Goal: Information Seeking & Learning: Learn about a topic

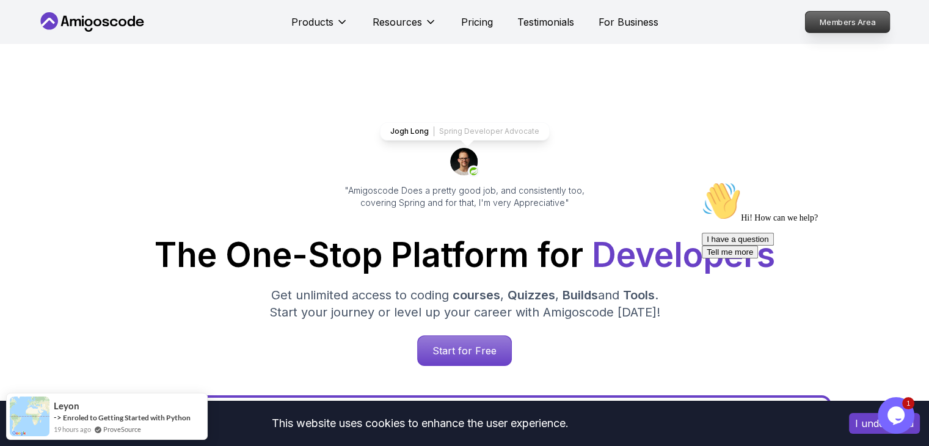
click at [811, 27] on p "Members Area" at bounding box center [847, 22] width 84 height 21
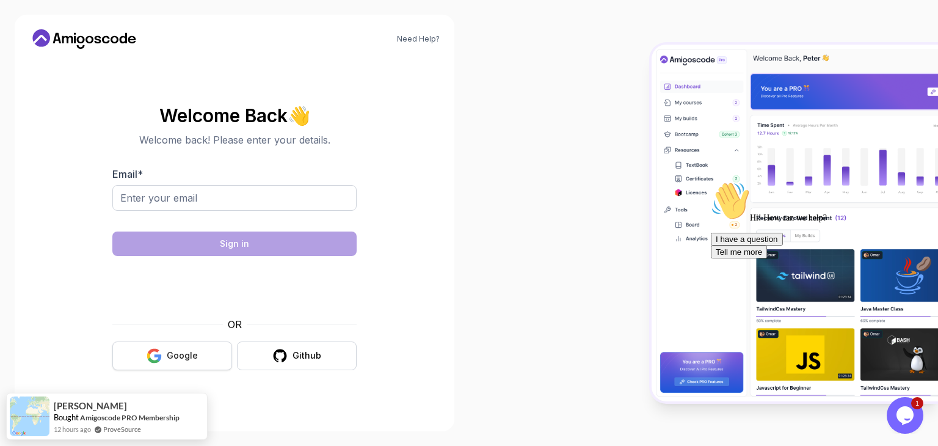
click at [188, 349] on div "Google" at bounding box center [182, 355] width 31 height 12
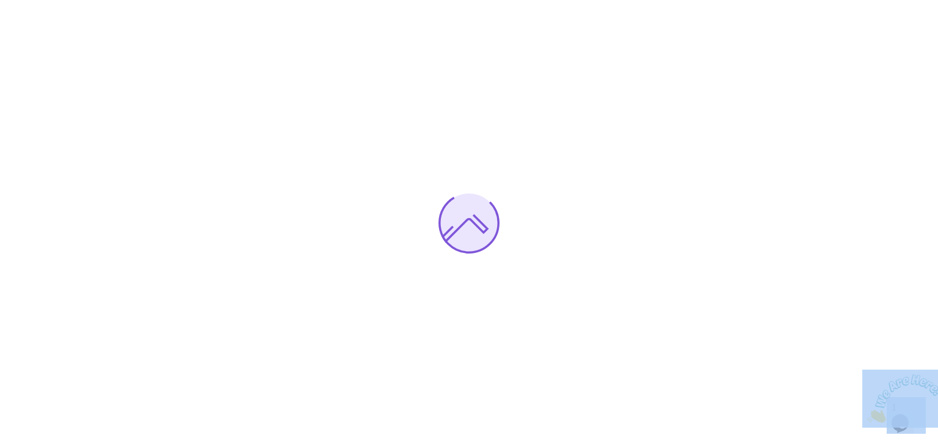
drag, startPoint x: 1791, startPoint y: 738, endPoint x: 930, endPoint y: 376, distance: 934.3
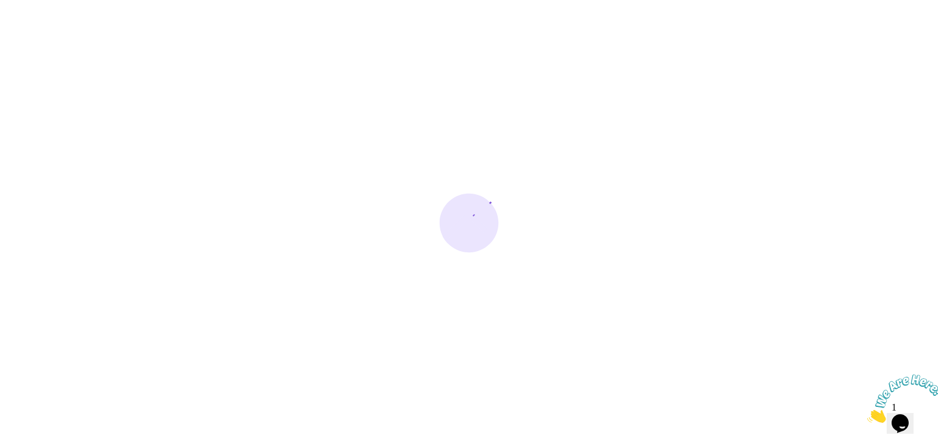
click at [867, 414] on icon "Close" at bounding box center [867, 419] width 0 height 10
click at [895, 365] on div at bounding box center [469, 223] width 938 height 446
click at [860, 373] on div at bounding box center [469, 223] width 938 height 446
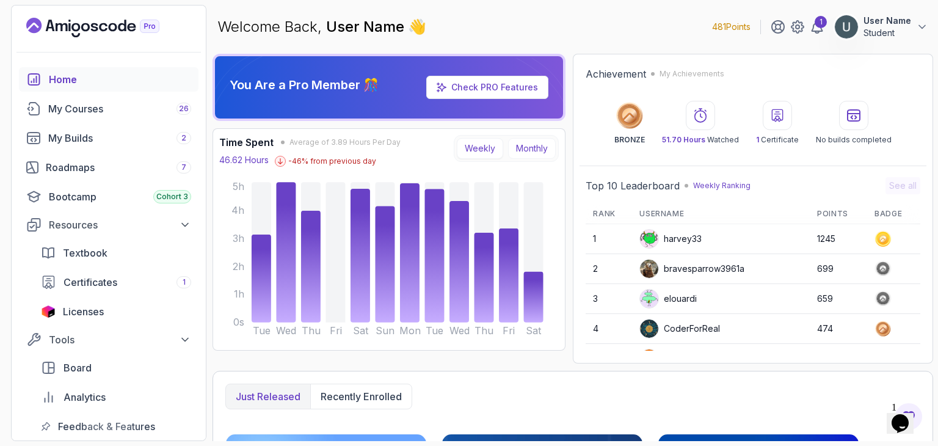
click at [521, 151] on button "Monthly" at bounding box center [532, 148] width 48 height 21
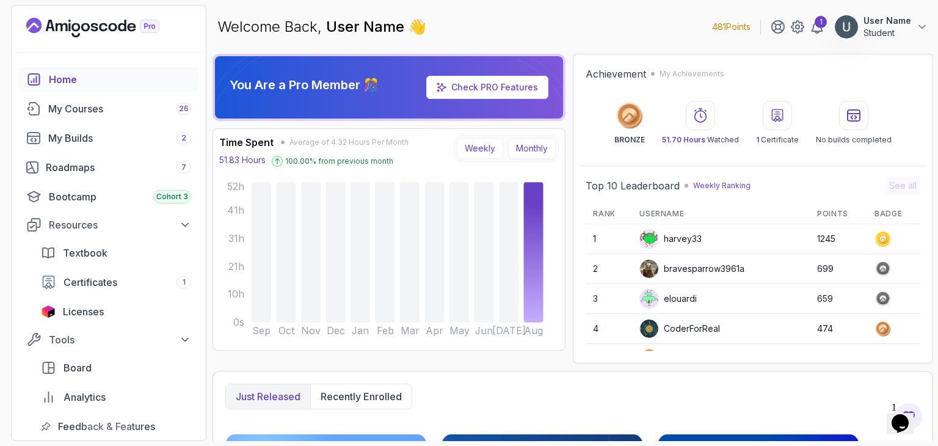
click at [498, 145] on button "Weekly" at bounding box center [480, 148] width 46 height 21
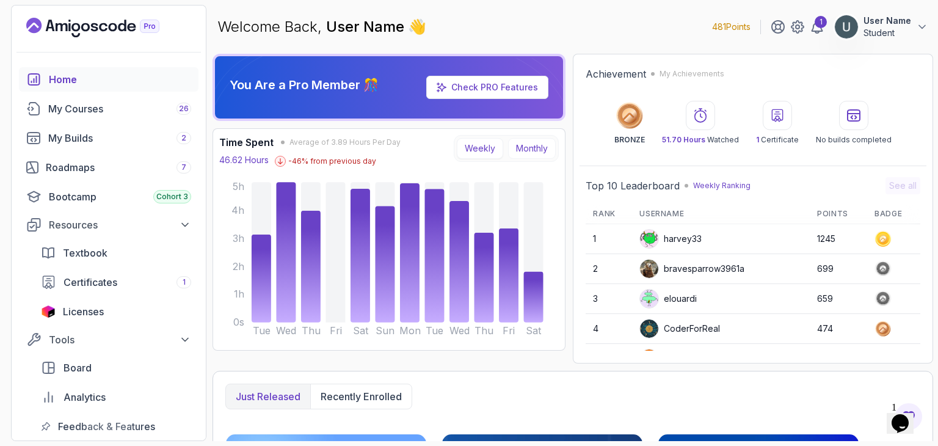
click at [521, 145] on button "Monthly" at bounding box center [532, 148] width 48 height 21
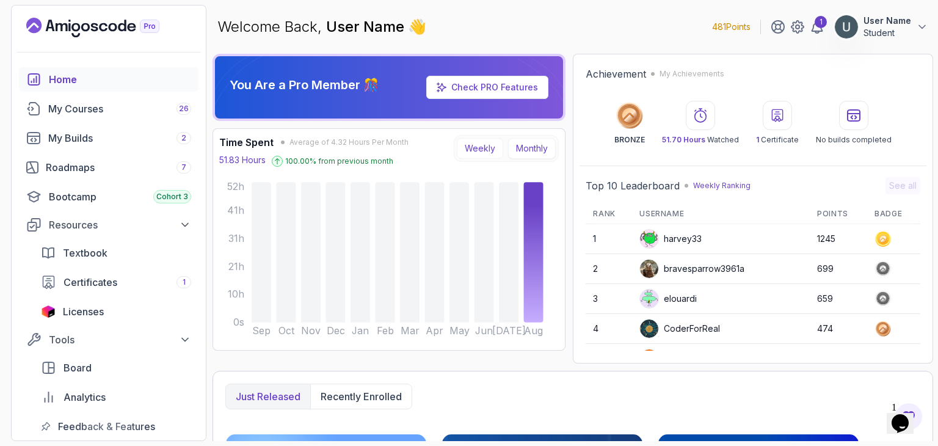
click at [497, 139] on button "Weekly" at bounding box center [480, 148] width 46 height 21
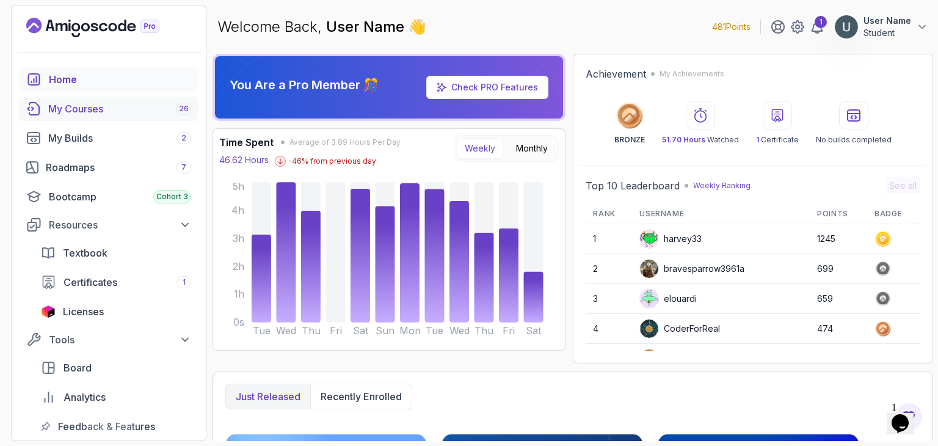
click at [96, 107] on div "My Courses 26" at bounding box center [119, 108] width 143 height 15
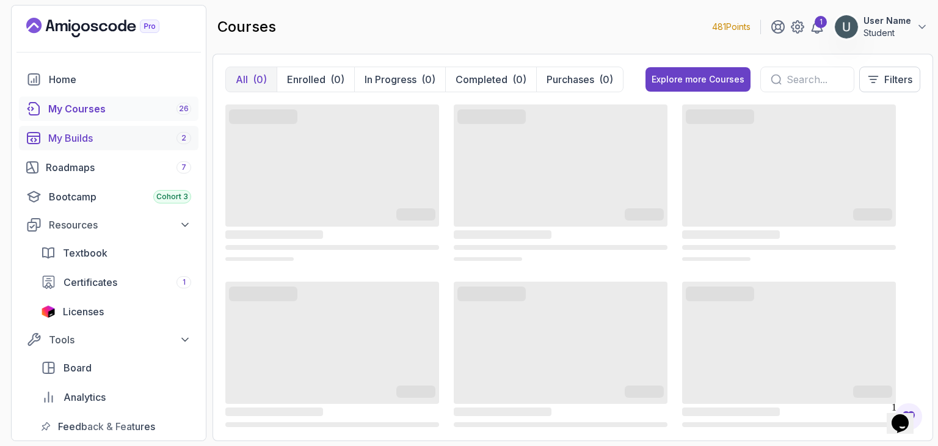
click at [134, 146] on link "My Builds 2" at bounding box center [109, 138] width 180 height 24
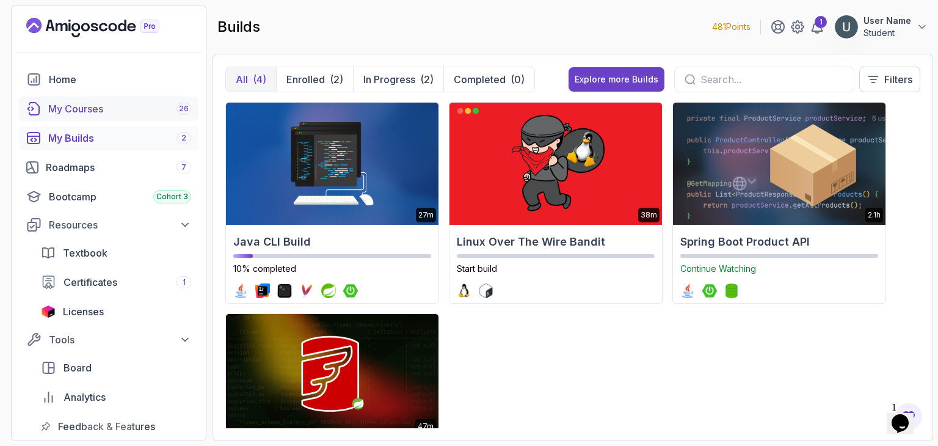
click at [115, 113] on div "My Courses 26" at bounding box center [119, 108] width 143 height 15
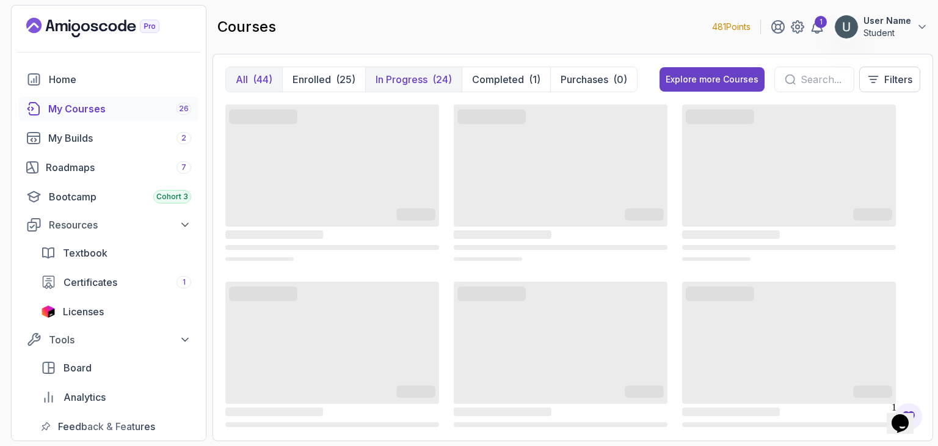
click at [434, 76] on div "(24)" at bounding box center [442, 79] width 20 height 15
click at [823, 77] on input "text" at bounding box center [821, 79] width 43 height 15
click at [108, 191] on div "Bootcamp Cohort 3" at bounding box center [120, 196] width 142 height 15
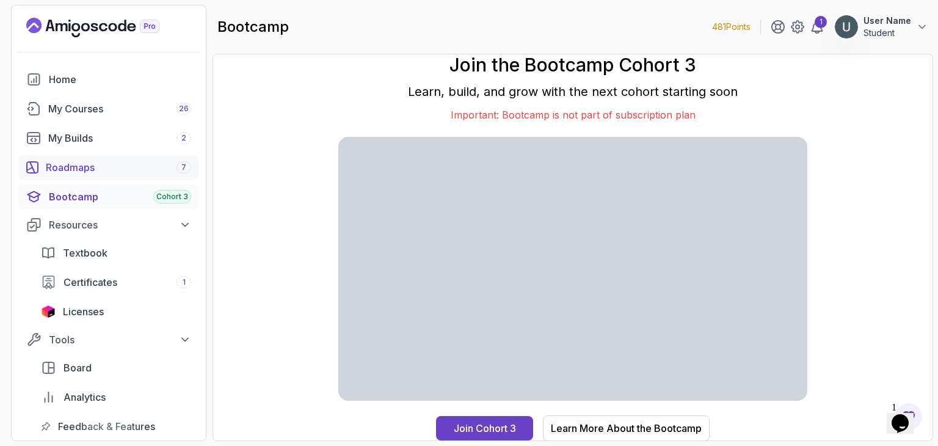
click at [107, 168] on div "Roadmaps 7" at bounding box center [118, 167] width 145 height 15
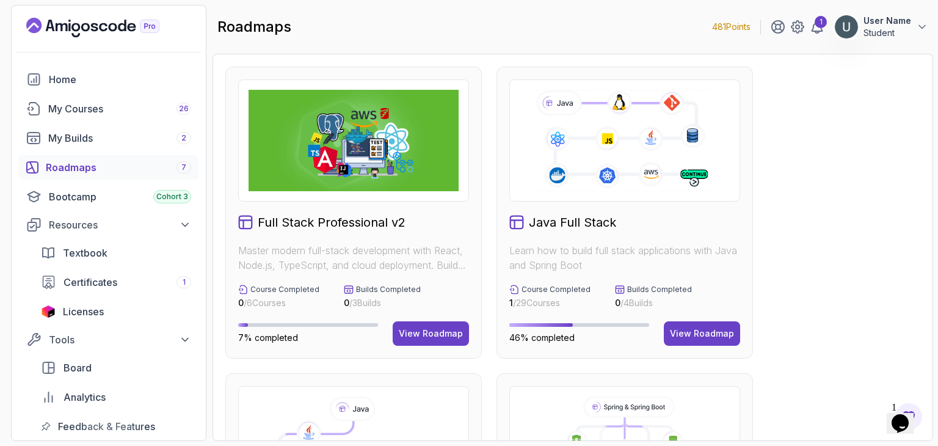
scroll to position [332, 0]
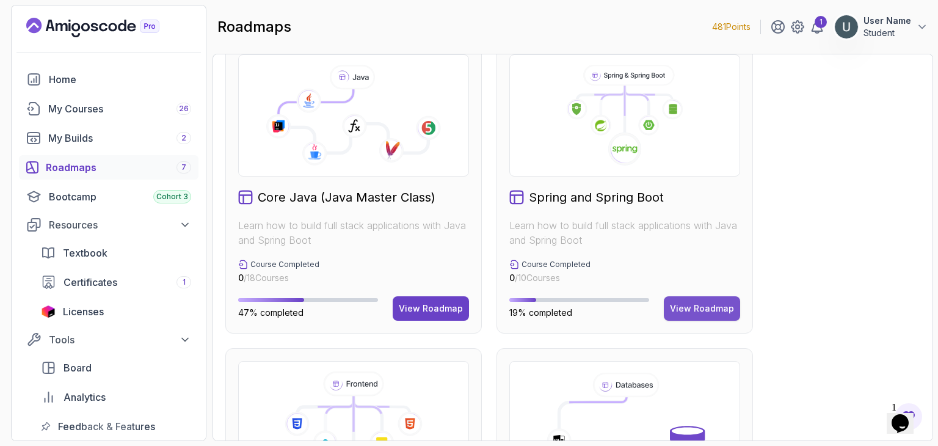
click at [701, 305] on div "View Roadmap" at bounding box center [702, 308] width 64 height 12
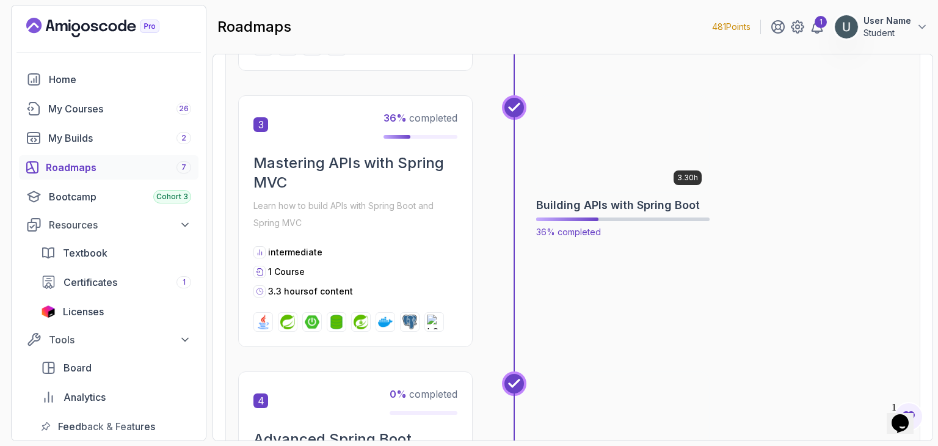
scroll to position [760, 0]
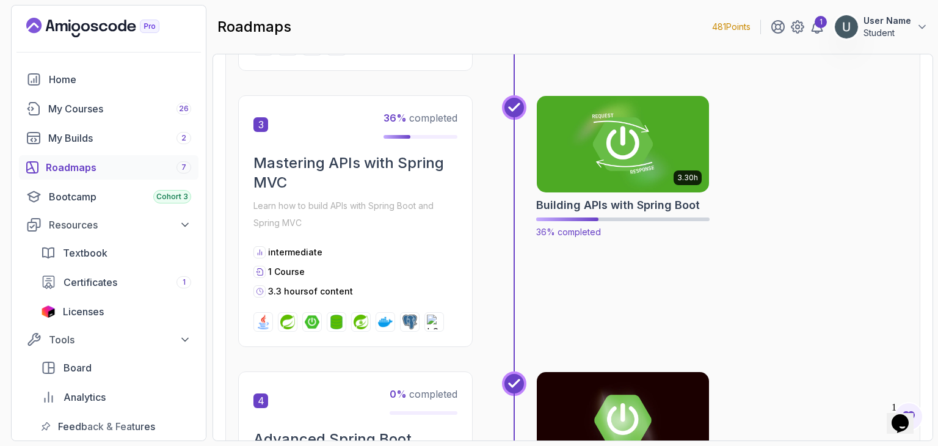
click at [631, 204] on h2 "Building APIs with Spring Boot" at bounding box center [618, 205] width 164 height 17
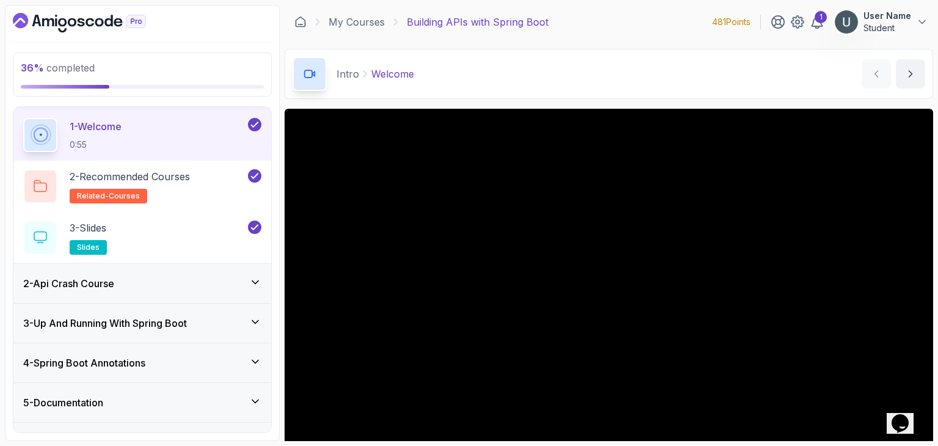
scroll to position [209, 0]
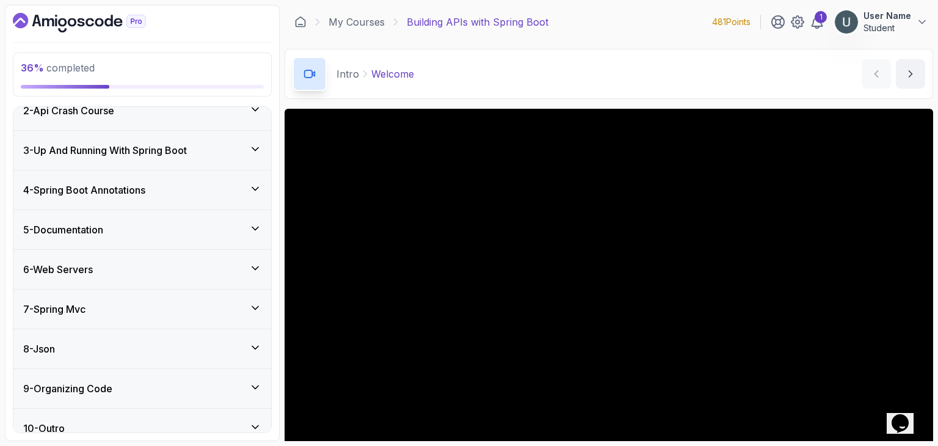
click at [147, 302] on div "7 - Spring Mvc" at bounding box center [142, 309] width 238 height 15
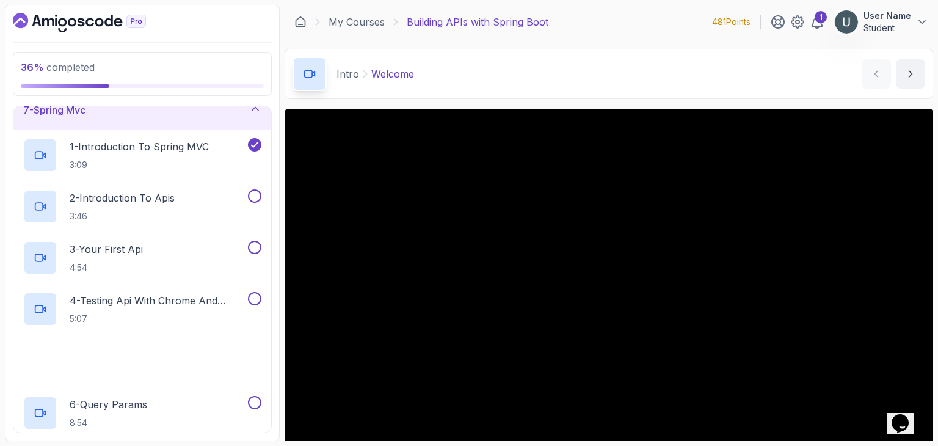
scroll to position [277, 0]
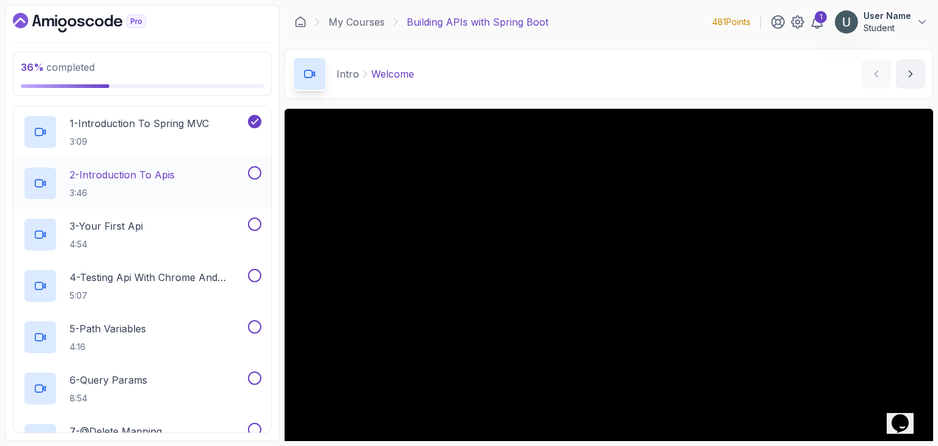
click at [150, 191] on p "3:46" at bounding box center [122, 193] width 105 height 12
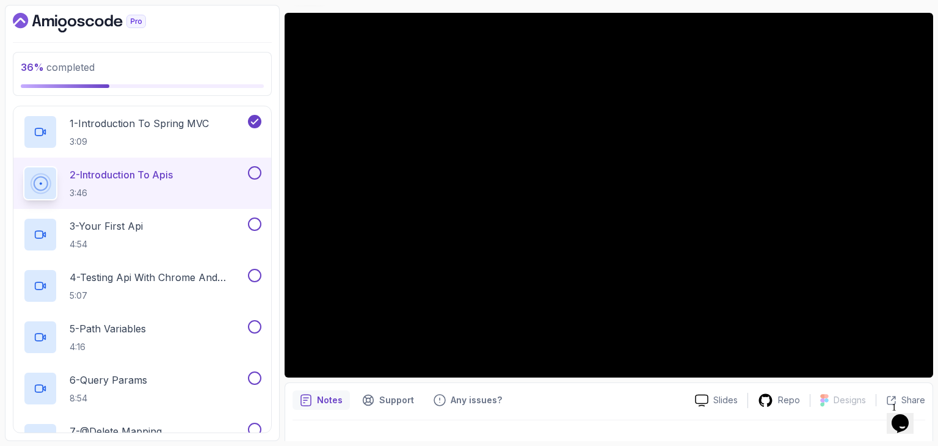
scroll to position [95, 0]
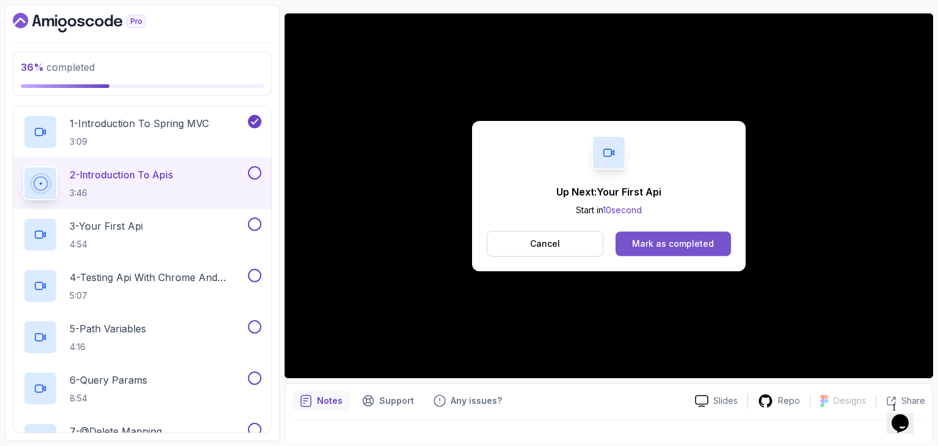
click at [689, 239] on div "Mark as completed" at bounding box center [673, 244] width 82 height 12
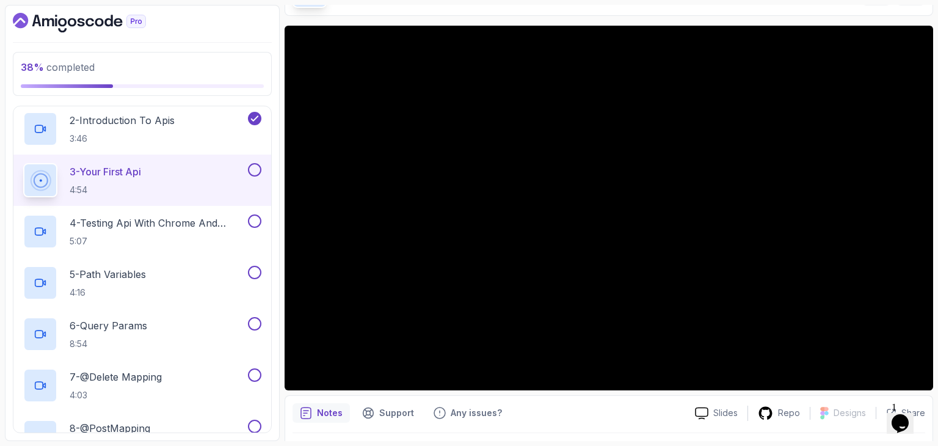
scroll to position [330, 0]
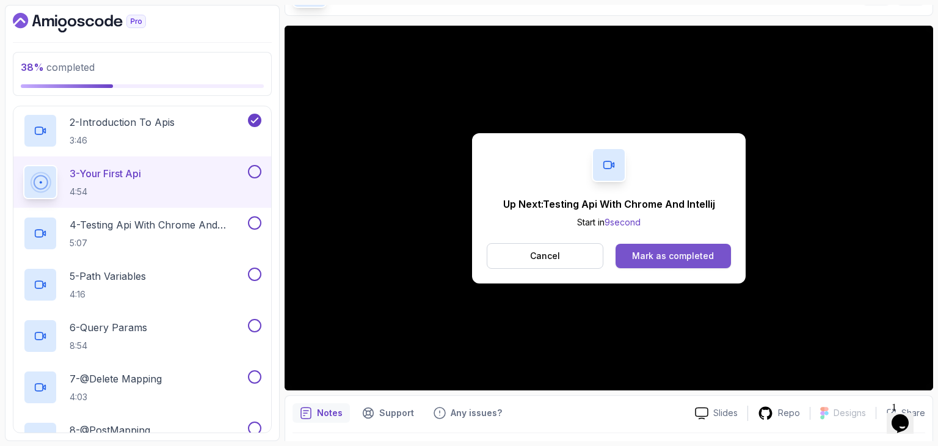
click at [674, 266] on button "Mark as completed" at bounding box center [672, 256] width 115 height 24
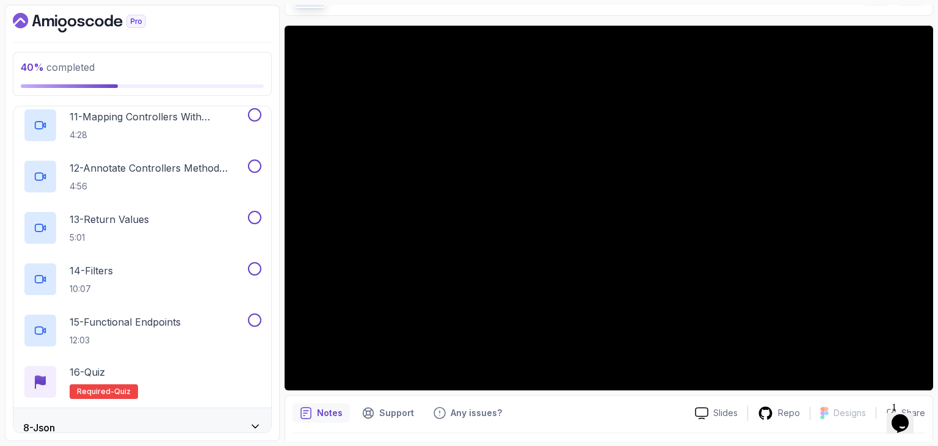
scroll to position [803, 0]
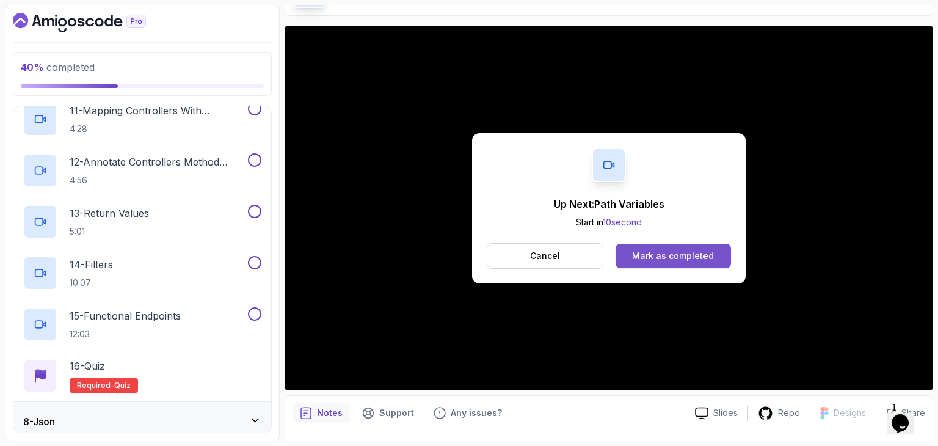
click at [642, 246] on button "Mark as completed" at bounding box center [672, 256] width 115 height 24
click at [683, 250] on div "Mark as completed" at bounding box center [673, 256] width 82 height 12
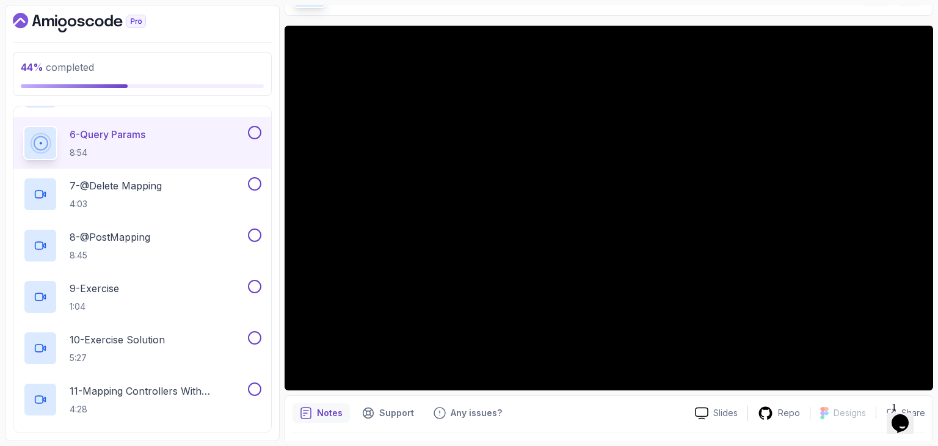
scroll to position [526, 0]
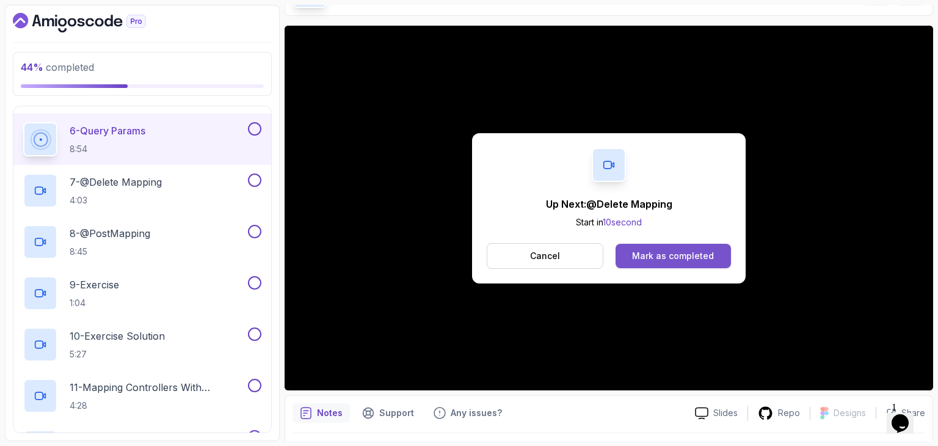
click at [645, 249] on button "Mark as completed" at bounding box center [672, 256] width 115 height 24
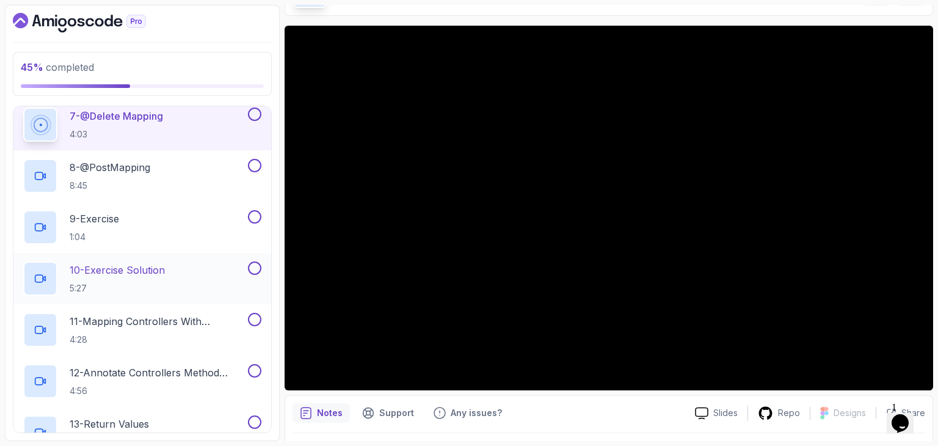
scroll to position [567, 0]
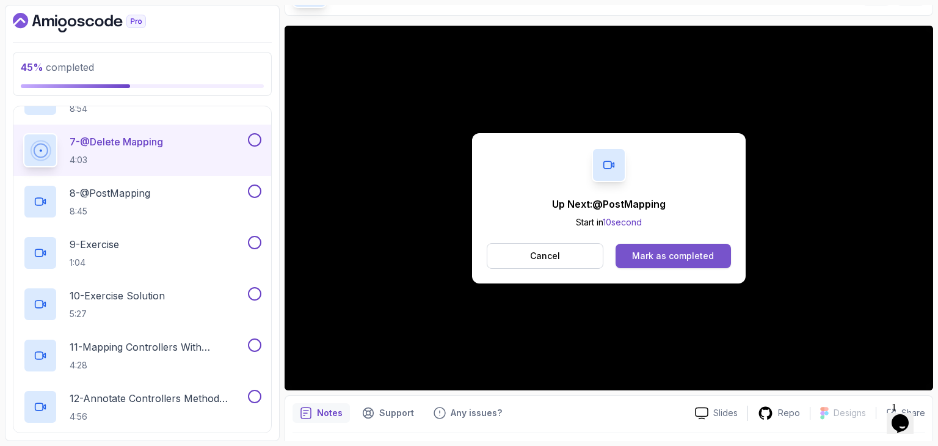
click at [706, 252] on div "Mark as completed" at bounding box center [673, 256] width 82 height 12
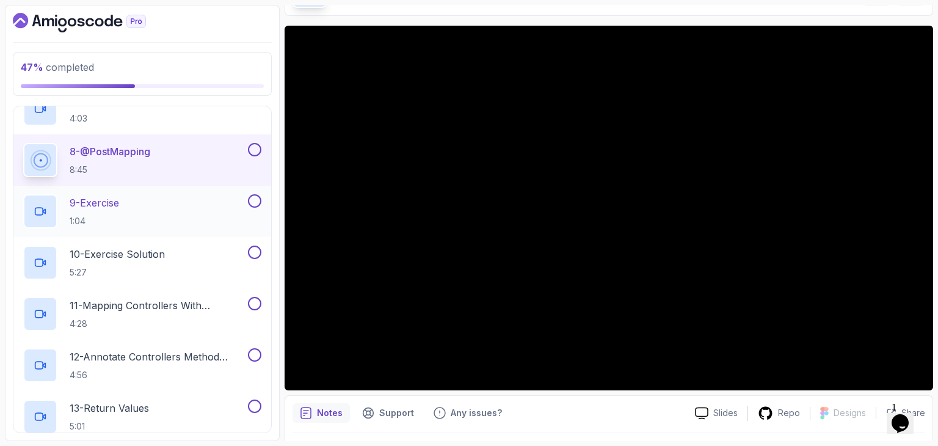
scroll to position [609, 0]
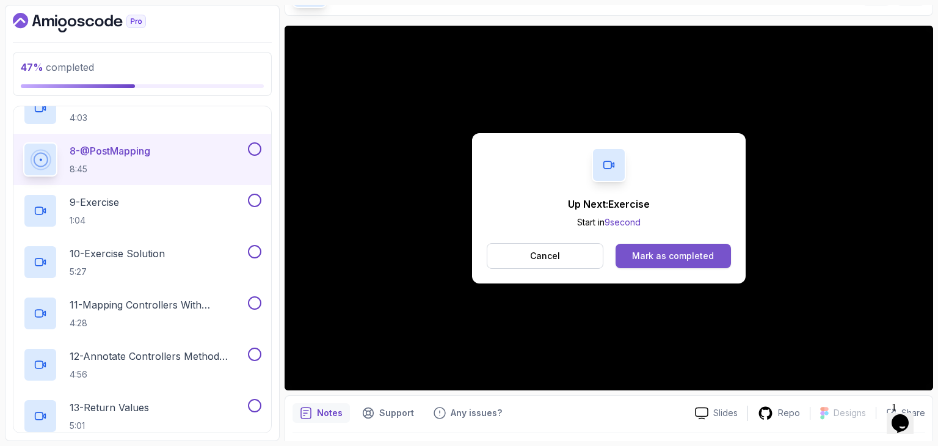
click at [651, 252] on div "Mark as completed" at bounding box center [673, 256] width 82 height 12
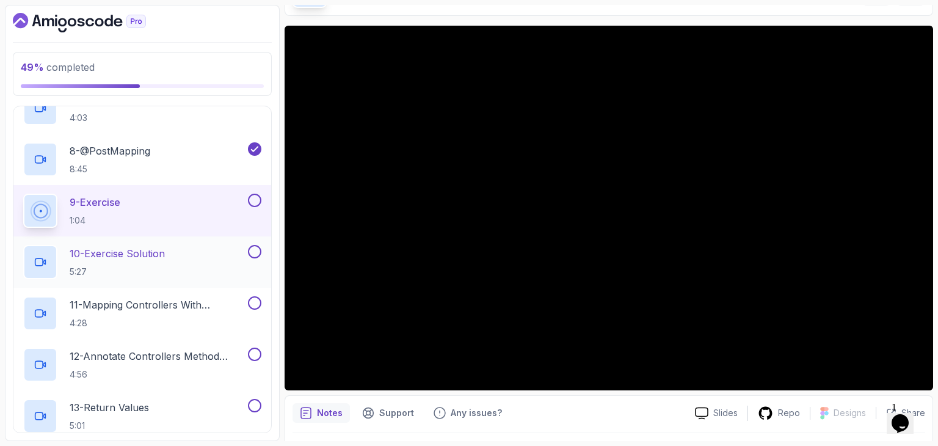
click at [150, 245] on div "10 - Exercise Solution 5:27" at bounding box center [134, 262] width 222 height 34
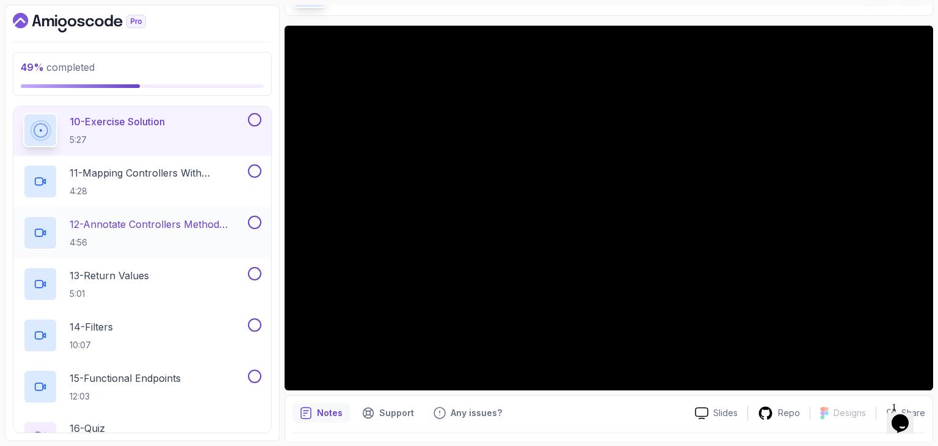
scroll to position [738, 0]
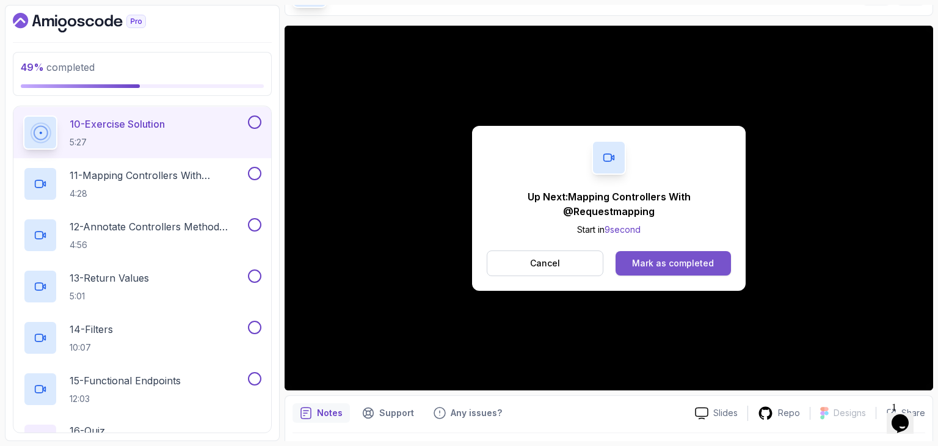
click at [700, 263] on div "Mark as completed" at bounding box center [673, 263] width 82 height 12
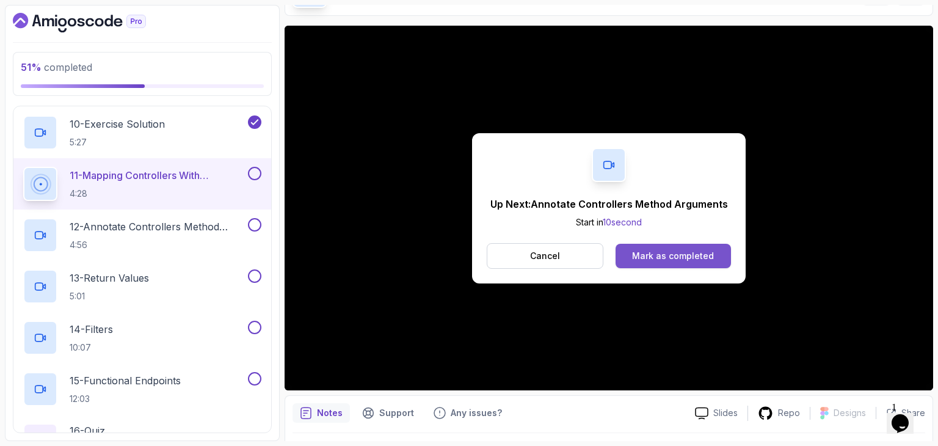
click at [647, 254] on div "Mark as completed" at bounding box center [673, 256] width 82 height 12
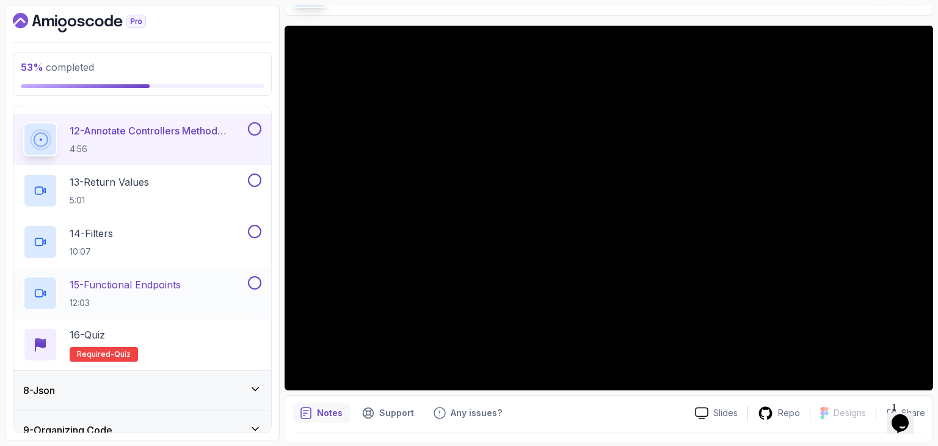
scroll to position [889, 0]
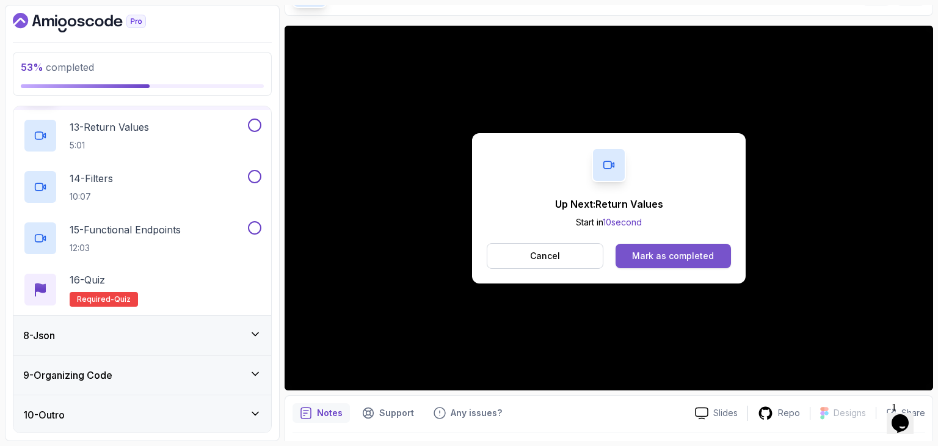
click at [720, 252] on button "Mark as completed" at bounding box center [672, 256] width 115 height 24
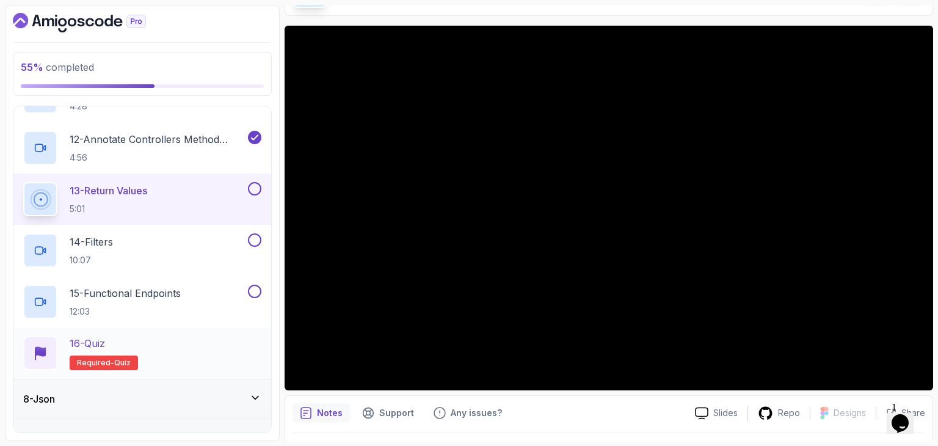
scroll to position [831, 0]
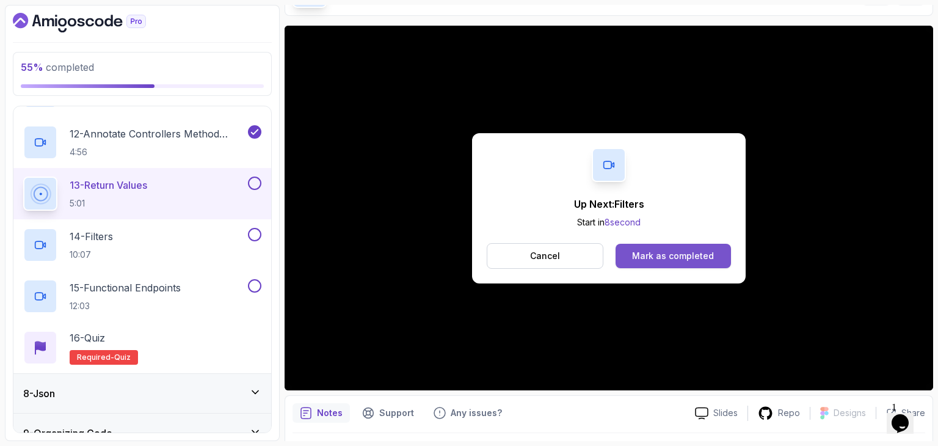
click at [629, 245] on button "Mark as completed" at bounding box center [672, 256] width 115 height 24
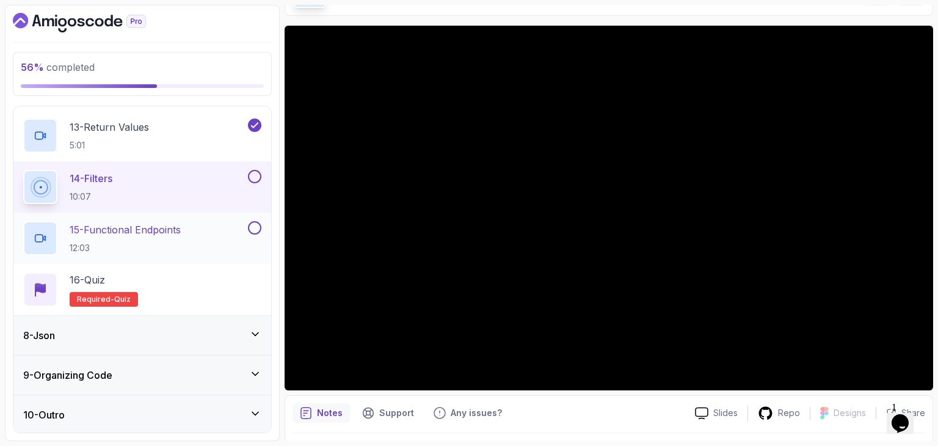
scroll to position [889, 0]
click at [178, 334] on div "8 - Json" at bounding box center [142, 335] width 238 height 15
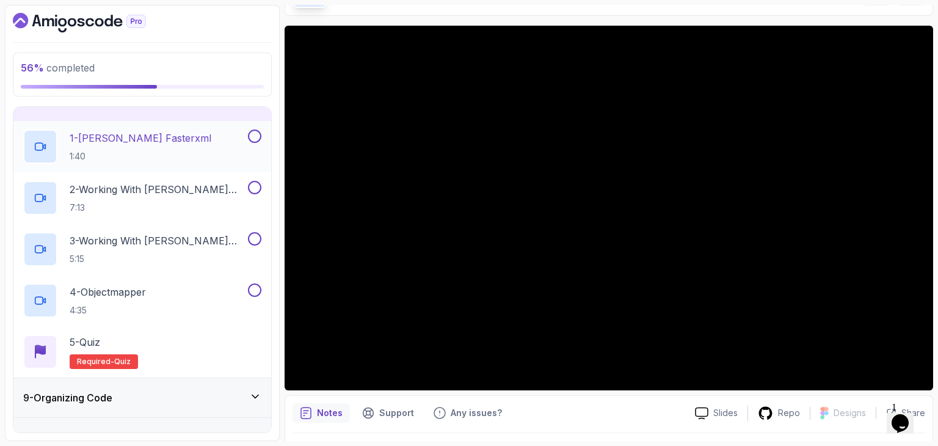
scroll to position [325, 0]
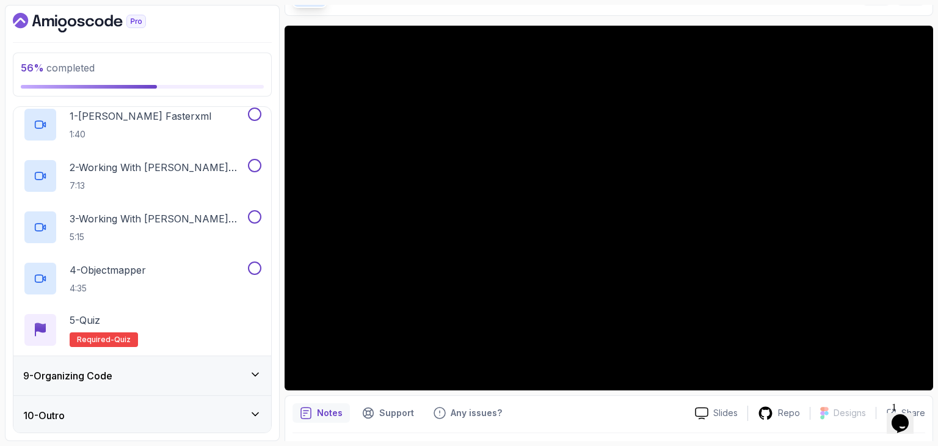
click at [131, 364] on div "9 - Organizing Code" at bounding box center [142, 375] width 258 height 39
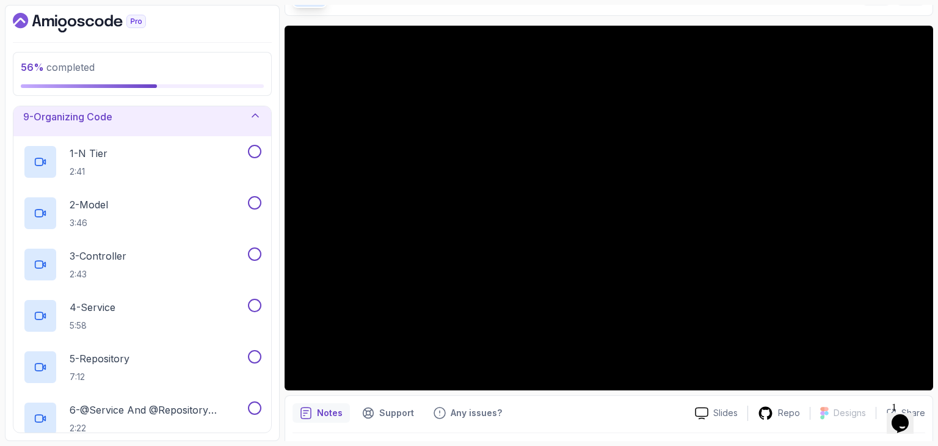
scroll to position [224, 0]
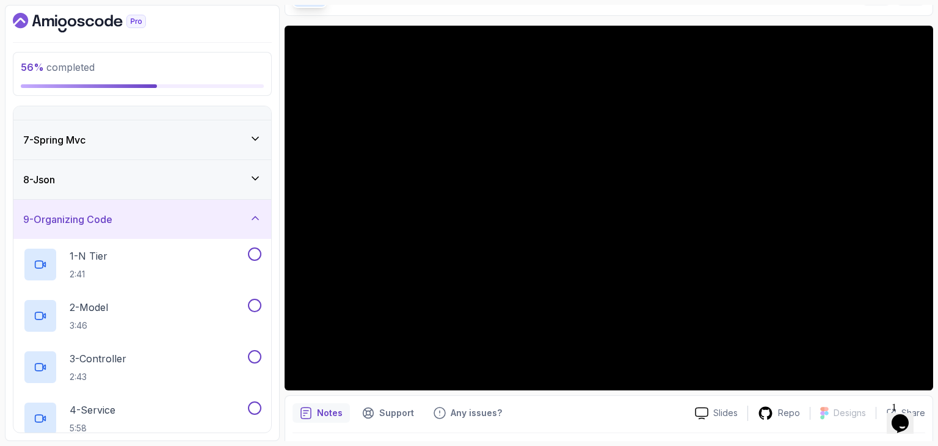
click at [112, 191] on div "8 - Json" at bounding box center [142, 179] width 258 height 39
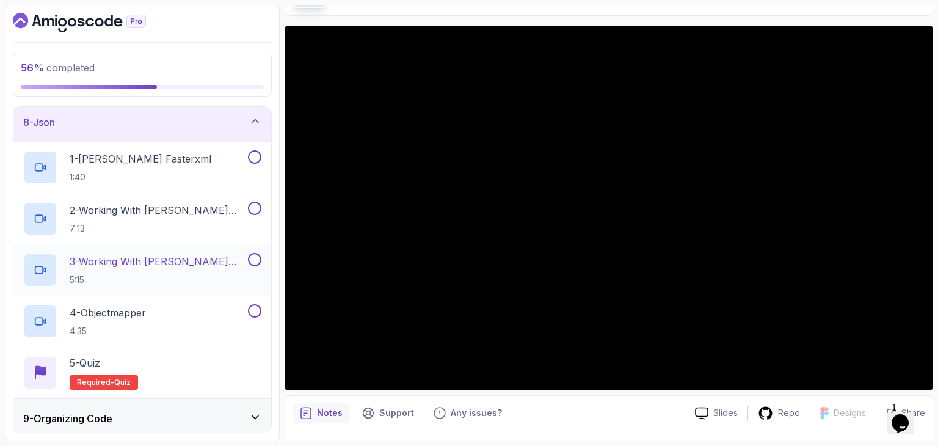
scroll to position [198, 0]
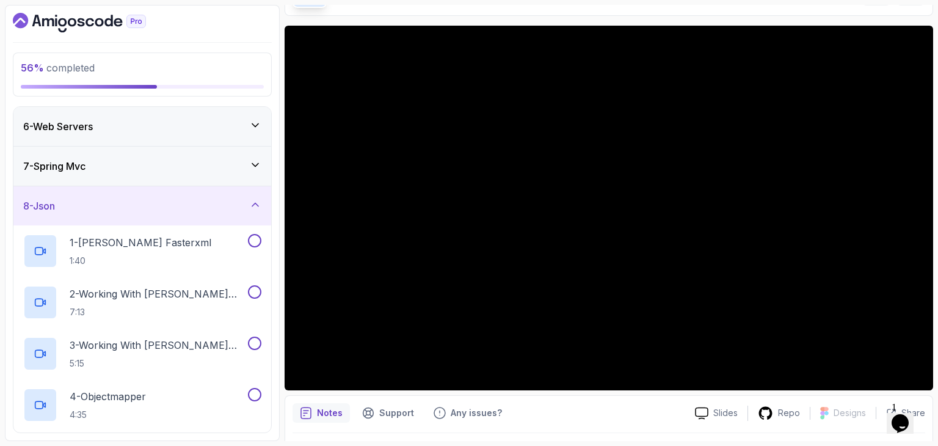
click at [145, 169] on div "7 - Spring Mvc" at bounding box center [142, 166] width 238 height 15
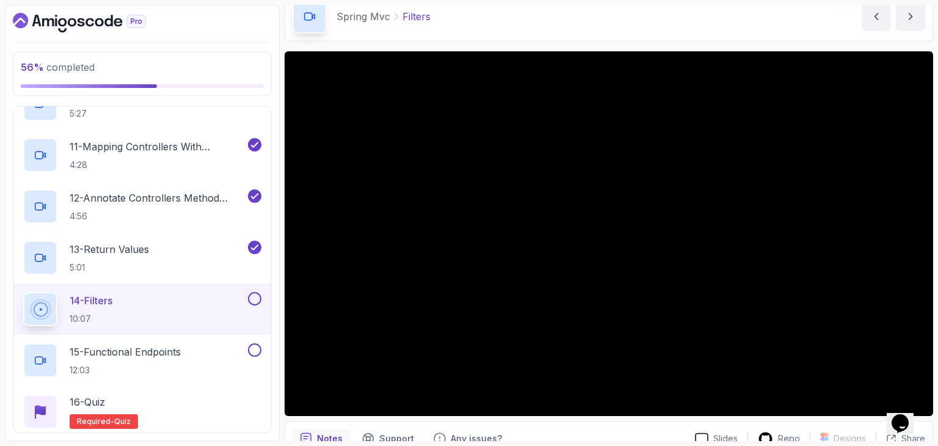
scroll to position [68, 0]
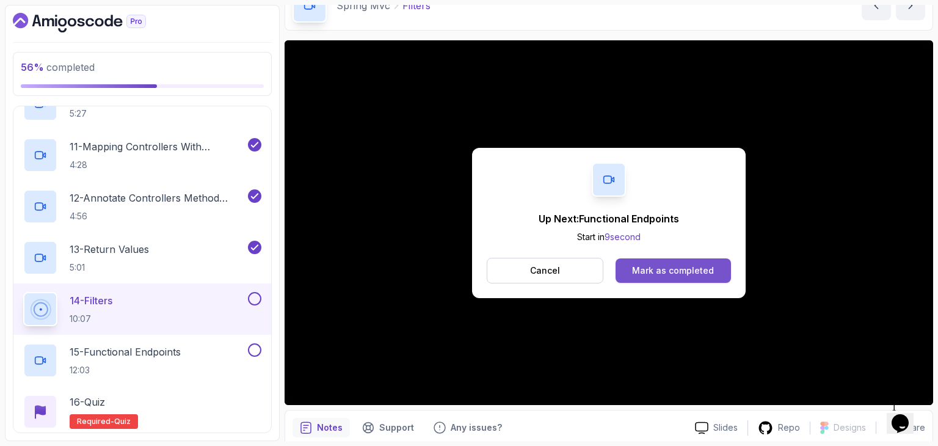
click at [650, 267] on div "Mark as completed" at bounding box center [673, 270] width 82 height 12
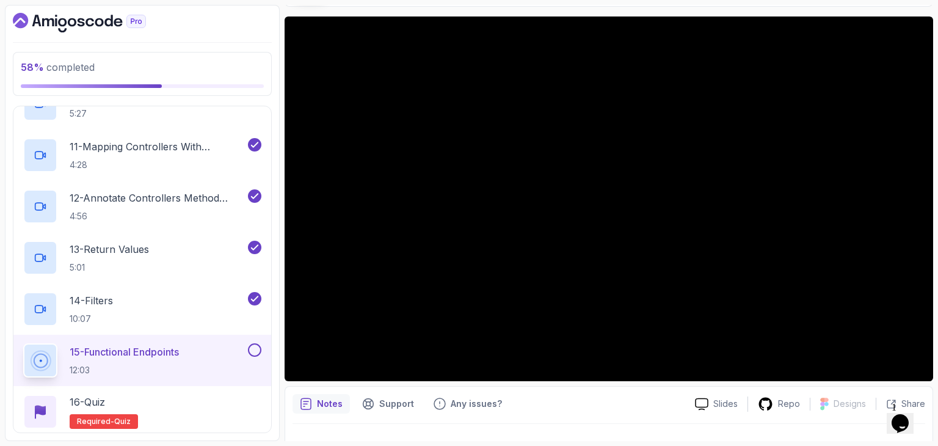
scroll to position [90, 0]
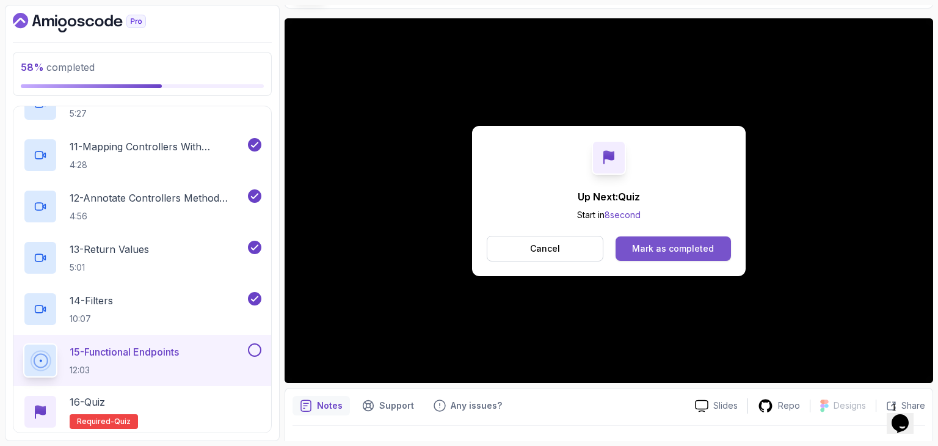
click at [690, 239] on button "Mark as completed" at bounding box center [672, 248] width 115 height 24
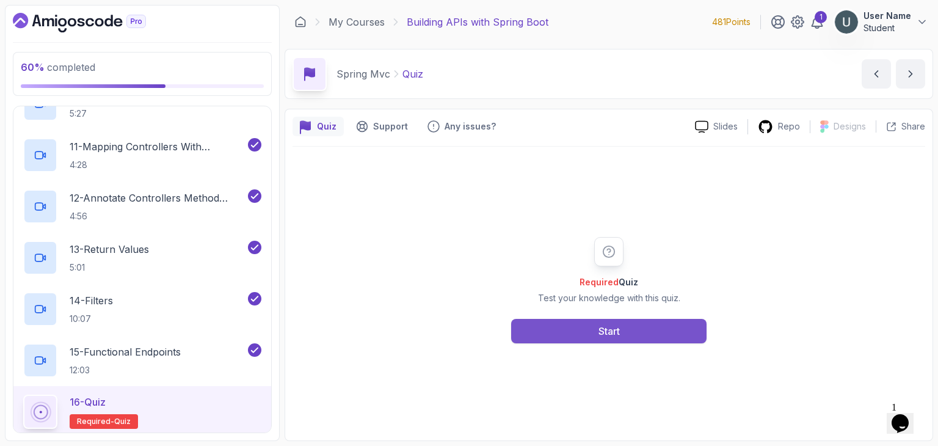
click at [654, 322] on button "Start" at bounding box center [608, 331] width 195 height 24
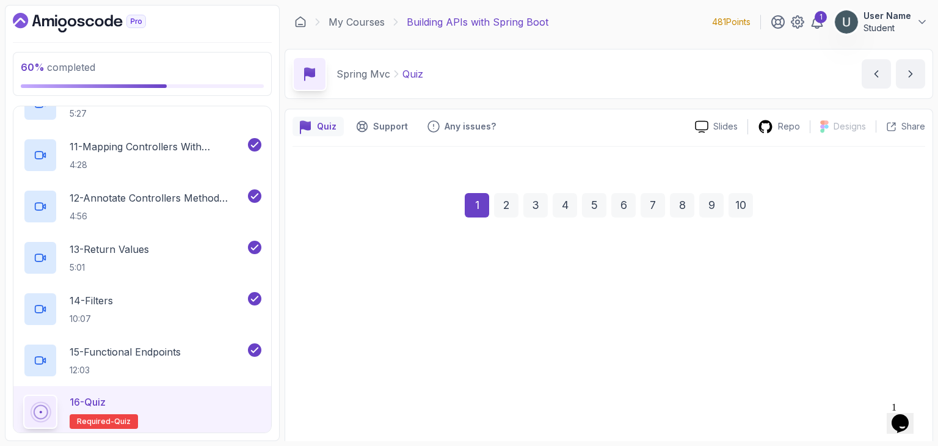
scroll to position [117, 0]
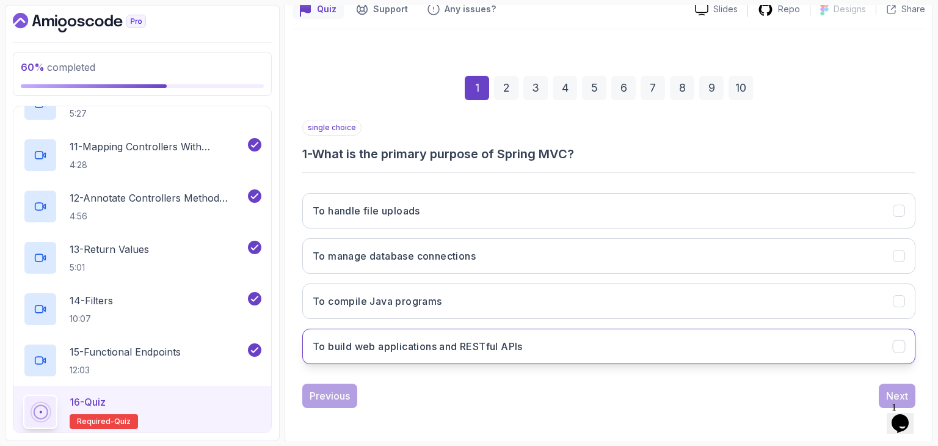
click at [512, 335] on button "To build web applications and RESTful APIs" at bounding box center [608, 345] width 613 height 35
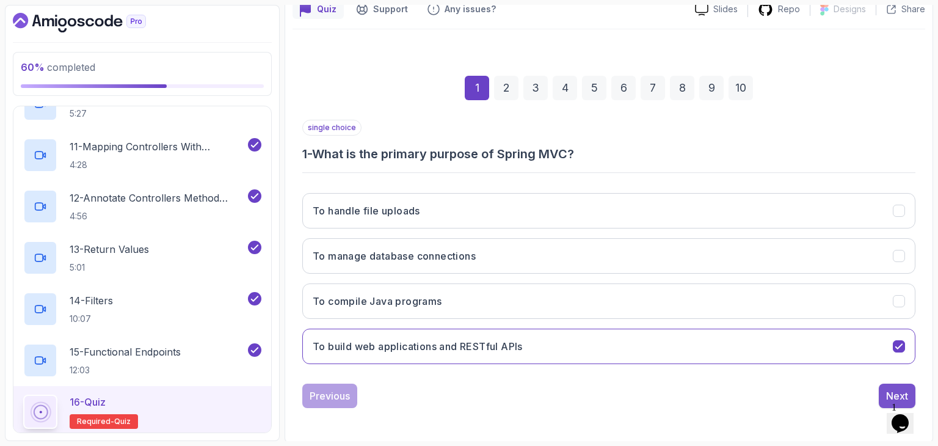
click at [890, 393] on div "Next" at bounding box center [897, 395] width 22 height 15
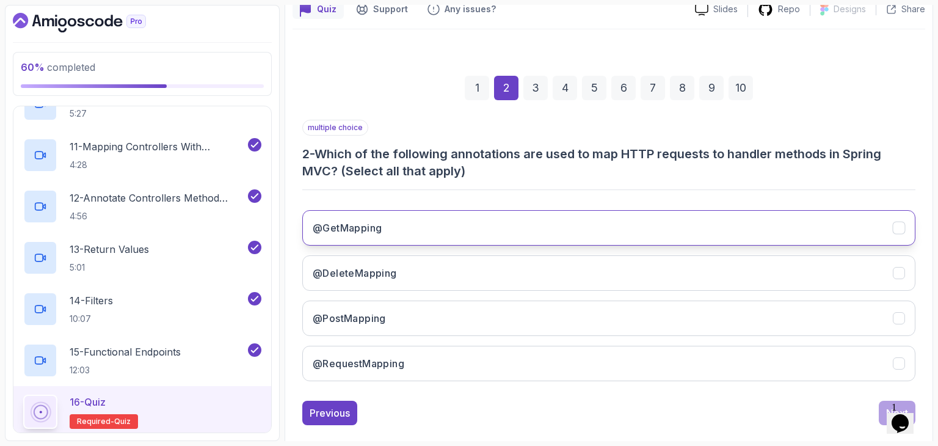
scroll to position [134, 0]
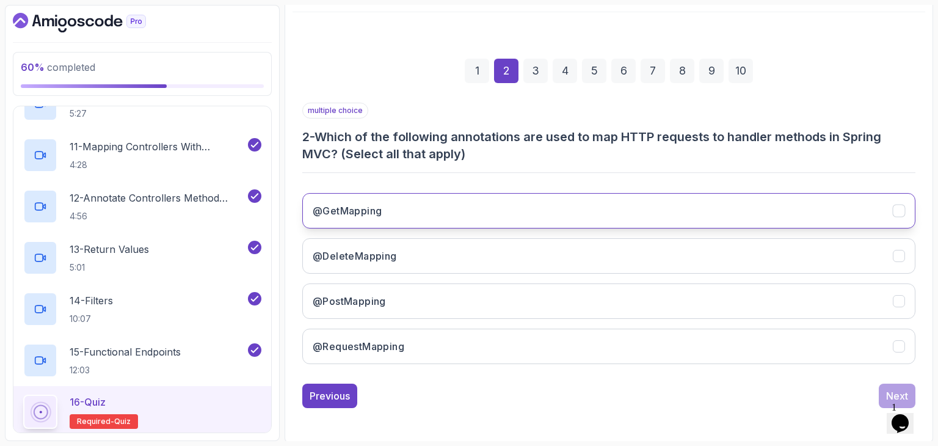
click at [606, 223] on button "@GetMapping" at bounding box center [608, 210] width 613 height 35
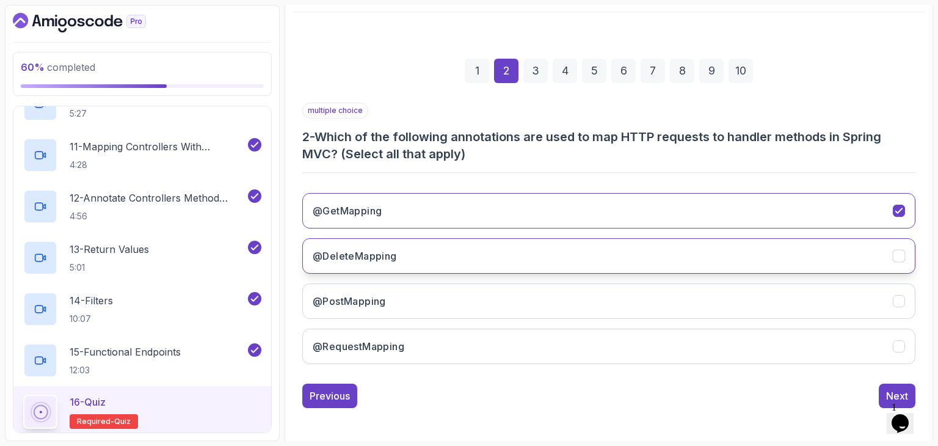
click at [589, 245] on button "@DeleteMapping" at bounding box center [608, 255] width 613 height 35
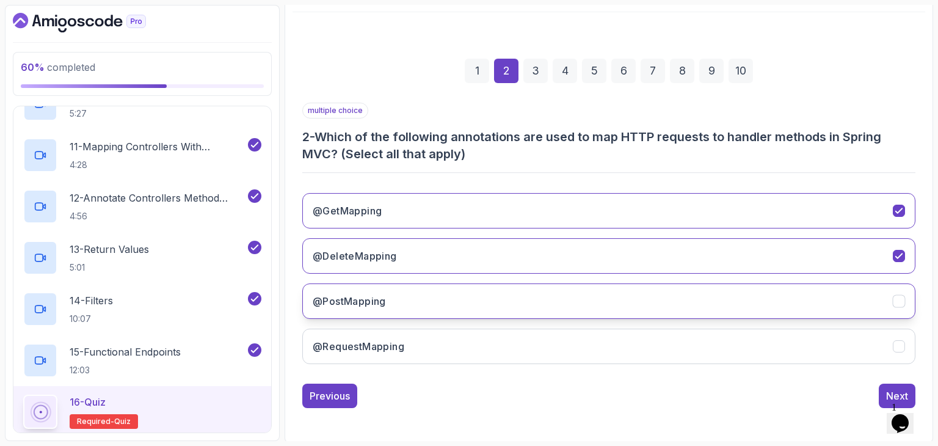
drag, startPoint x: 575, startPoint y: 276, endPoint x: 574, endPoint y: 285, distance: 8.6
click at [574, 285] on div "@GetMapping @DeleteMapping @PostMapping @RequestMapping" at bounding box center [608, 278] width 613 height 191
click at [574, 285] on button "@PostMapping" at bounding box center [608, 300] width 613 height 35
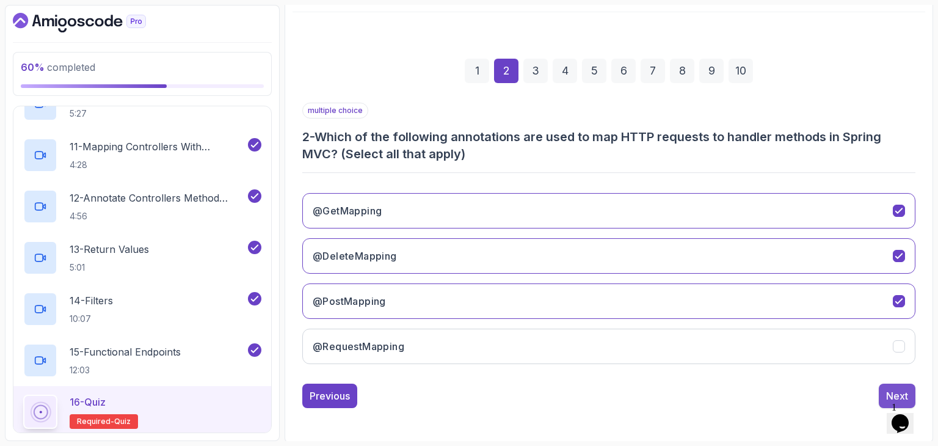
click at [894, 389] on div "Next" at bounding box center [897, 395] width 22 height 15
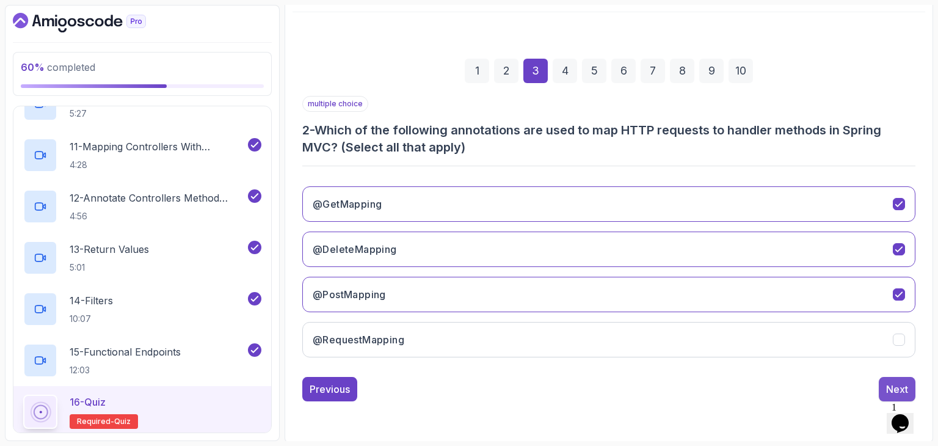
scroll to position [117, 0]
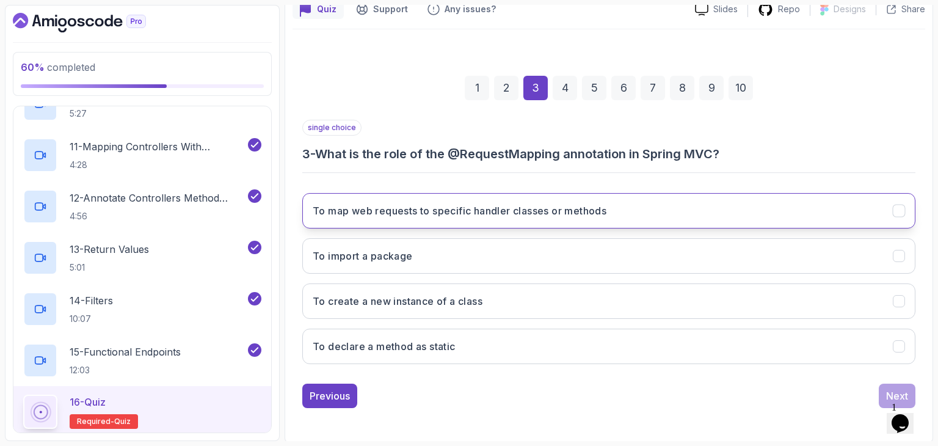
click at [576, 217] on button "To map web requests to specific handler classes or methods" at bounding box center [608, 210] width 613 height 35
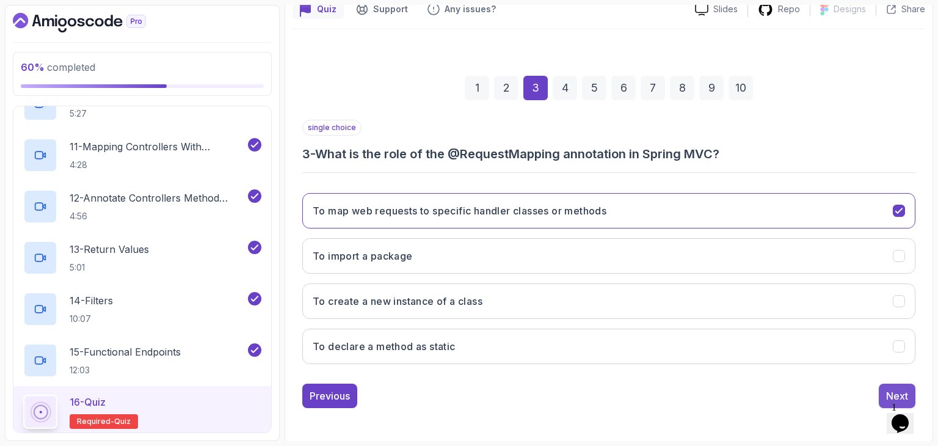
click at [887, 388] on div "Next" at bounding box center [897, 395] width 22 height 15
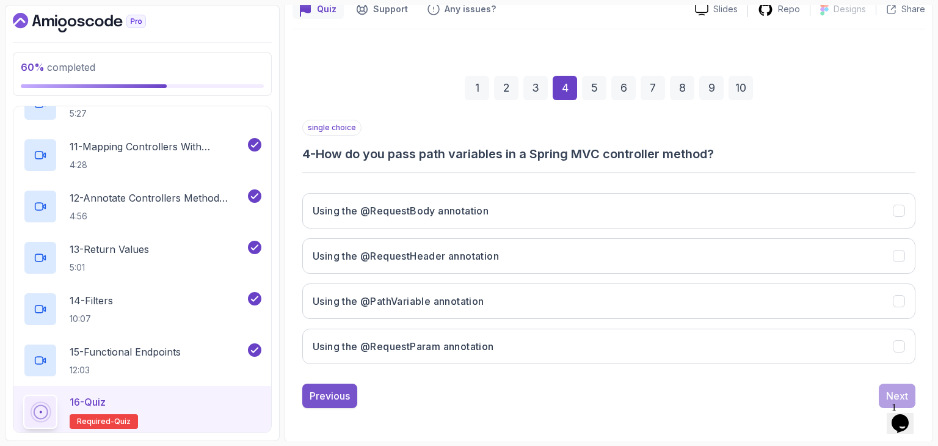
click at [330, 397] on div "Previous" at bounding box center [330, 395] width 40 height 15
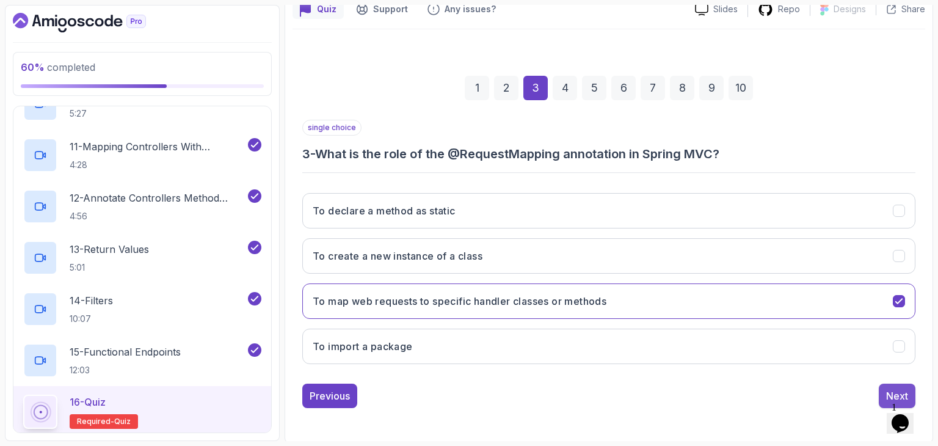
click at [888, 384] on button "Next" at bounding box center [897, 395] width 37 height 24
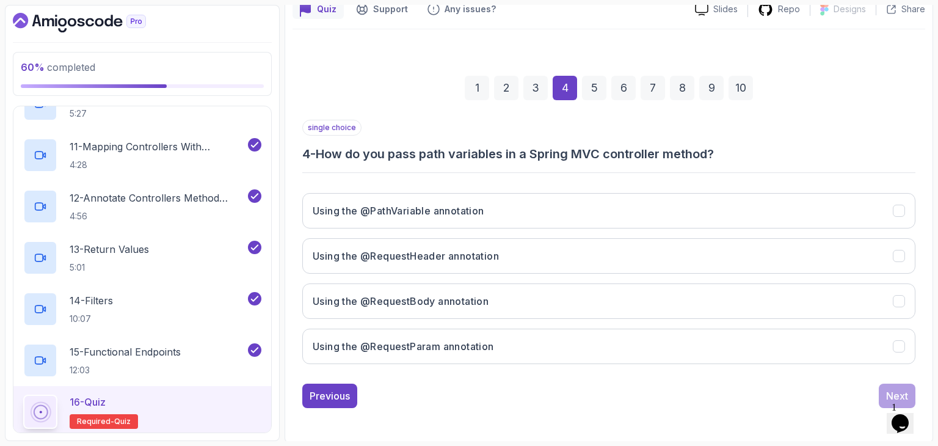
click at [495, 159] on h3 "4 - How do you pass path variables in a Spring MVC controller method?" at bounding box center [608, 153] width 613 height 17
click at [514, 151] on h3 "4 - How do you pass path variables in a Spring MVC controller method?" at bounding box center [608, 153] width 613 height 17
click at [479, 335] on button "Using the @RequestParam annotation" at bounding box center [608, 345] width 613 height 35
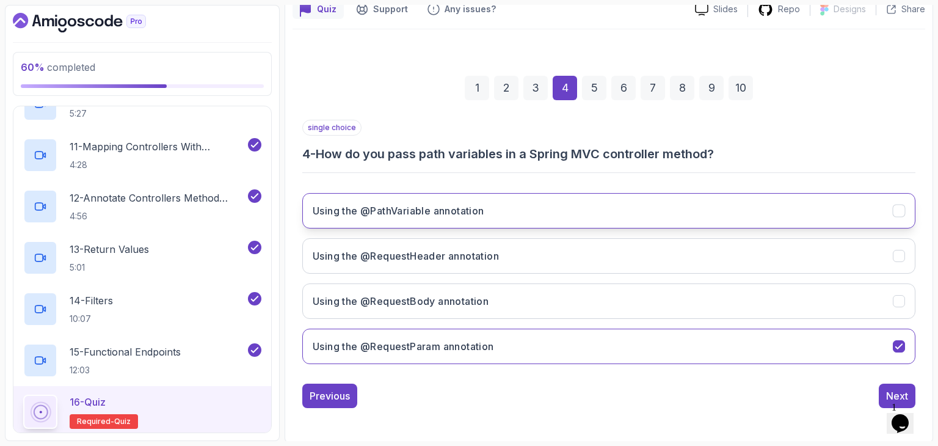
click at [614, 217] on button "Using the @PathVariable annotation" at bounding box center [608, 210] width 613 height 35
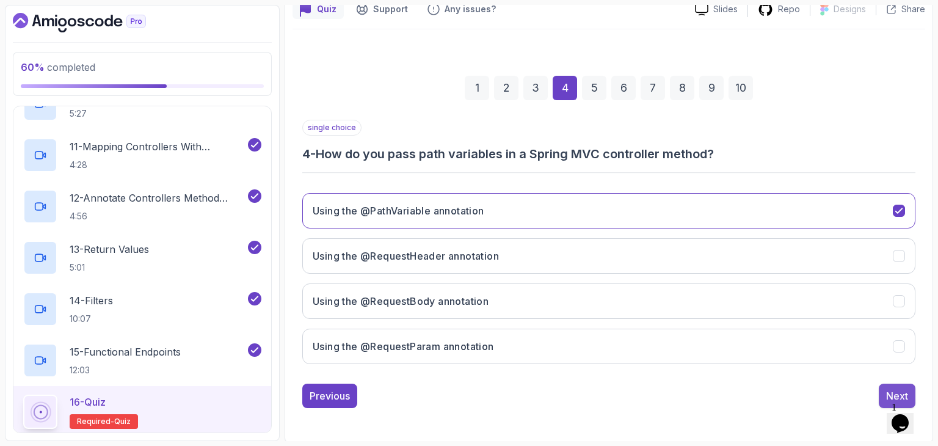
click at [883, 390] on button "Next" at bounding box center [897, 395] width 37 height 24
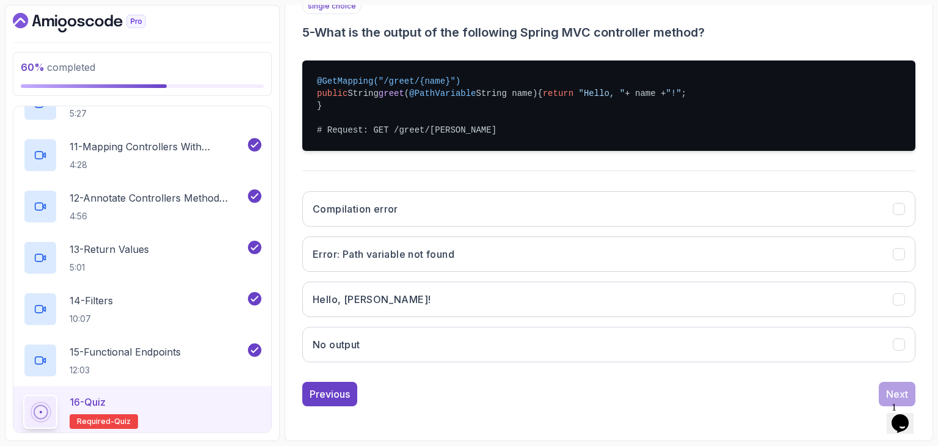
scroll to position [239, 0]
click at [352, 397] on button "Previous" at bounding box center [329, 394] width 55 height 24
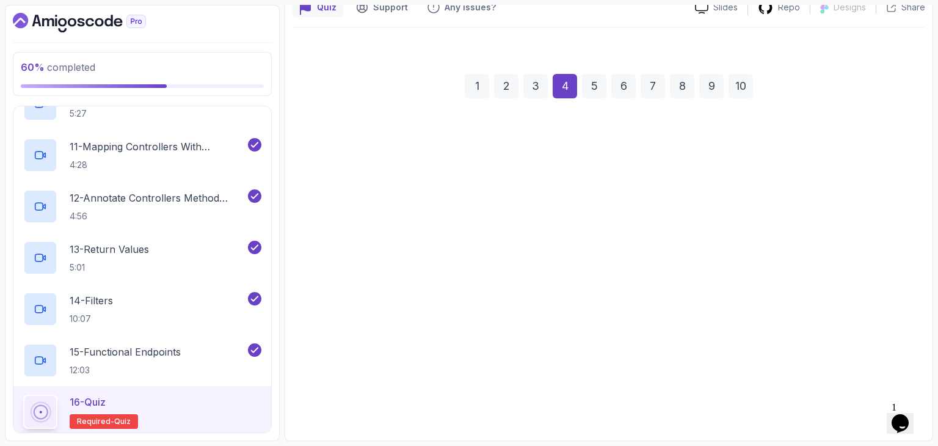
scroll to position [117, 0]
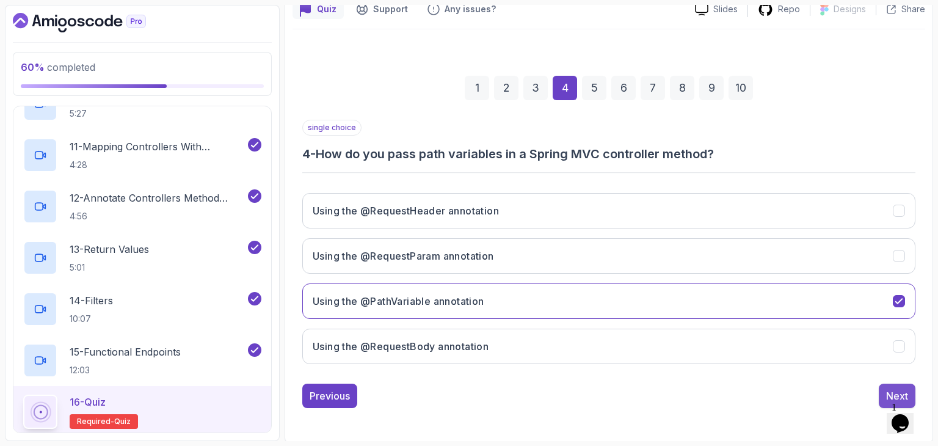
click at [884, 388] on button "Next" at bounding box center [897, 395] width 37 height 24
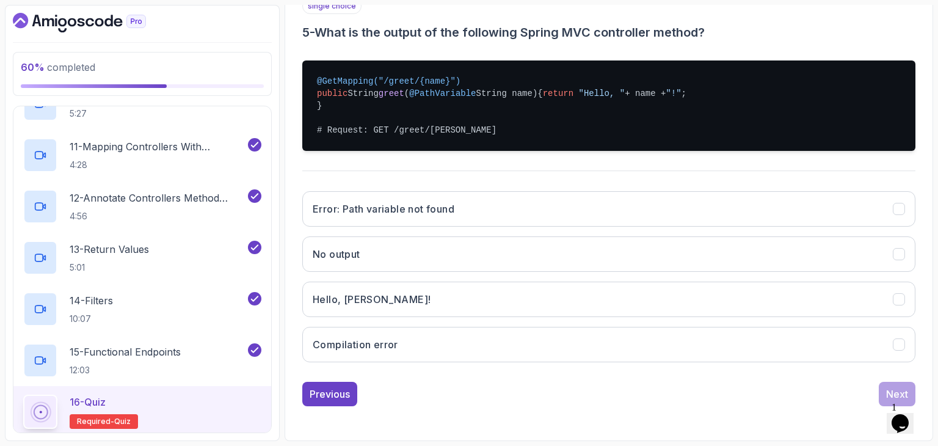
scroll to position [249, 0]
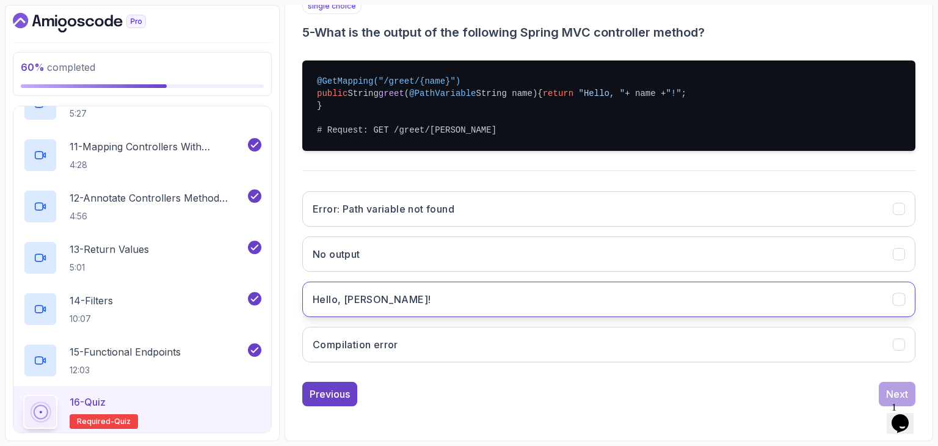
click at [448, 299] on button "Hello, John!" at bounding box center [608, 298] width 613 height 35
click at [891, 389] on div "Next" at bounding box center [897, 394] width 22 height 15
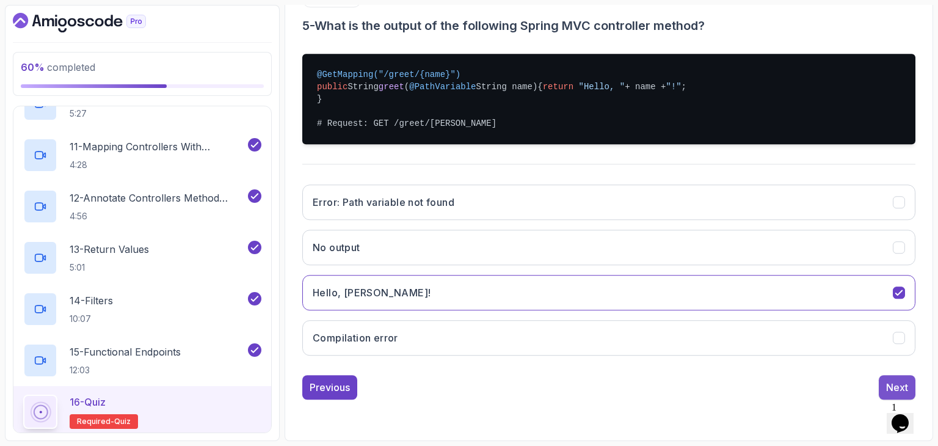
scroll to position [117, 0]
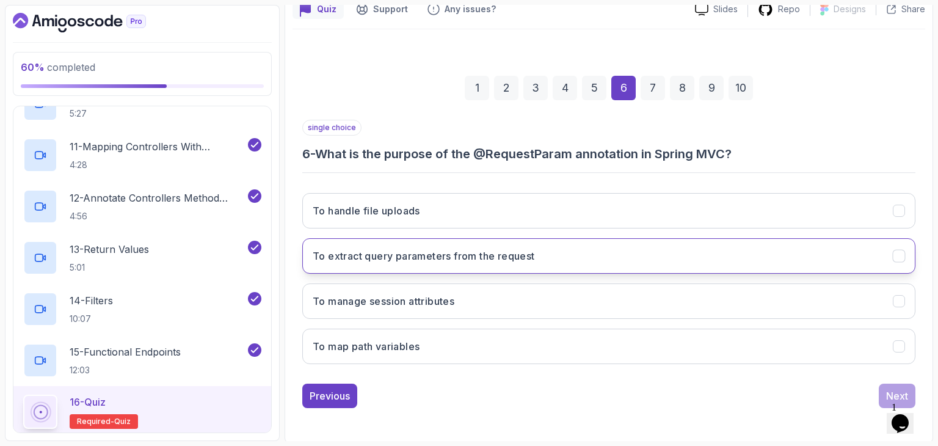
click at [649, 259] on button "To extract query parameters from the request" at bounding box center [608, 255] width 613 height 35
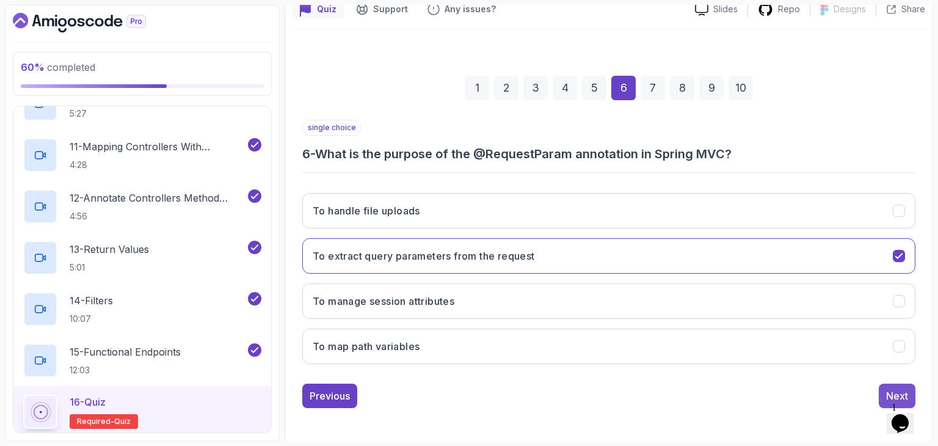
click at [882, 384] on button "Next" at bounding box center [897, 395] width 37 height 24
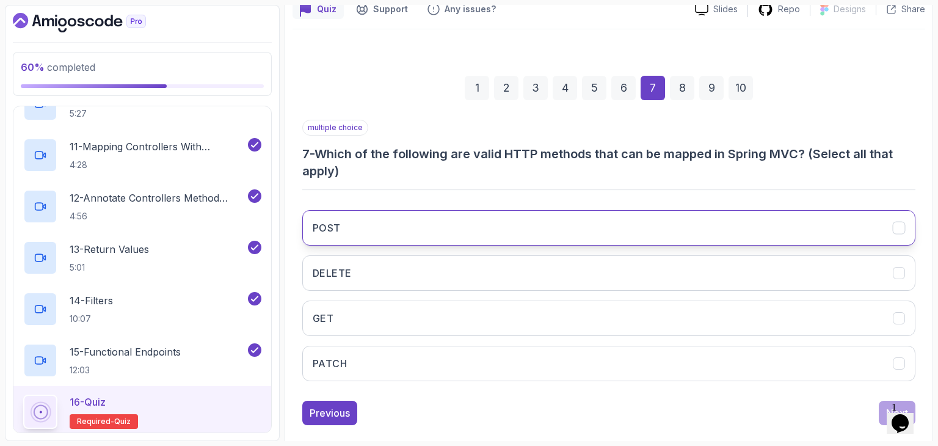
click at [766, 239] on button "POST" at bounding box center [608, 227] width 613 height 35
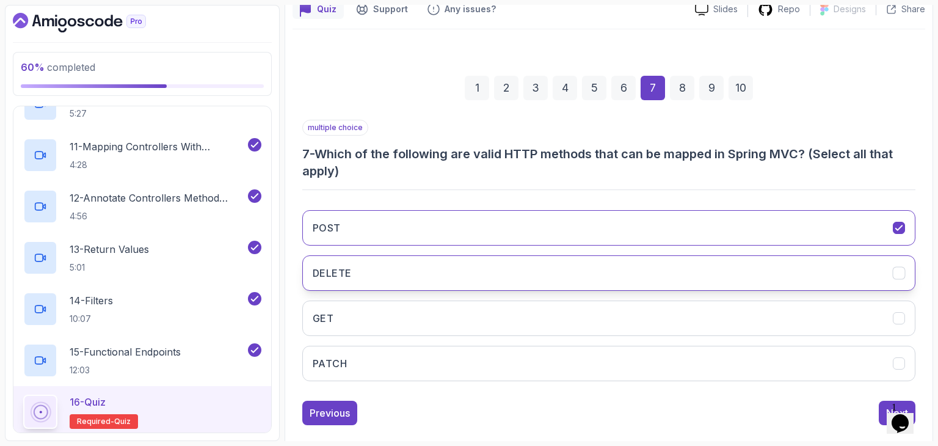
click at [746, 268] on button "DELETE" at bounding box center [608, 272] width 613 height 35
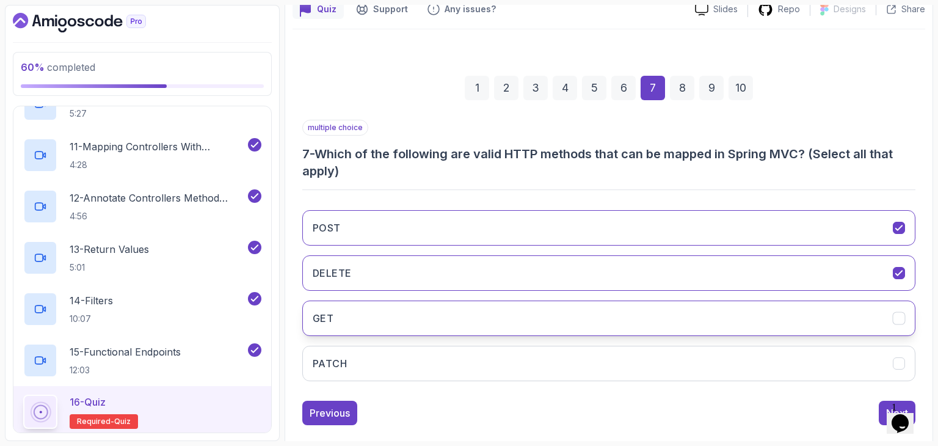
click at [720, 310] on button "GET" at bounding box center [608, 317] width 613 height 35
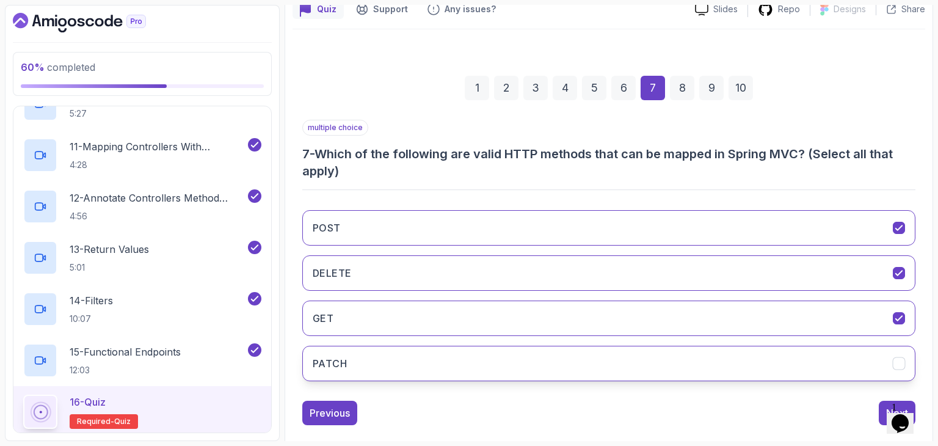
click at [708, 346] on button "PATCH" at bounding box center [608, 363] width 613 height 35
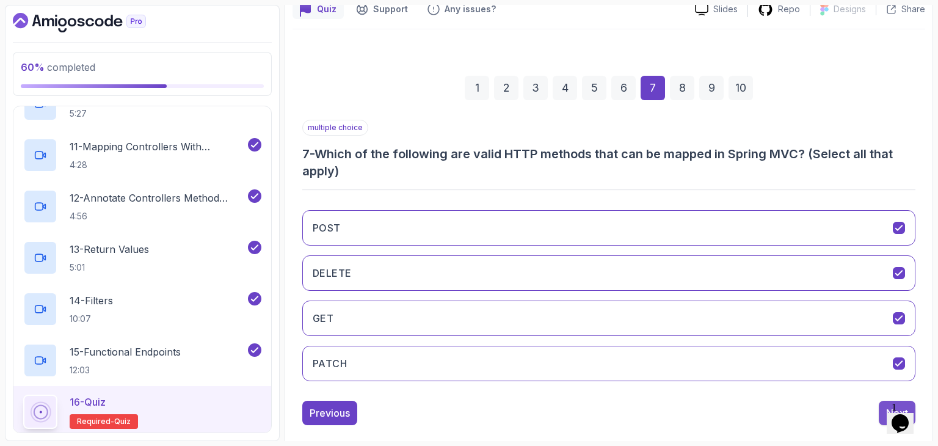
click at [882, 406] on button "Next" at bounding box center [897, 413] width 37 height 24
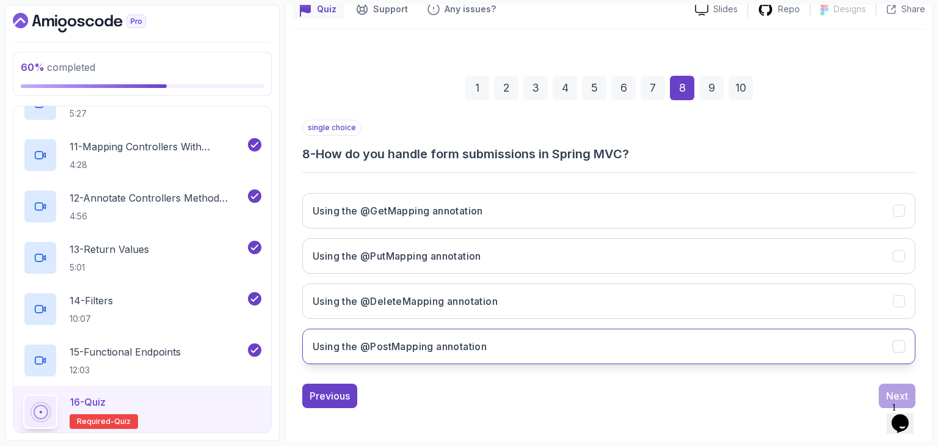
click at [662, 353] on button "Using the @PostMapping annotation" at bounding box center [608, 345] width 613 height 35
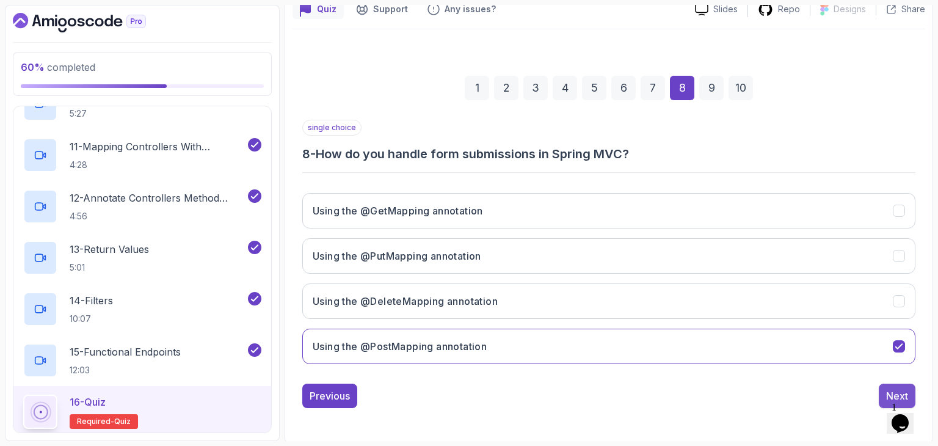
click at [894, 389] on div "Next" at bounding box center [897, 395] width 22 height 15
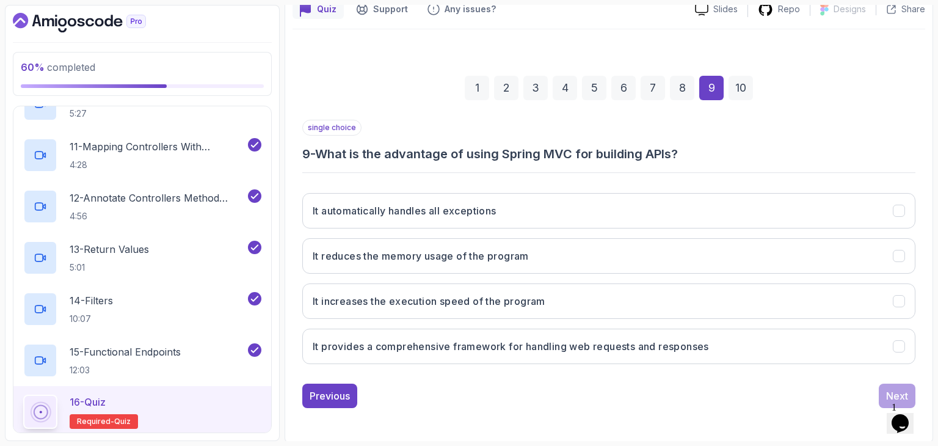
click at [562, 363] on div "It automatically handles all exceptions It reduces the memory usage of the prog…" at bounding box center [608, 278] width 613 height 191
click at [574, 353] on button "It provides a comprehensive framework for handling web requests and responses" at bounding box center [608, 345] width 613 height 35
click at [894, 388] on div "Next" at bounding box center [897, 395] width 22 height 15
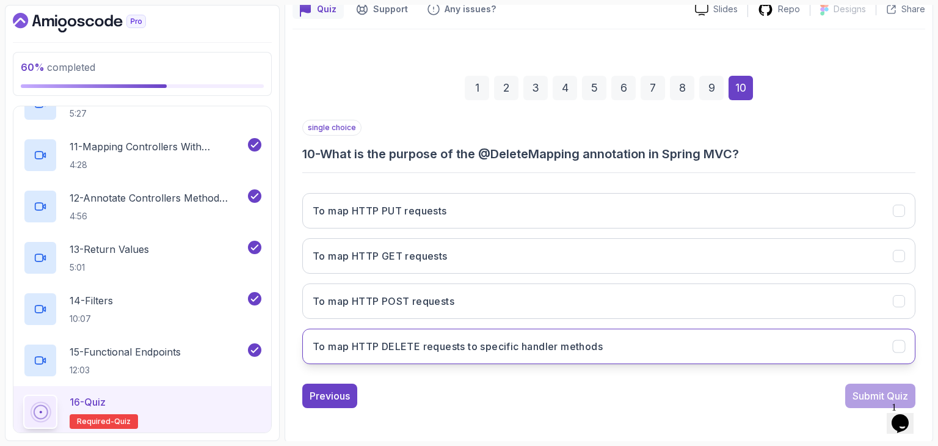
click at [490, 328] on button "To map HTTP DELETE requests to specific handler methods" at bounding box center [608, 345] width 613 height 35
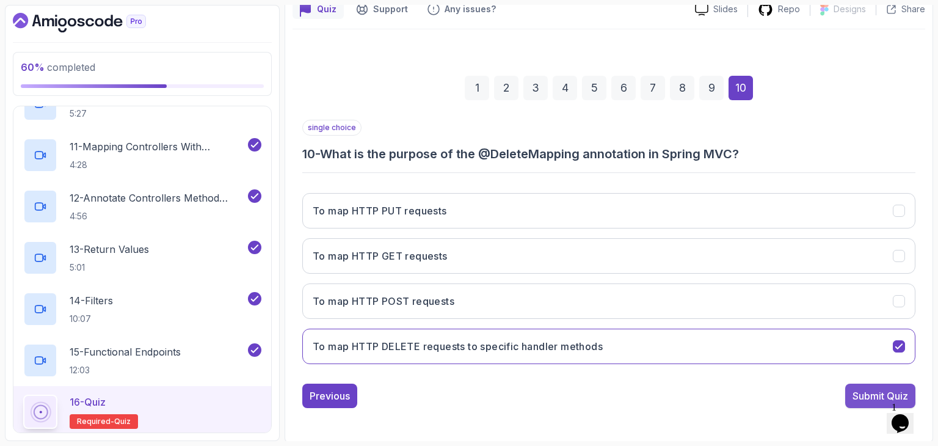
click at [872, 390] on div "Submit Quiz" at bounding box center [880, 395] width 56 height 15
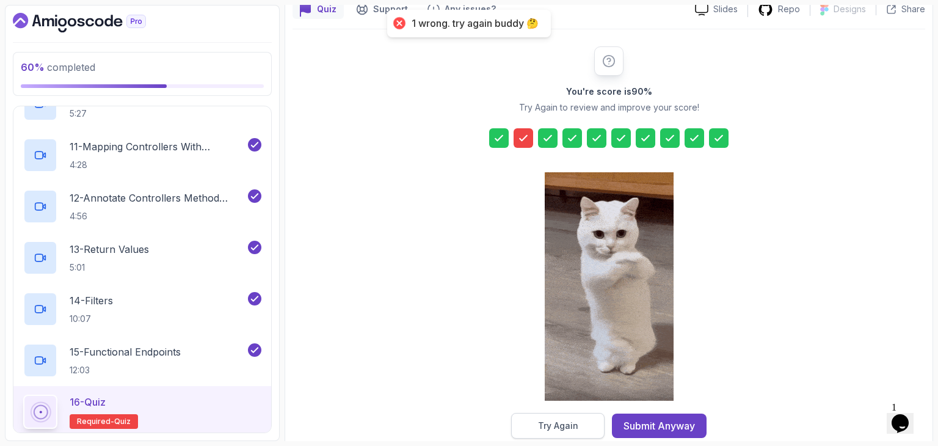
click at [589, 418] on button "Try Again" at bounding box center [557, 426] width 93 height 26
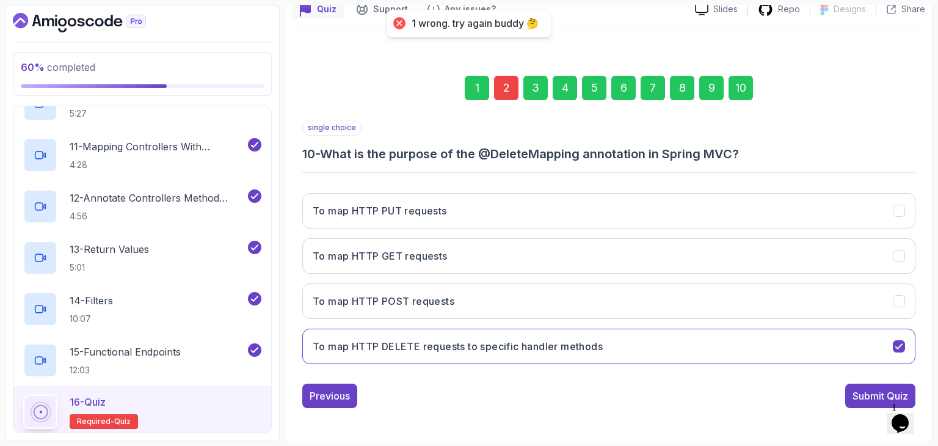
click at [503, 85] on div "2" at bounding box center [506, 88] width 24 height 24
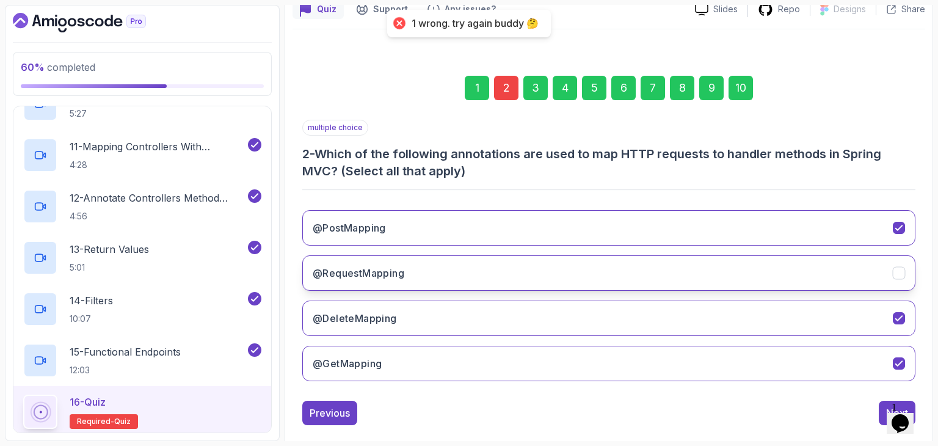
click at [465, 270] on button "@RequestMapping" at bounding box center [608, 272] width 613 height 35
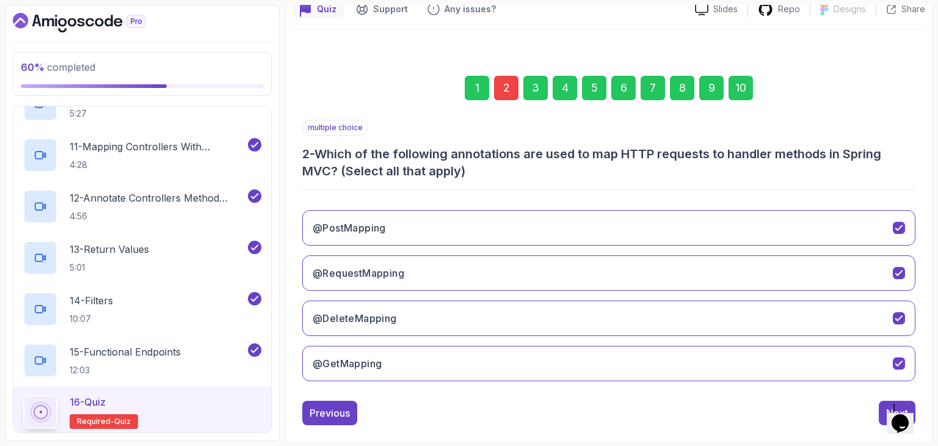
click at [744, 87] on div "10" at bounding box center [740, 88] width 24 height 24
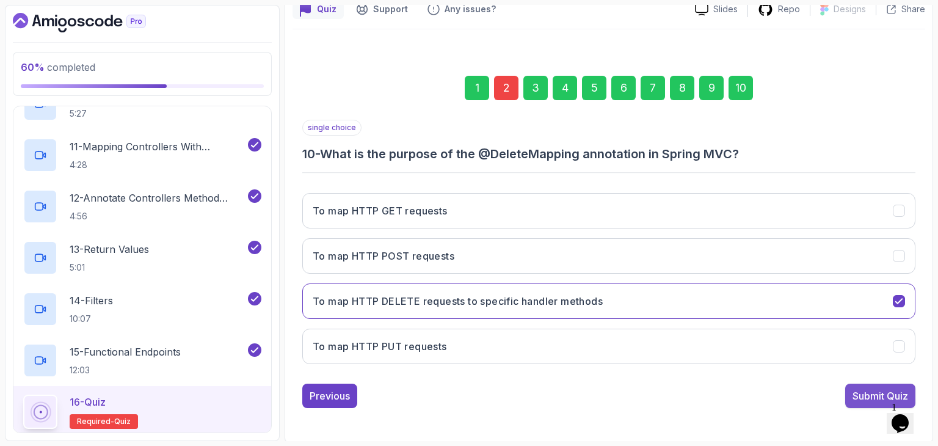
click at [858, 392] on div "Submit Quiz" at bounding box center [880, 395] width 56 height 15
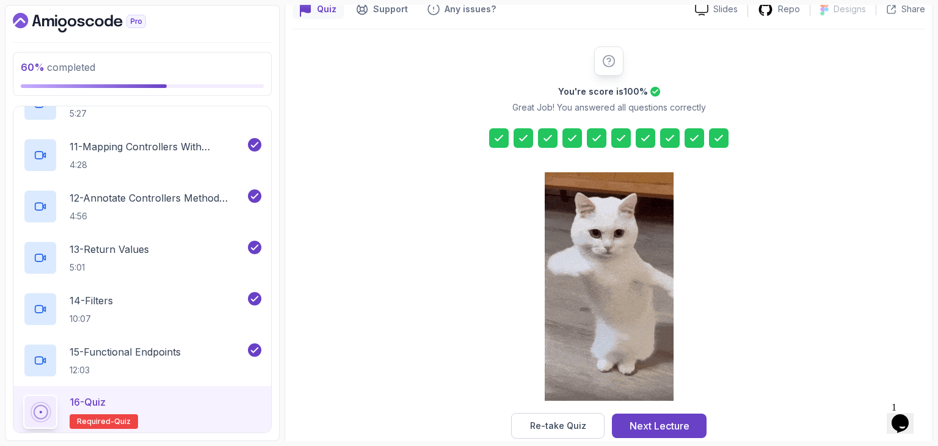
click at [554, 130] on div at bounding box center [548, 138] width 20 height 20
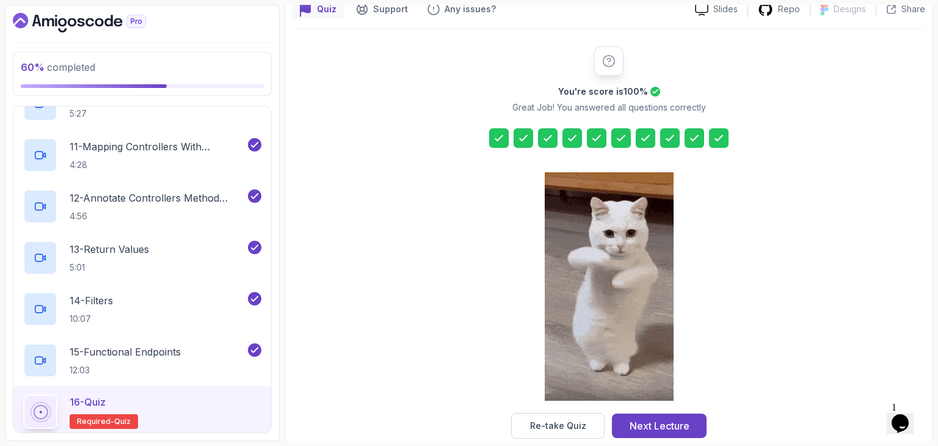
click at [639, 437] on div "Re-take Quiz Next Lecture" at bounding box center [608, 426] width 195 height 26
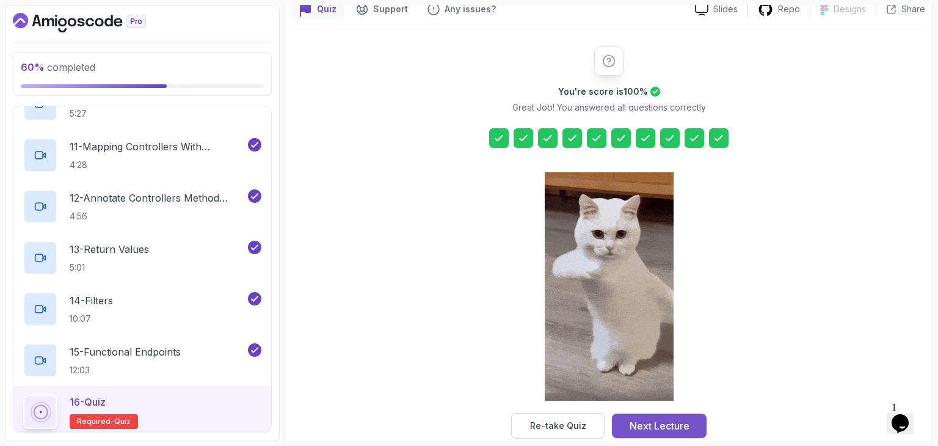
click at [647, 424] on div "Next Lecture" at bounding box center [660, 425] width 60 height 15
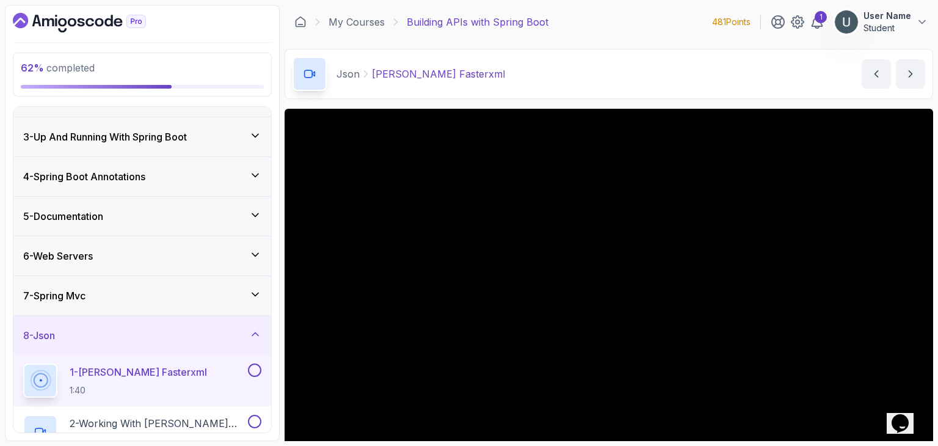
click at [198, 288] on div "7 - Spring Mvc" at bounding box center [142, 295] width 238 height 15
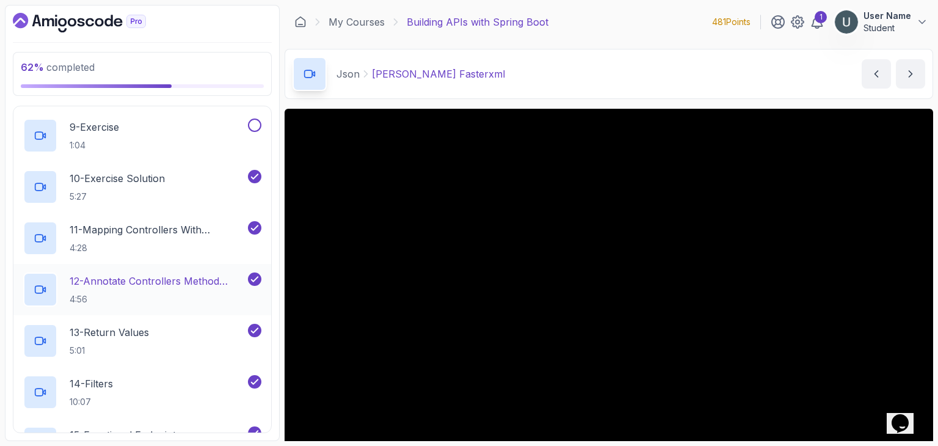
scroll to position [807, 0]
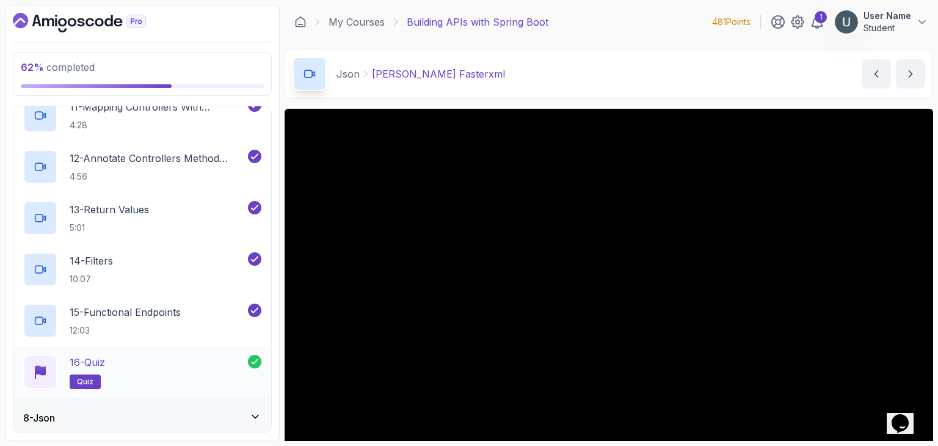
click at [153, 351] on div "16 - Quiz quiz" at bounding box center [142, 371] width 258 height 51
click at [131, 362] on div "16 - Quiz quiz" at bounding box center [135, 372] width 225 height 34
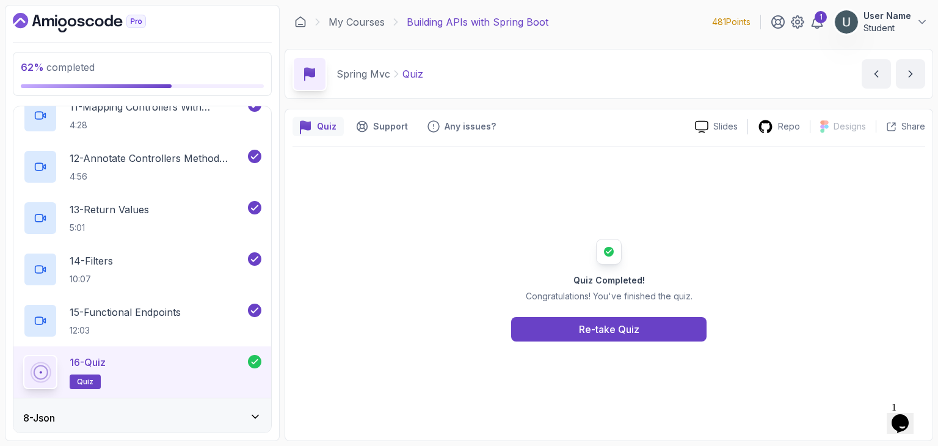
click at [630, 313] on div "Quiz Completed! Congratulations! You've finished the quiz. Re-take Quiz" at bounding box center [609, 290] width 234 height 103
click at [235, 308] on div "15 - Functional Endpoints 12:03" at bounding box center [134, 320] width 222 height 34
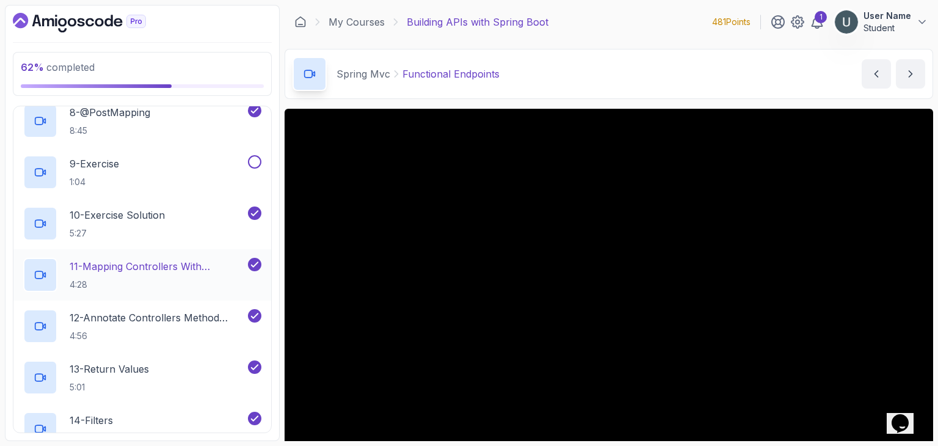
scroll to position [647, 0]
click at [179, 303] on div "12 - Annotate Controllers Method Arguments 4:56" at bounding box center [142, 326] width 258 height 51
click at [173, 310] on div "12 - Annotate Controllers Method Arguments 4:56" at bounding box center [134, 327] width 222 height 34
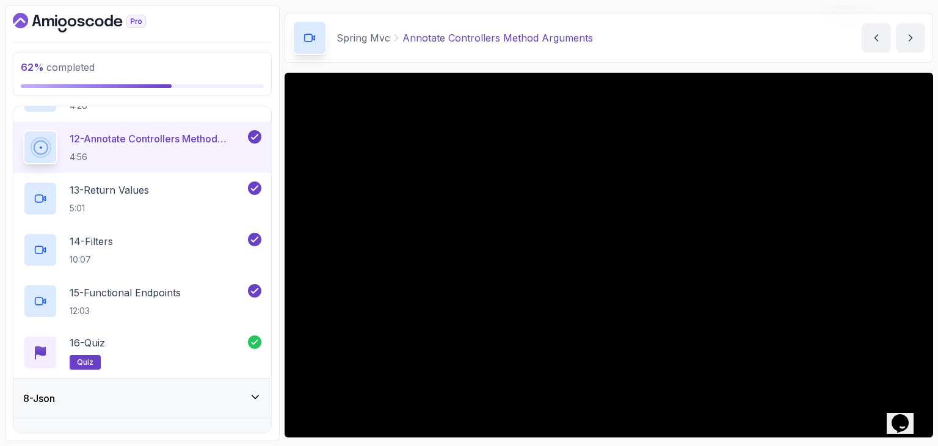
scroll to position [880, 0]
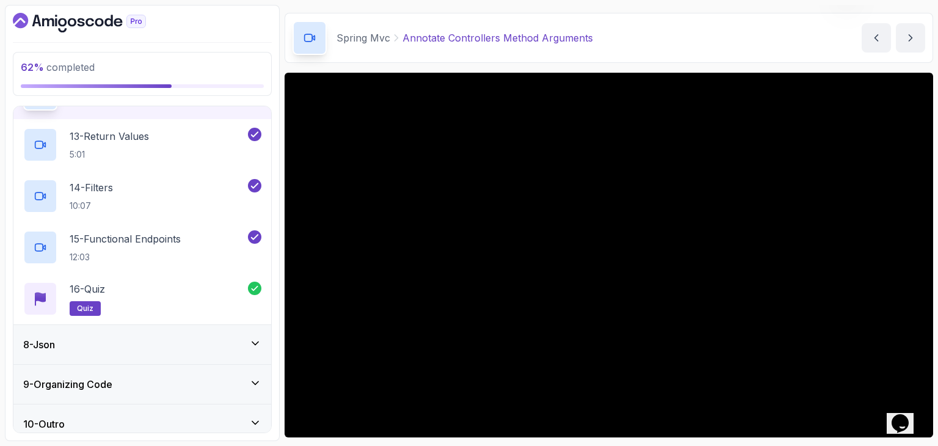
click at [125, 351] on div "8 - Json" at bounding box center [142, 344] width 258 height 39
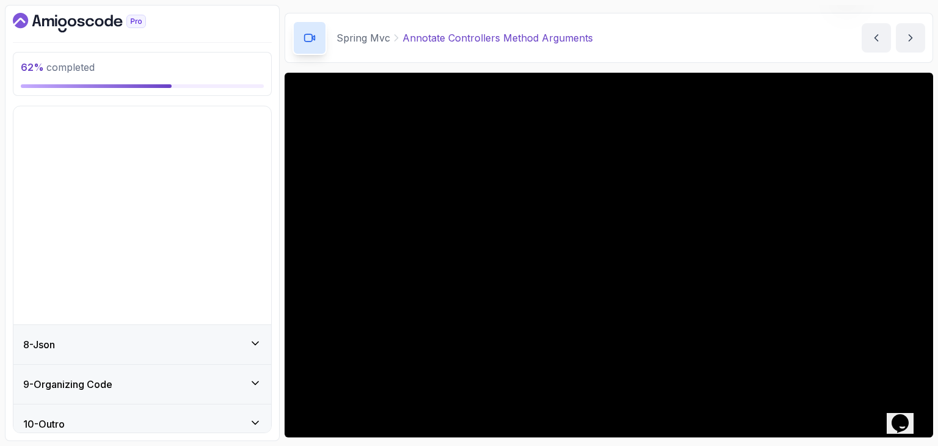
scroll to position [69, 0]
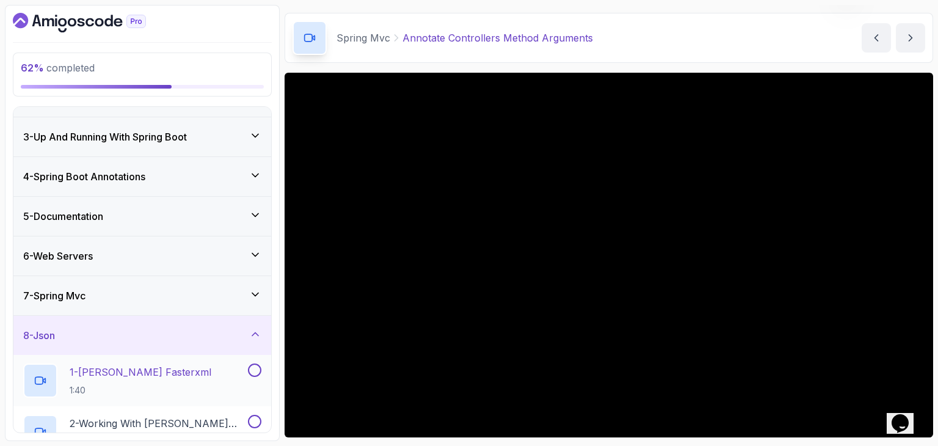
drag, startPoint x: 118, startPoint y: 352, endPoint x: 118, endPoint y: 364, distance: 11.6
click at [118, 364] on div "1 - Jackson Fasterxml 1:40" at bounding box center [142, 380] width 258 height 51
click at [118, 365] on p "1 - Jackson Fasterxml" at bounding box center [141, 372] width 142 height 15
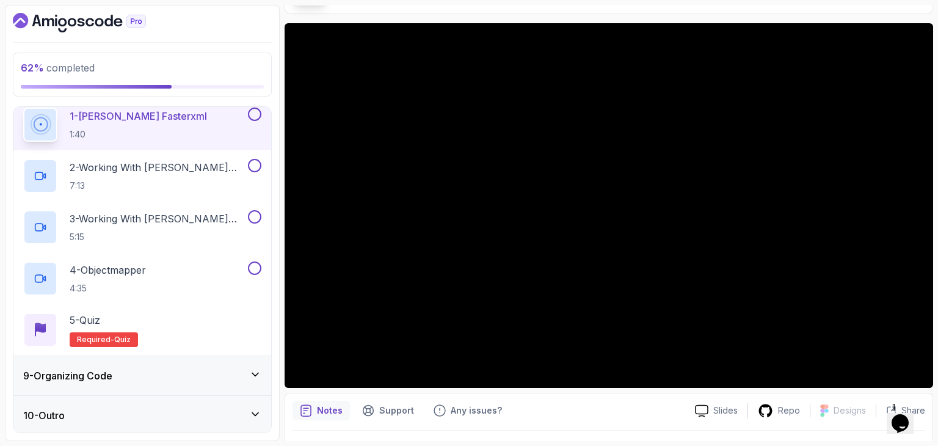
scroll to position [103, 0]
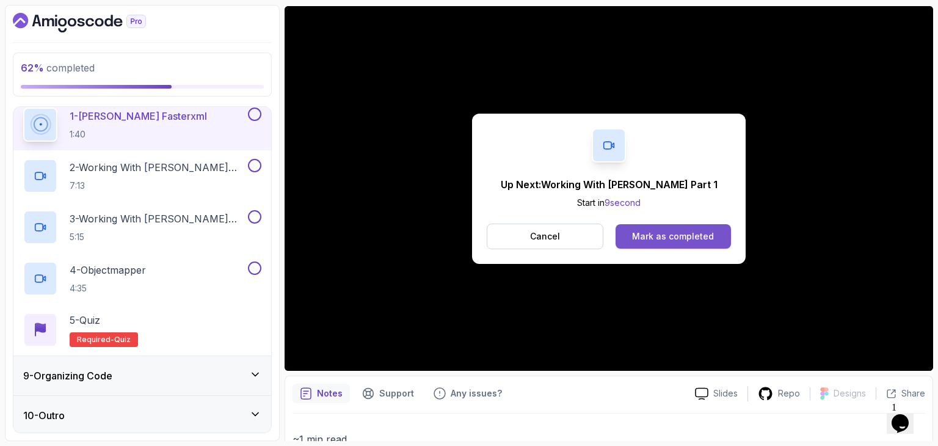
click at [644, 240] on div "Mark as completed" at bounding box center [673, 236] width 82 height 12
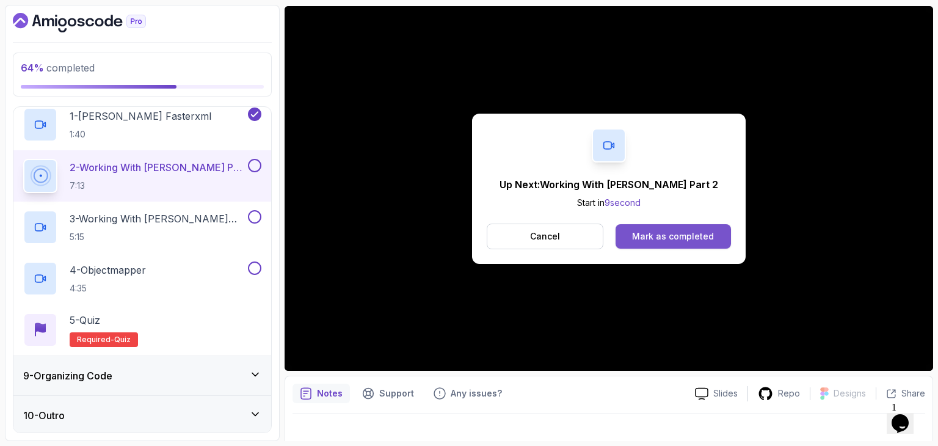
click at [637, 230] on div "Mark as completed" at bounding box center [673, 236] width 82 height 12
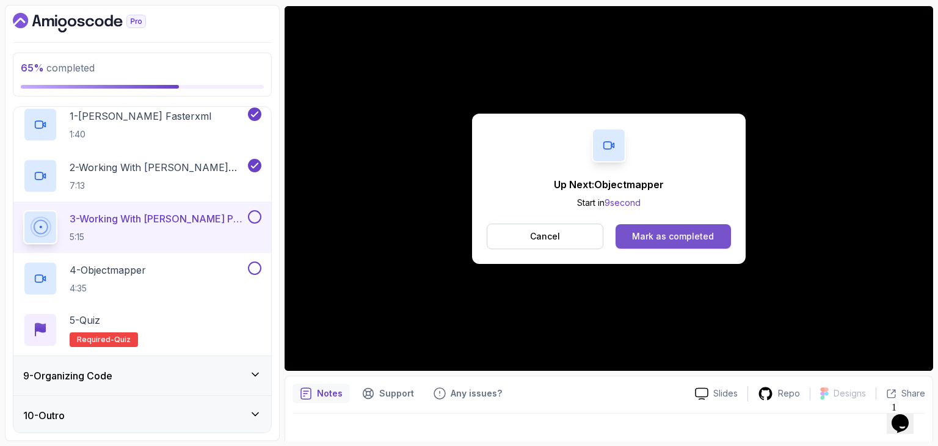
click at [680, 245] on button "Mark as completed" at bounding box center [672, 236] width 115 height 24
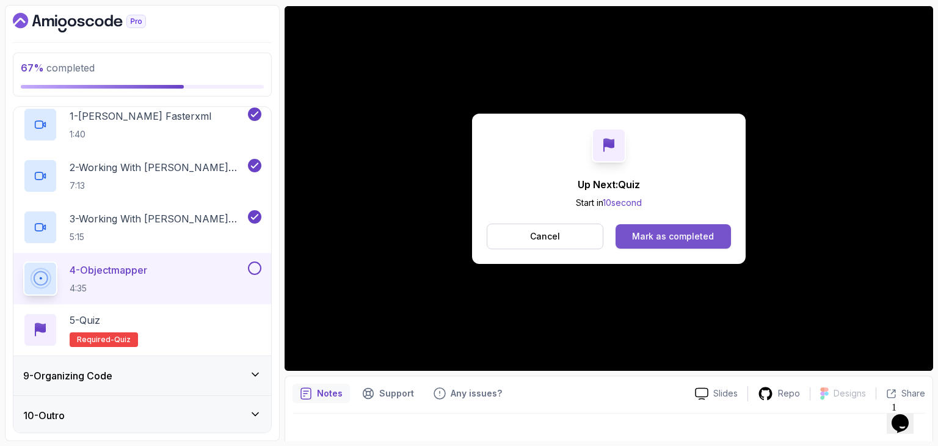
click at [651, 228] on button "Mark as completed" at bounding box center [672, 236] width 115 height 24
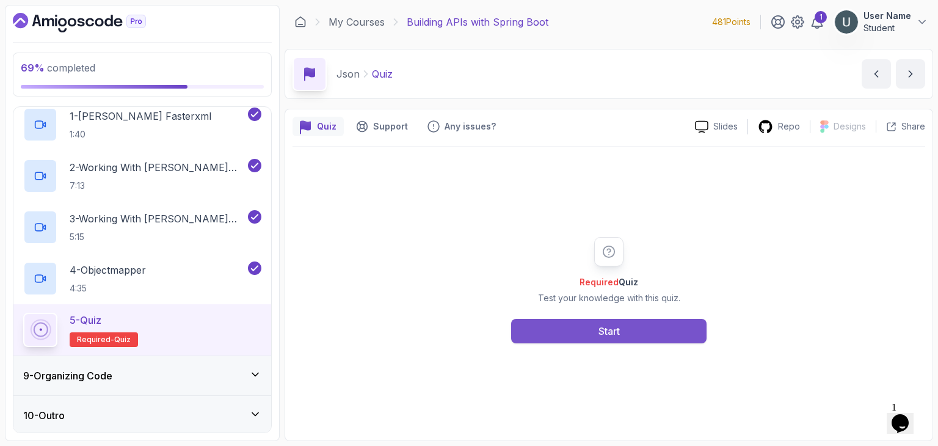
click at [623, 319] on button "Start" at bounding box center [608, 331] width 195 height 24
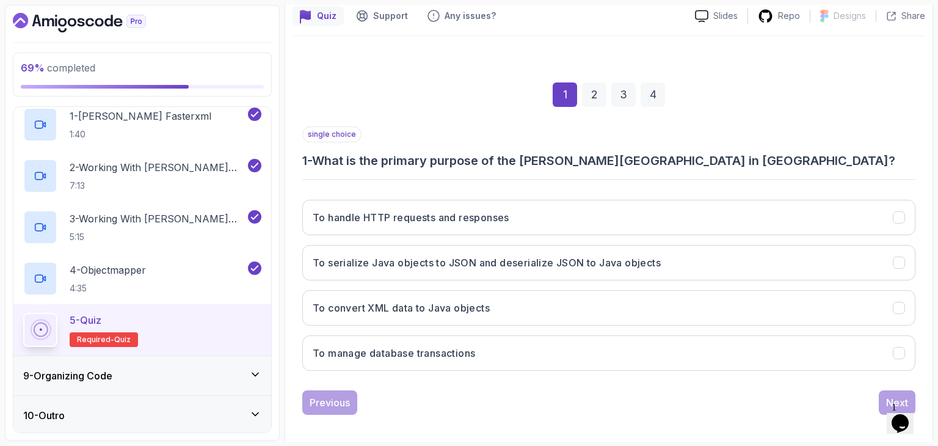
scroll to position [117, 0]
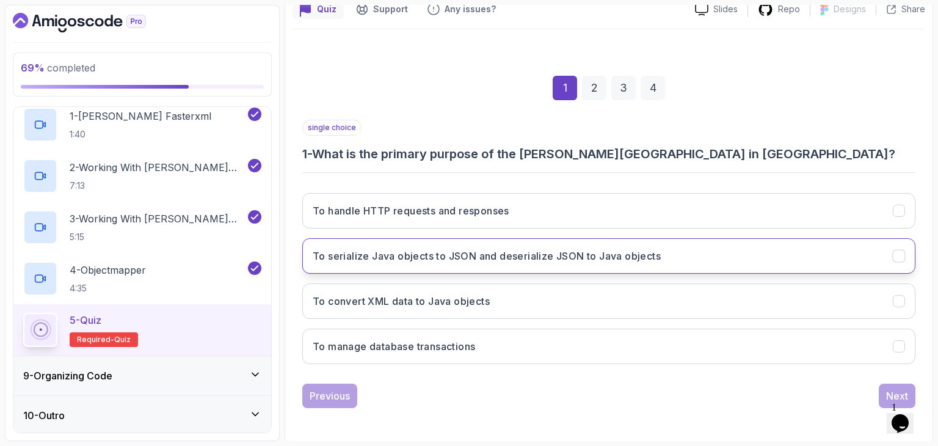
click at [546, 253] on h3 "To serialize Java objects to JSON and deserialize JSON to Java objects" at bounding box center [487, 256] width 348 height 15
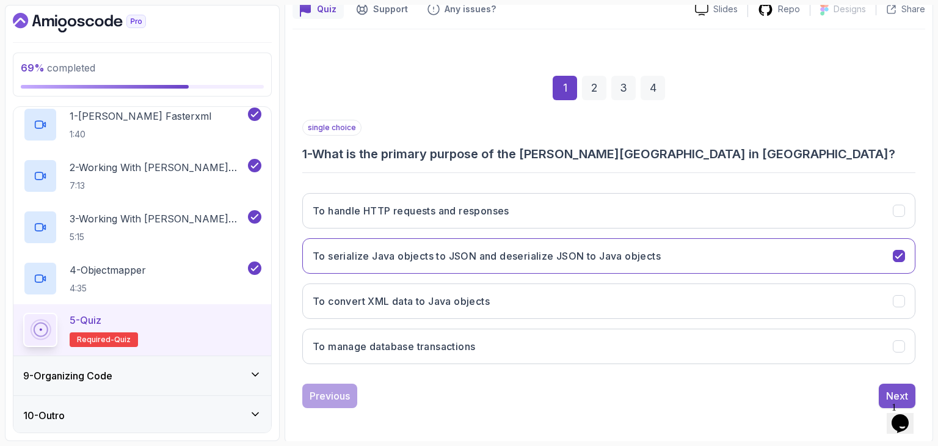
click at [887, 391] on div "Next" at bounding box center [897, 395] width 22 height 15
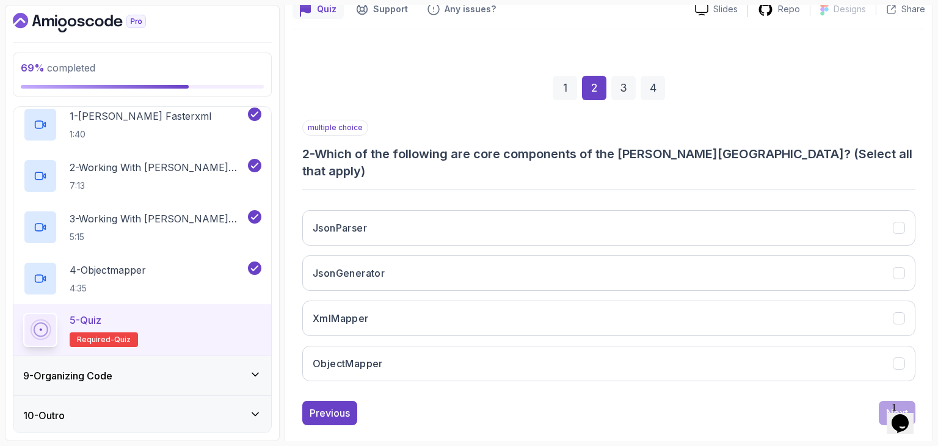
click at [576, 154] on h3 "2 - Which of the following are core components of the Jackson library? (Select …" at bounding box center [608, 162] width 613 height 34
click at [561, 161] on div "multiple choice 2 - Which of the following are core components of the Jackson l…" at bounding box center [608, 255] width 613 height 271
click at [528, 214] on button "JsonParser" at bounding box center [608, 227] width 613 height 35
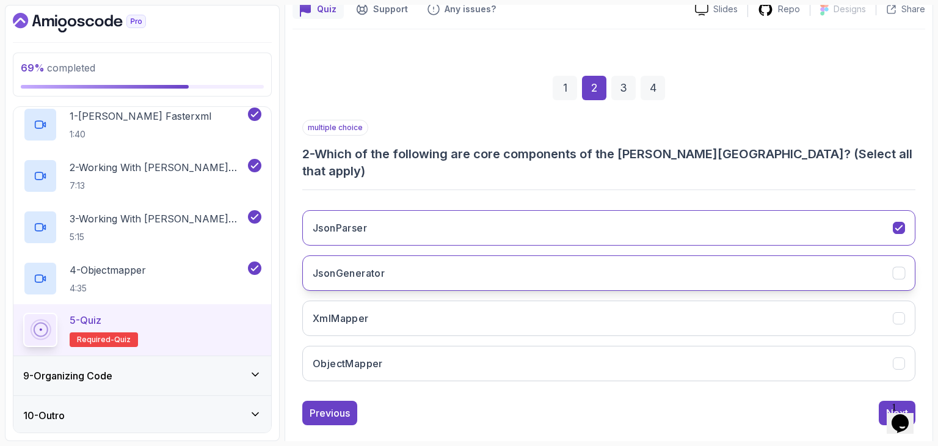
click at [513, 255] on button "JsonGenerator" at bounding box center [608, 272] width 613 height 35
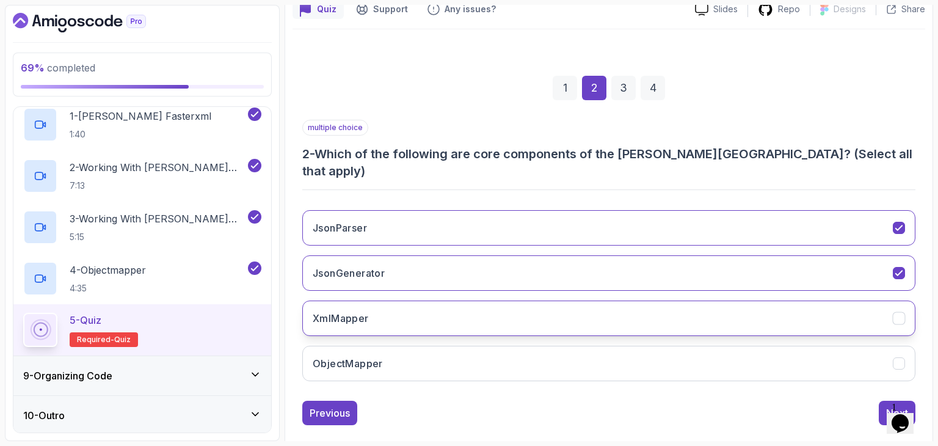
click at [485, 314] on button "XmlMapper" at bounding box center [608, 317] width 613 height 35
drag, startPoint x: 477, startPoint y: 336, endPoint x: 808, endPoint y: 363, distance: 331.4
click at [808, 363] on div "JsonParser JsonGenerator XmlMapper ObjectMapper" at bounding box center [608, 295] width 613 height 191
click at [884, 401] on button "Next" at bounding box center [897, 413] width 37 height 24
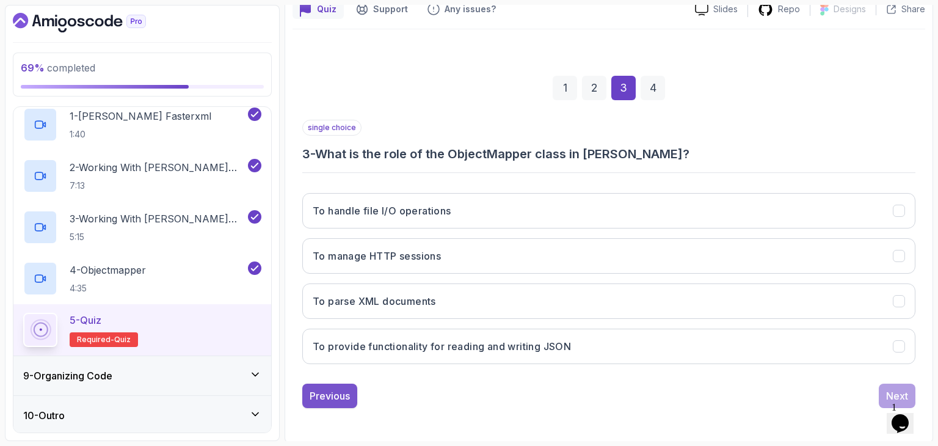
click at [344, 388] on div "Previous" at bounding box center [330, 395] width 40 height 15
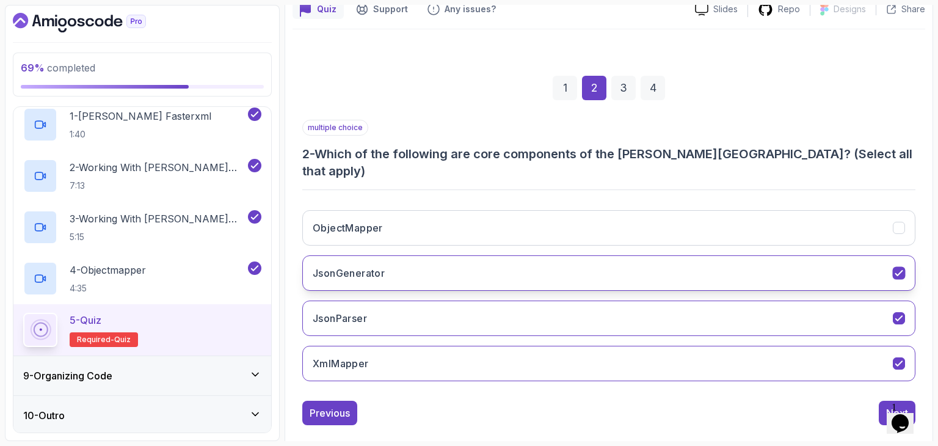
click at [593, 255] on button "JsonGenerator" at bounding box center [608, 272] width 613 height 35
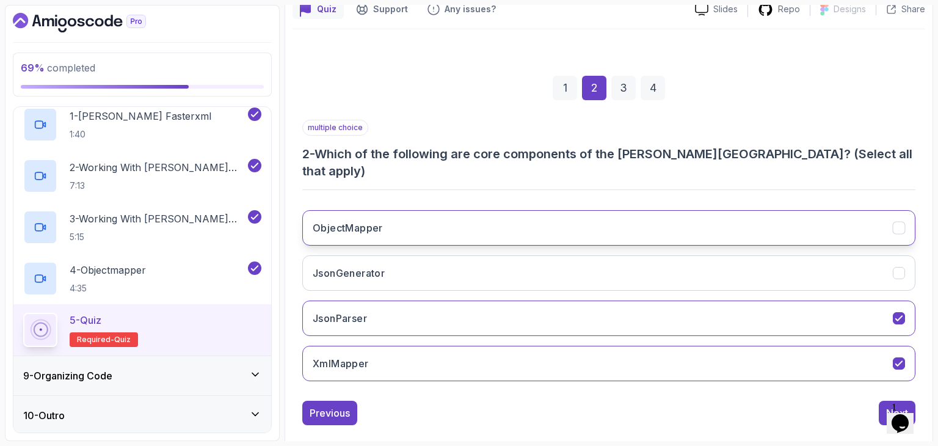
click at [578, 227] on button "ObjectMapper" at bounding box center [608, 227] width 613 height 35
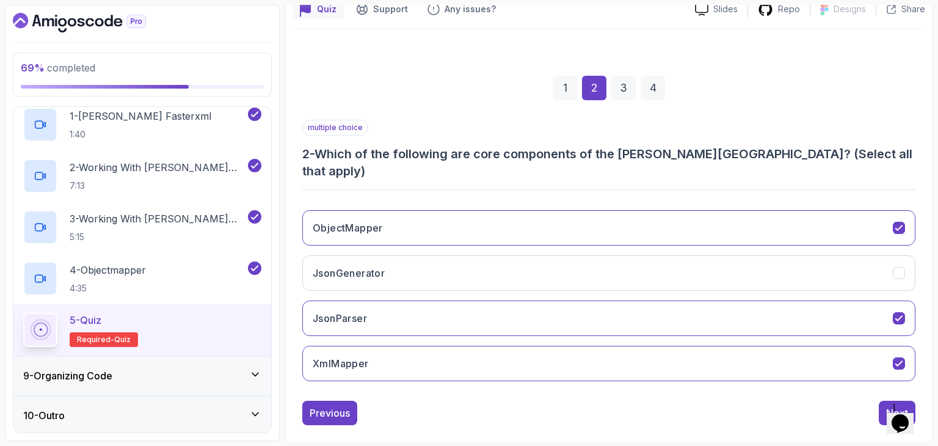
click at [619, 96] on div "3" at bounding box center [623, 88] width 24 height 24
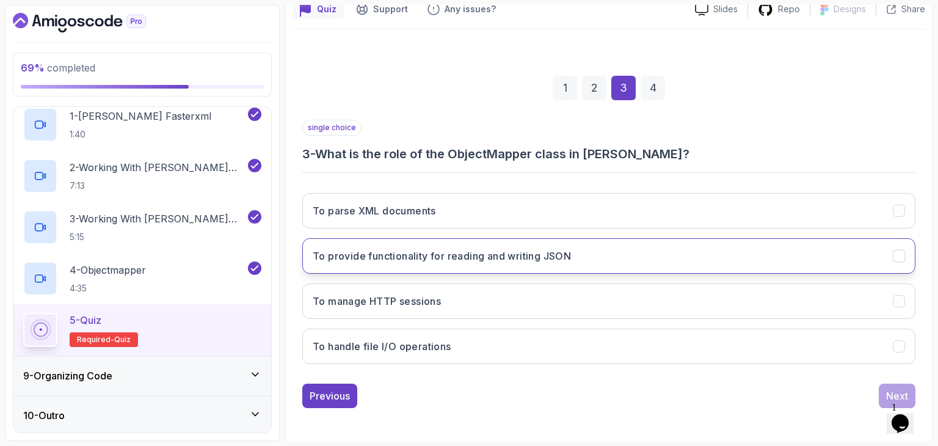
click at [516, 261] on h3 "To provide functionality for reading and writing JSON" at bounding box center [442, 256] width 258 height 15
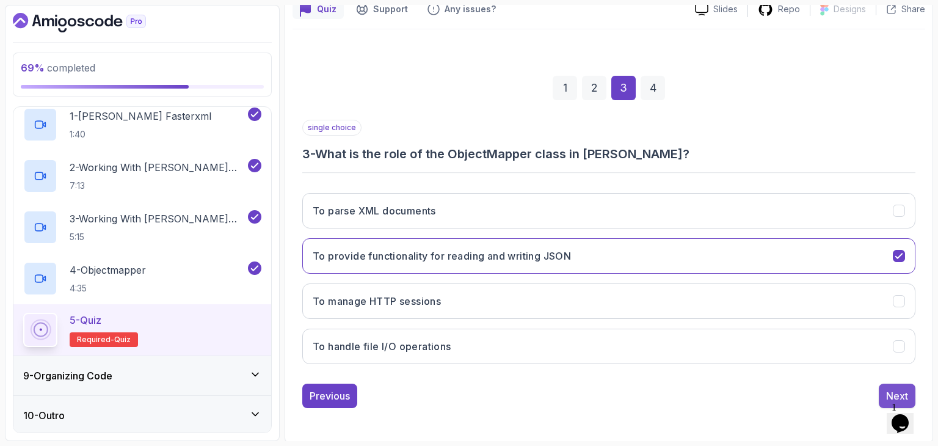
click at [887, 388] on div "Next" at bounding box center [897, 395] width 22 height 15
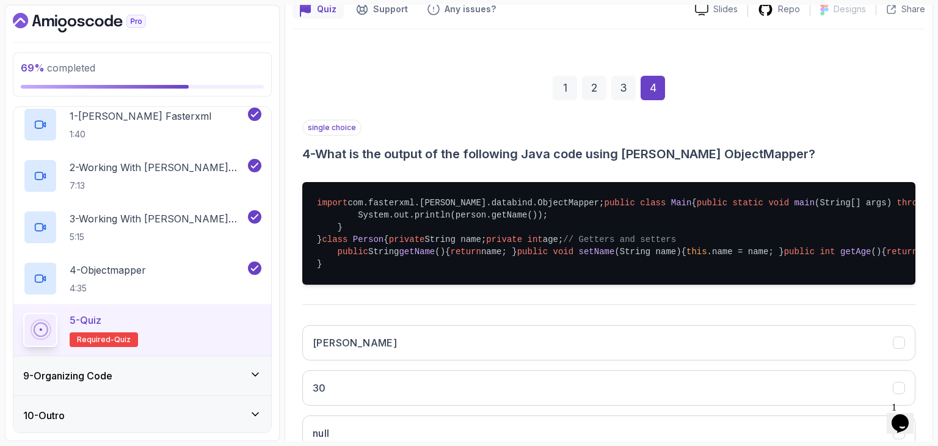
drag, startPoint x: 887, startPoint y: 387, endPoint x: 843, endPoint y: 357, distance: 52.7
click at [843, 285] on pre "import com.fasterxml.jackson.databind.ObjectMapper; public class Main { public …" at bounding box center [608, 233] width 613 height 103
click at [696, 285] on pre "import com.fasterxml.jackson.databind.ObjectMapper; public class Main { public …" at bounding box center [608, 233] width 613 height 103
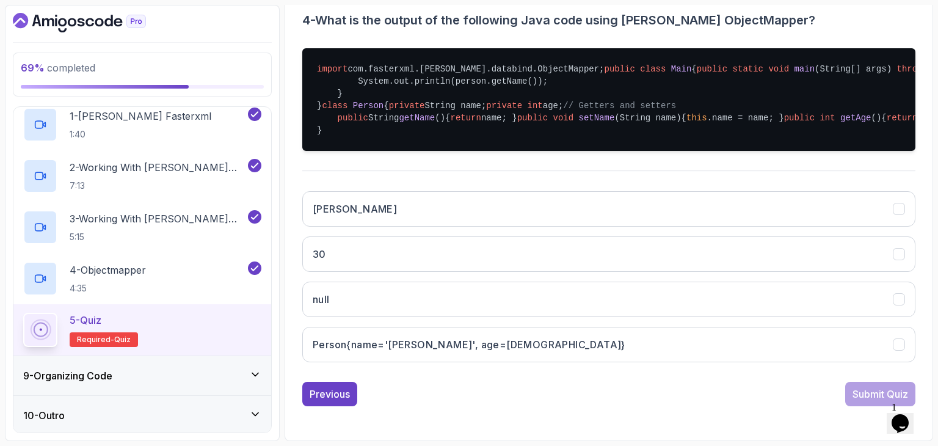
scroll to position [321, 0]
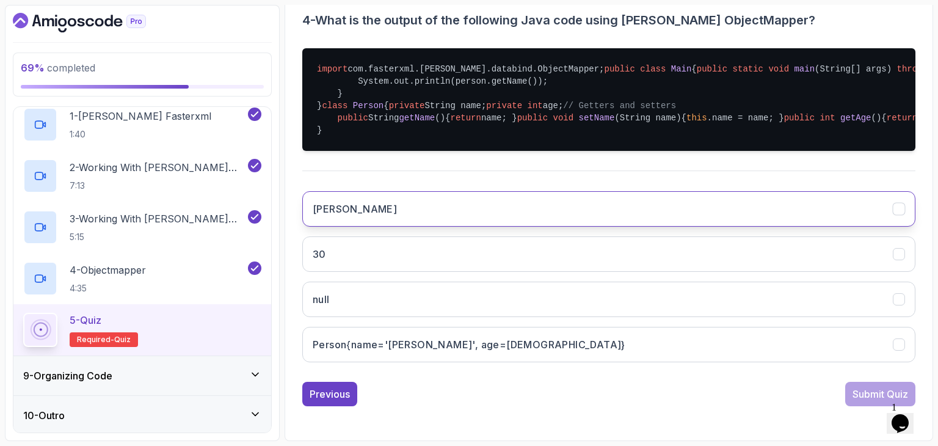
click at [509, 227] on button "John" at bounding box center [608, 208] width 613 height 35
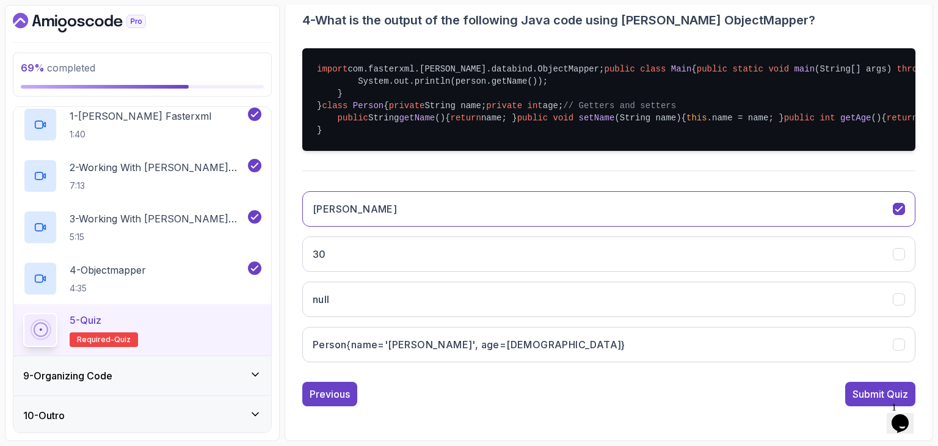
click at [840, 389] on div "Previous Submit Quiz" at bounding box center [608, 394] width 613 height 24
click at [852, 389] on div "Submit Quiz" at bounding box center [880, 394] width 56 height 15
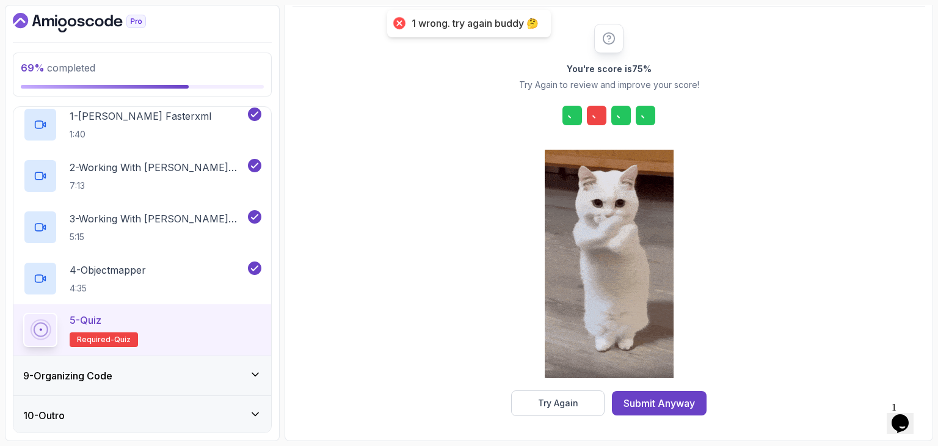
scroll to position [139, 0]
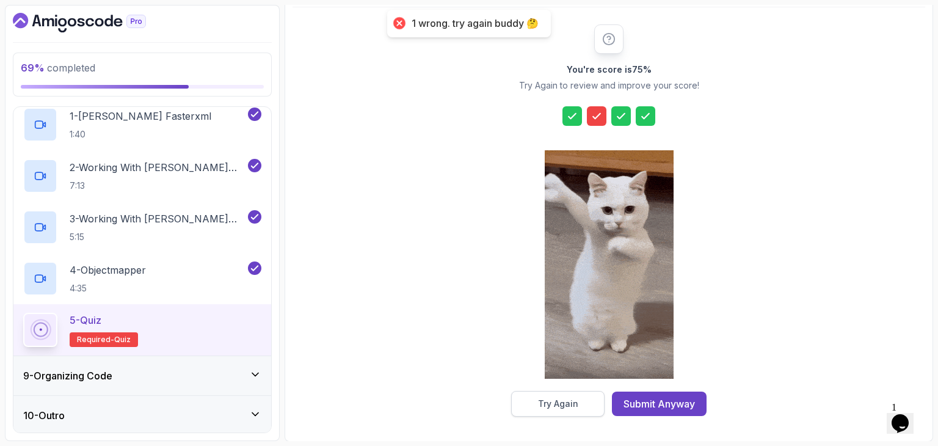
click at [575, 411] on button "Try Again" at bounding box center [557, 404] width 93 height 26
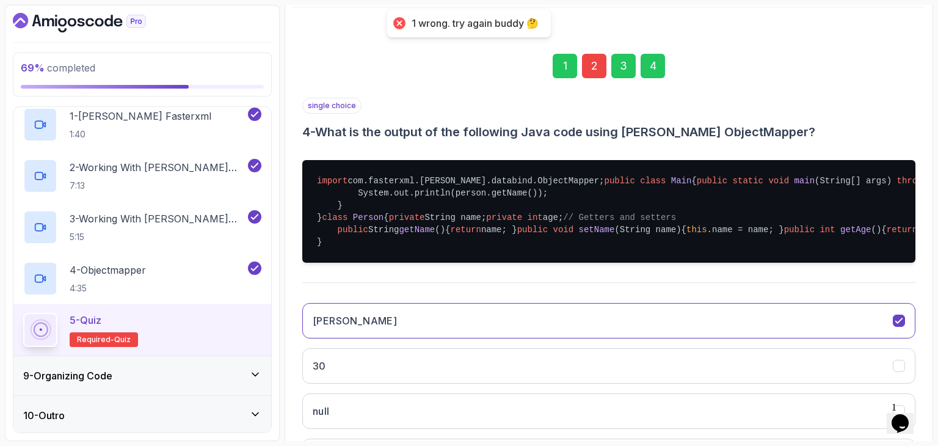
click at [588, 77] on div "2" at bounding box center [594, 66] width 24 height 24
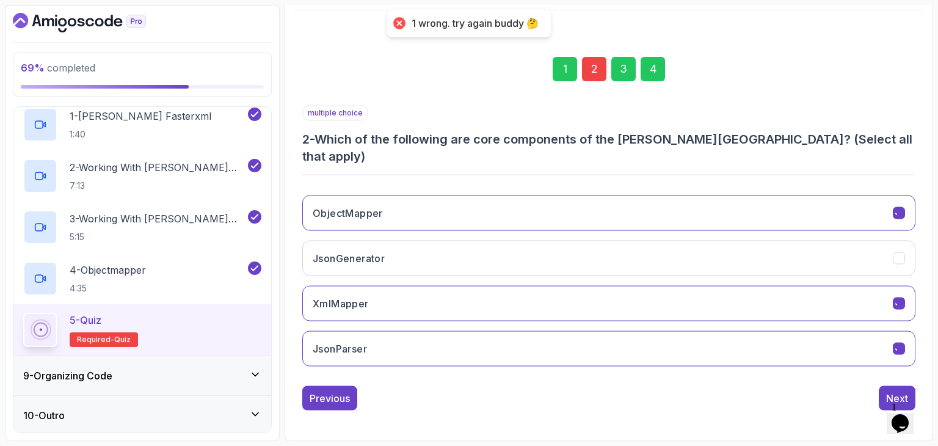
scroll to position [117, 0]
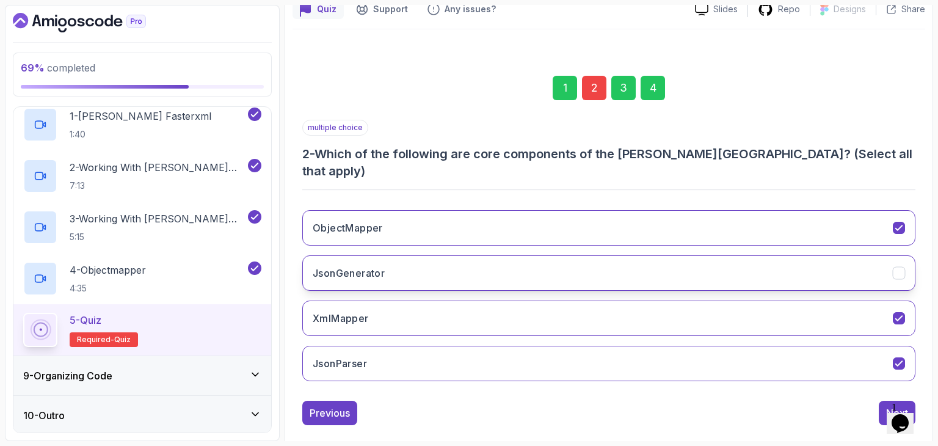
click at [503, 255] on button "JsonGenerator" at bounding box center [608, 272] width 613 height 35
click at [662, 88] on div "4" at bounding box center [653, 88] width 24 height 24
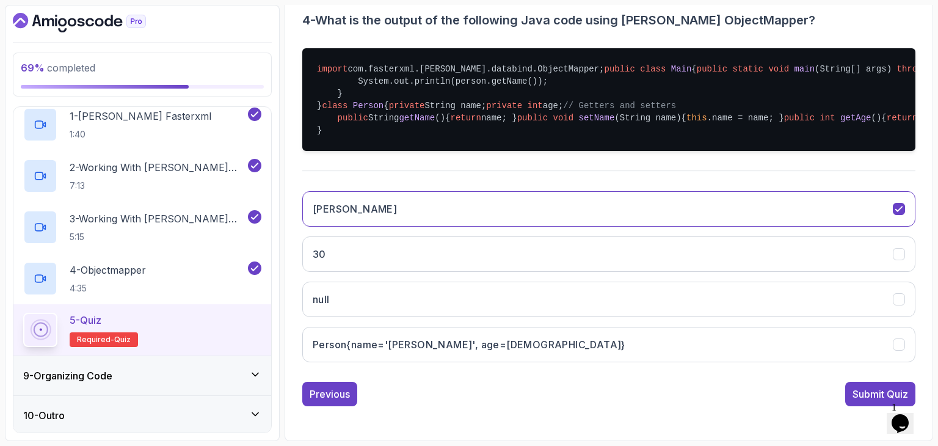
scroll to position [394, 0]
click at [862, 401] on div "Submit Quiz" at bounding box center [880, 394] width 56 height 15
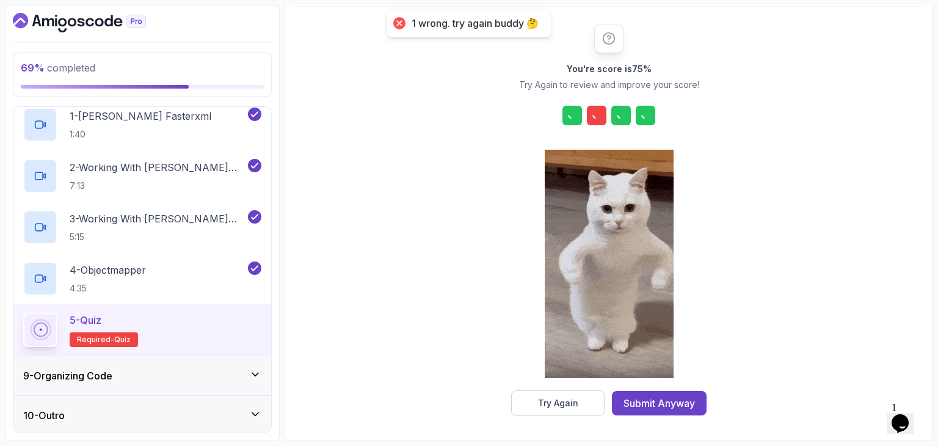
scroll to position [139, 0]
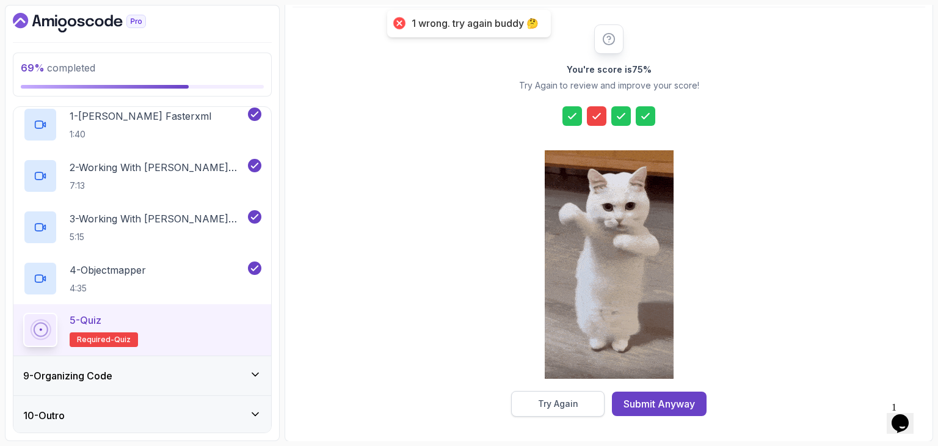
click at [536, 404] on button "Try Again" at bounding box center [557, 404] width 93 height 26
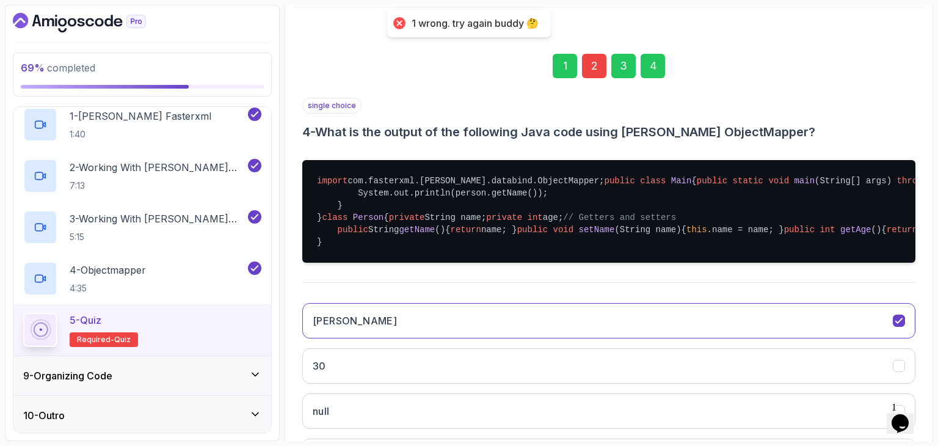
click at [589, 67] on div "2" at bounding box center [594, 66] width 24 height 24
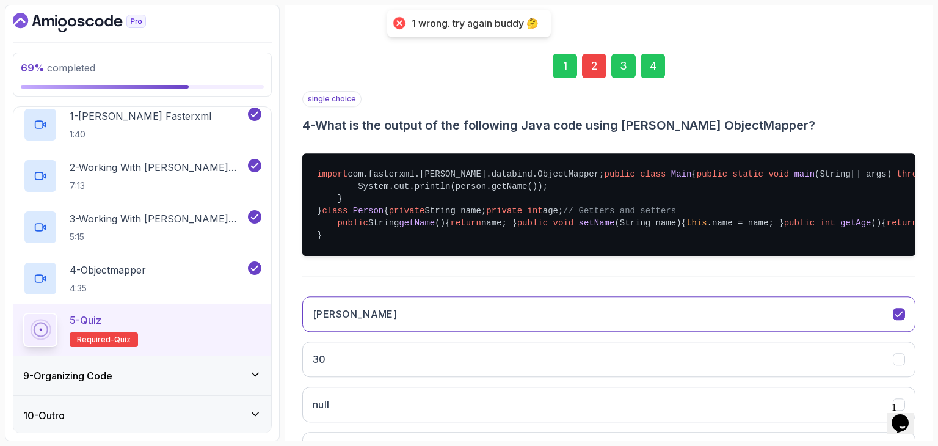
scroll to position [117, 0]
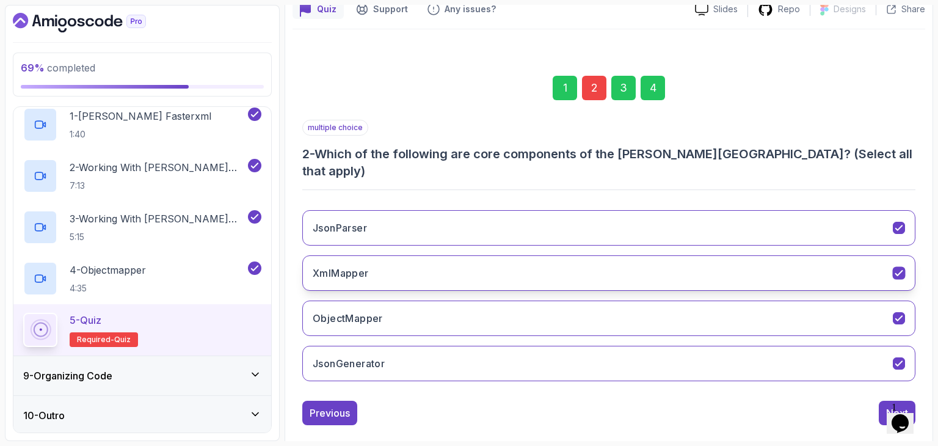
click at [501, 261] on button "XmlMapper" at bounding box center [608, 272] width 613 height 35
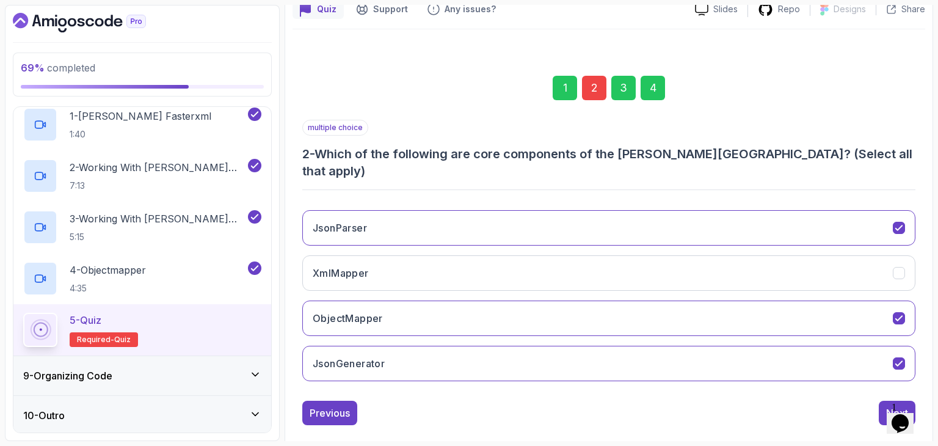
click at [659, 89] on div "4" at bounding box center [653, 88] width 24 height 24
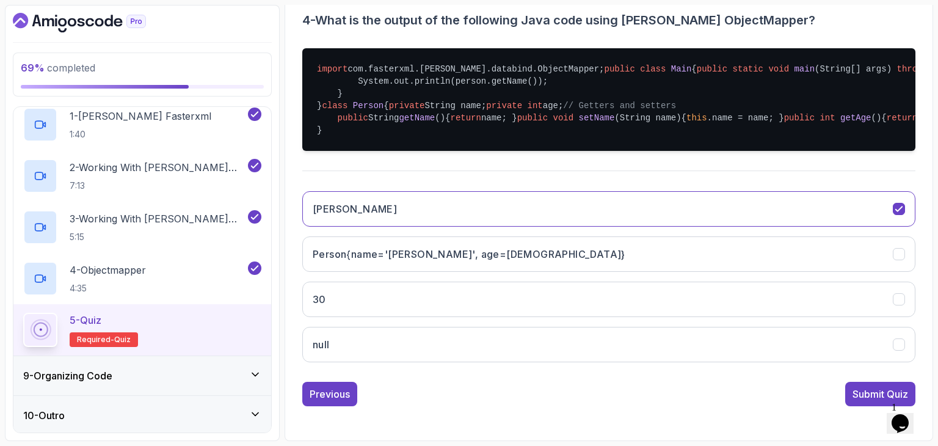
scroll to position [432, 0]
drag, startPoint x: 860, startPoint y: 380, endPoint x: 867, endPoint y: 389, distance: 11.3
click at [867, 389] on div "single choice 4 - What is the output of the following Java code using Jackson's…" at bounding box center [608, 196] width 613 height 420
click at [867, 389] on div "Submit Quiz" at bounding box center [880, 394] width 56 height 15
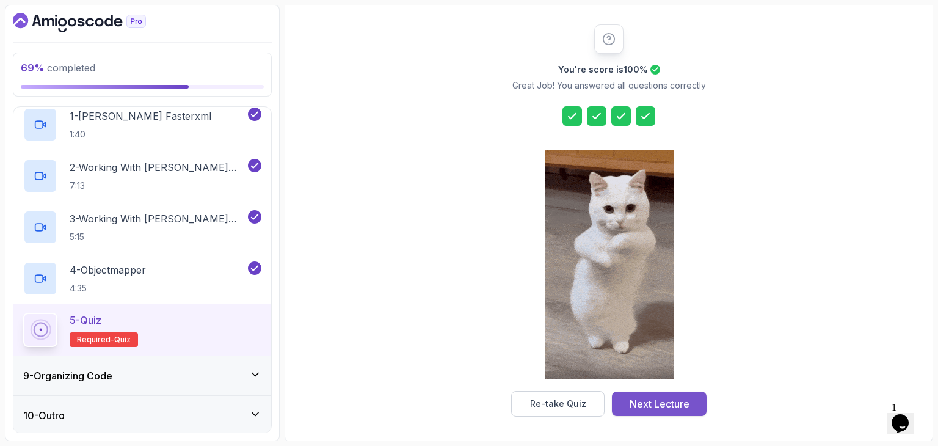
click at [651, 394] on button "Next Lecture" at bounding box center [659, 403] width 95 height 24
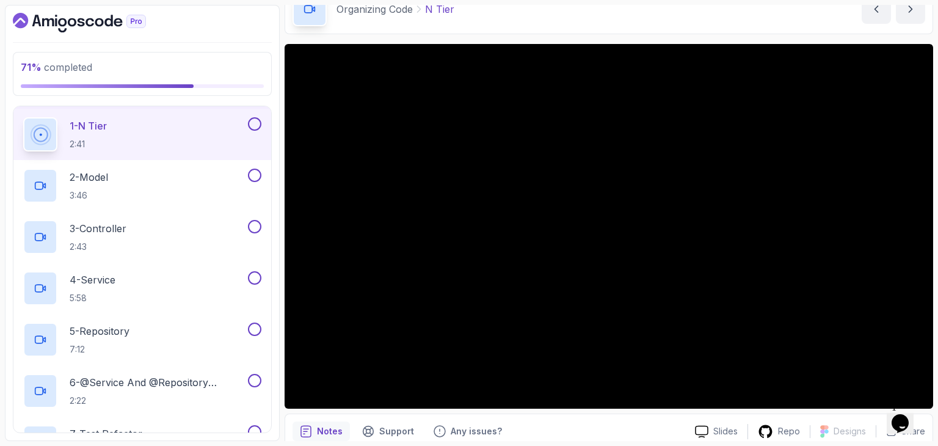
scroll to position [62, 0]
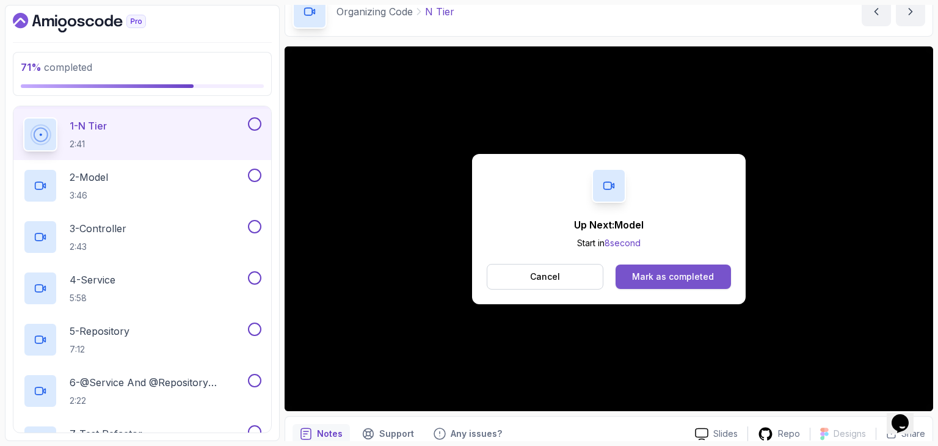
click at [658, 280] on div "Mark as completed" at bounding box center [673, 276] width 82 height 12
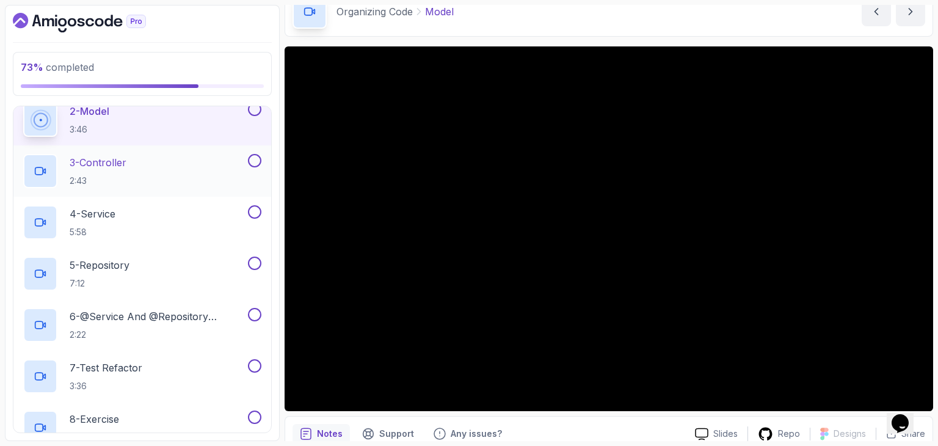
scroll to position [421, 0]
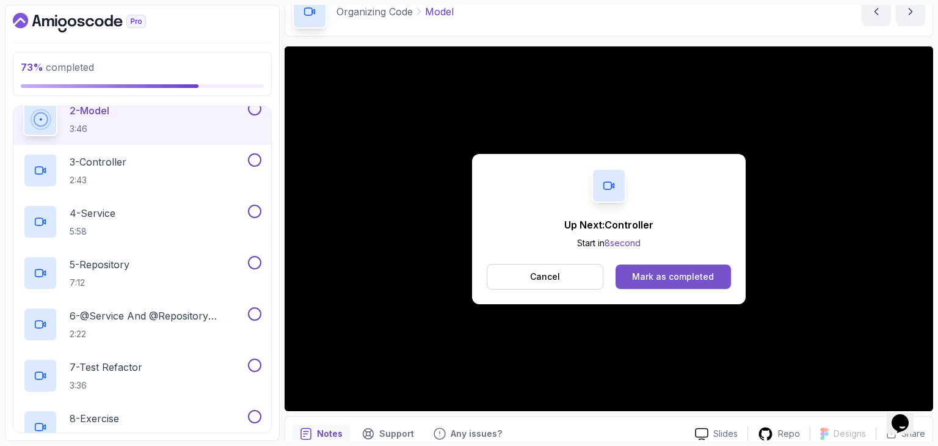
click at [653, 269] on button "Mark as completed" at bounding box center [672, 276] width 115 height 24
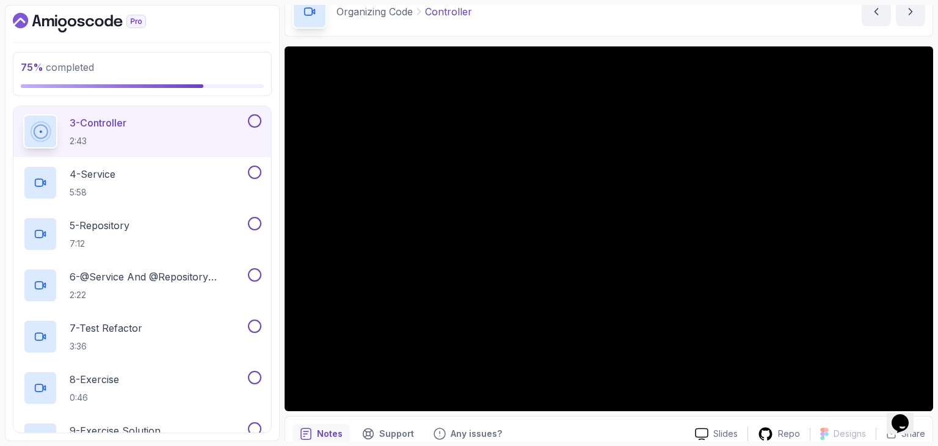
scroll to position [457, 0]
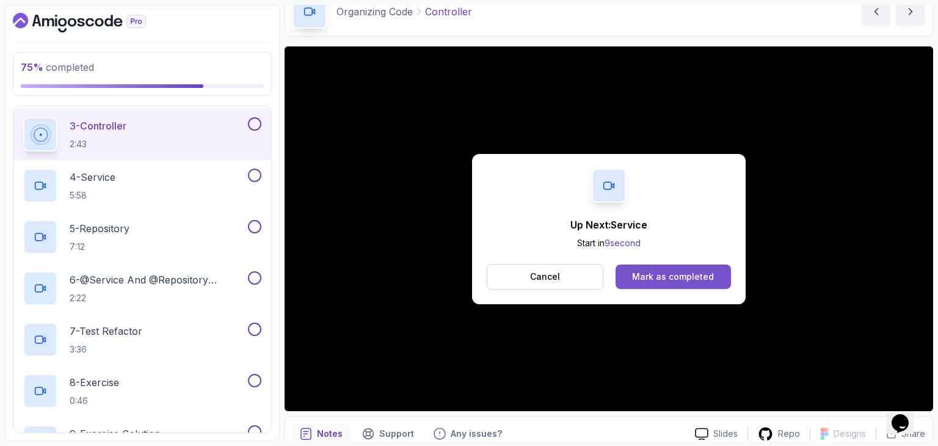
click at [627, 272] on button "Mark as completed" at bounding box center [672, 276] width 115 height 24
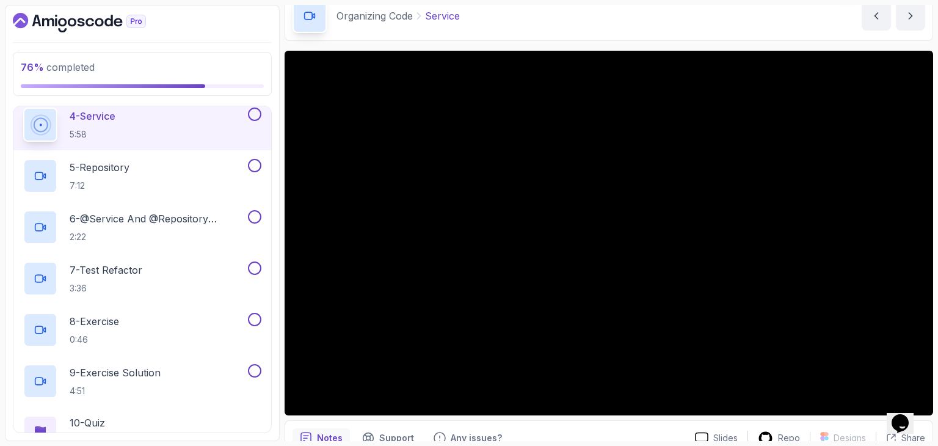
scroll to position [81, 0]
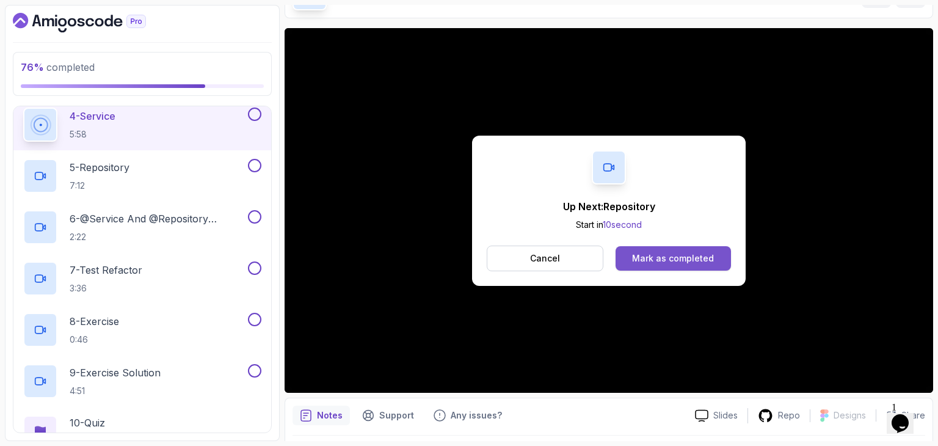
click at [647, 264] on div "Mark as completed" at bounding box center [673, 258] width 82 height 12
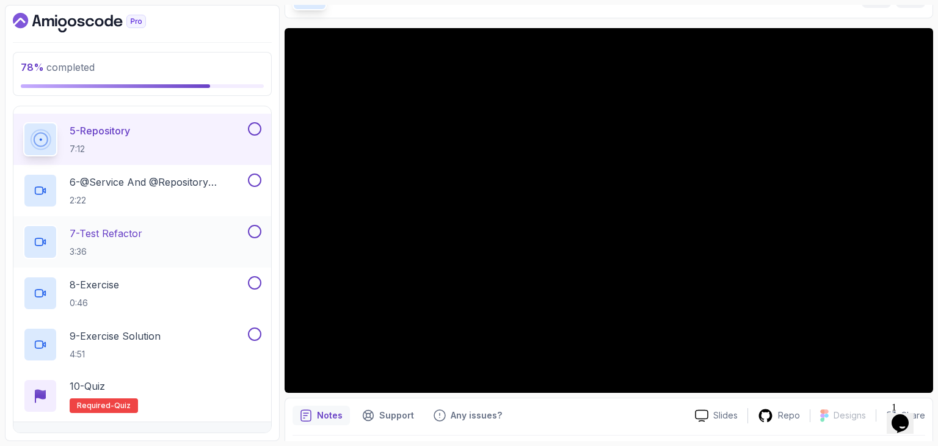
scroll to position [581, 0]
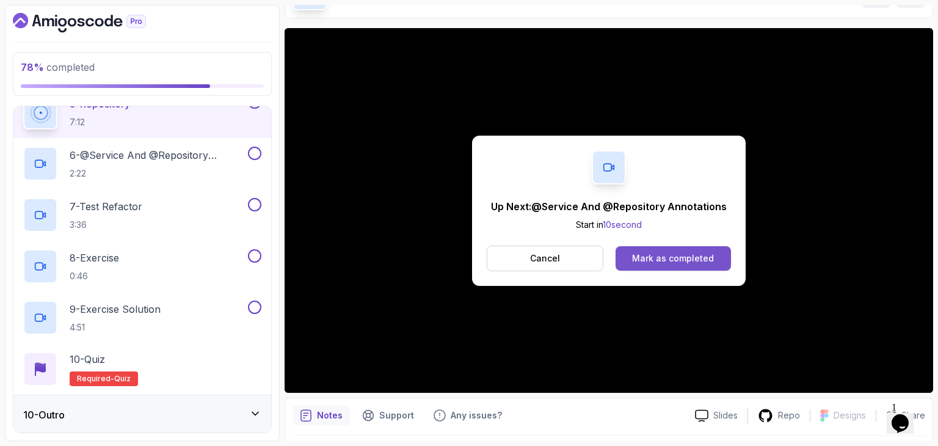
click at [694, 253] on div "Mark as completed" at bounding box center [673, 258] width 82 height 12
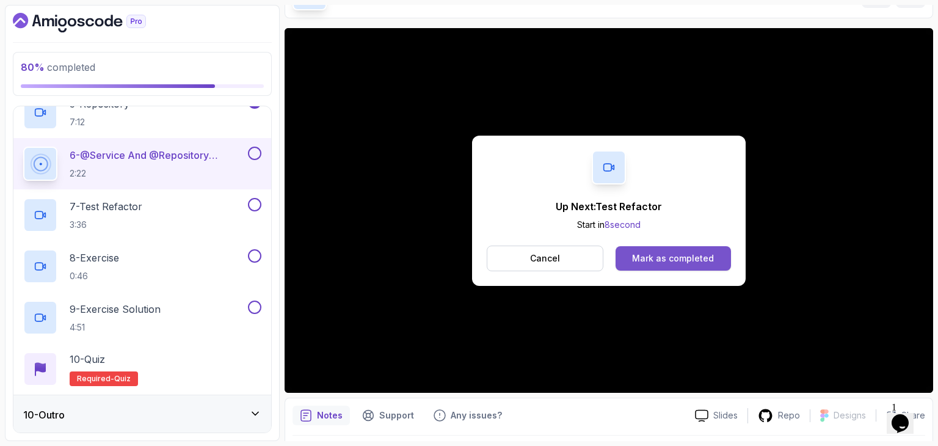
click at [629, 258] on button "Mark as completed" at bounding box center [672, 258] width 115 height 24
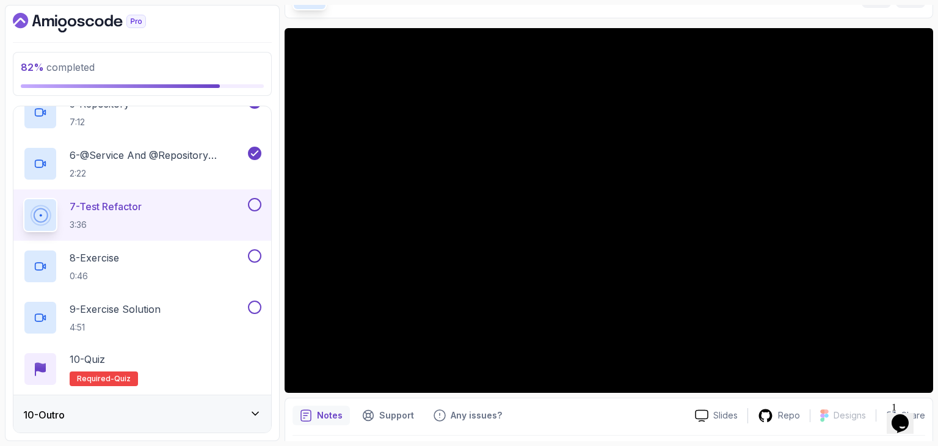
click at [252, 201] on button at bounding box center [254, 204] width 13 height 13
click at [170, 304] on div "9 - Exercise Solution 4:51" at bounding box center [134, 317] width 222 height 34
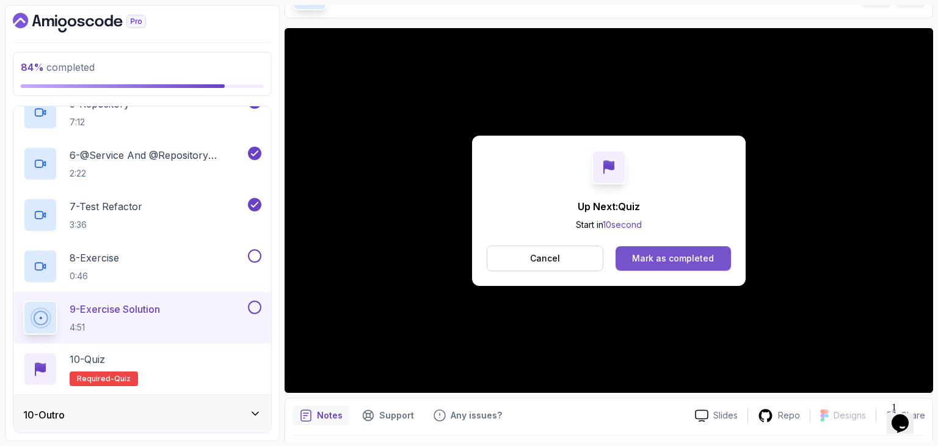
click at [634, 266] on button "Mark as completed" at bounding box center [672, 258] width 115 height 24
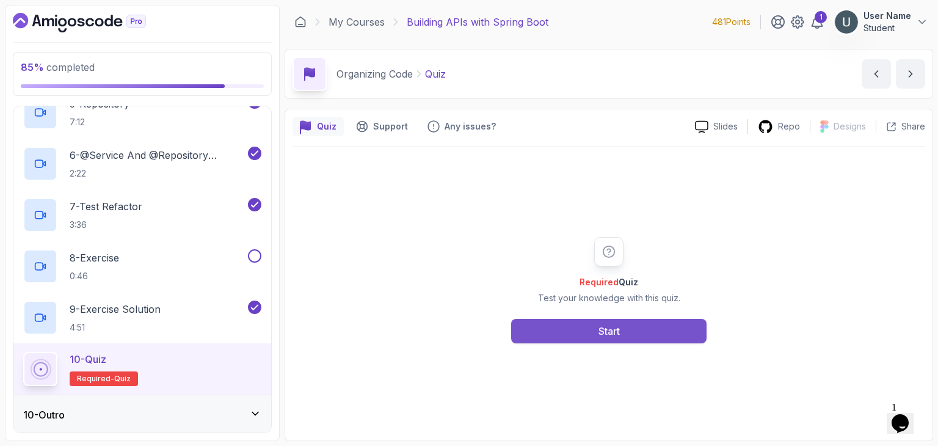
click at [677, 336] on button "Start" at bounding box center [608, 331] width 195 height 24
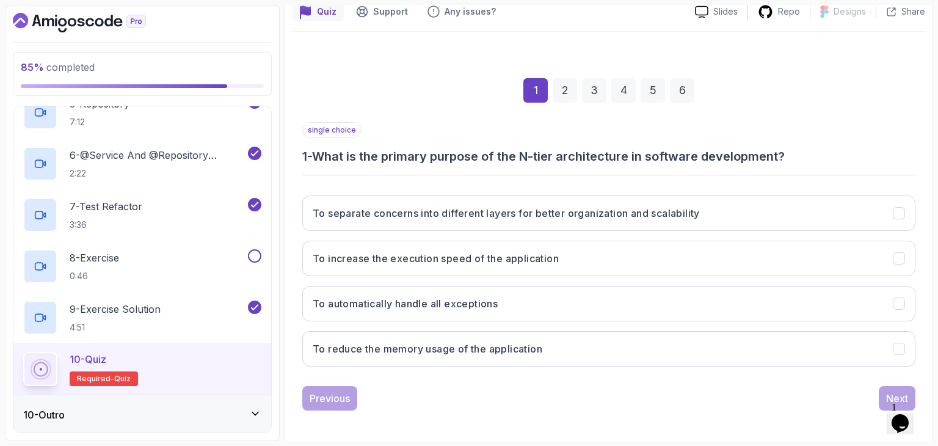
scroll to position [117, 0]
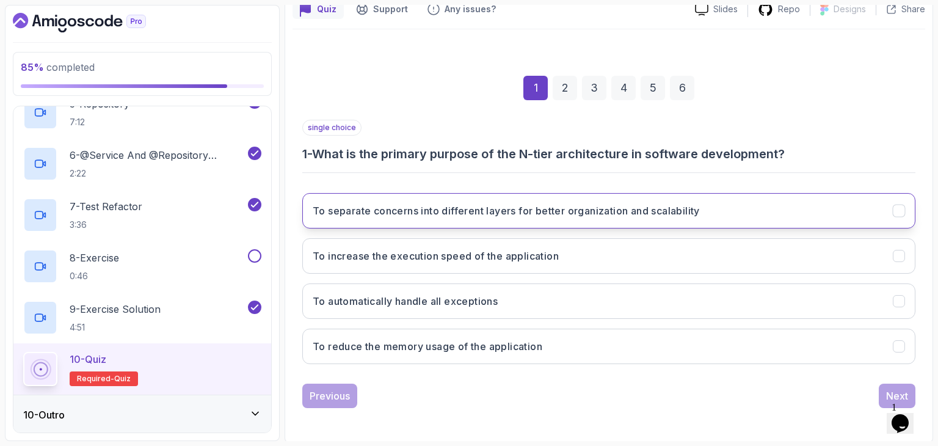
click at [550, 223] on button "To separate concerns into different layers for better organization and scalabil…" at bounding box center [608, 210] width 613 height 35
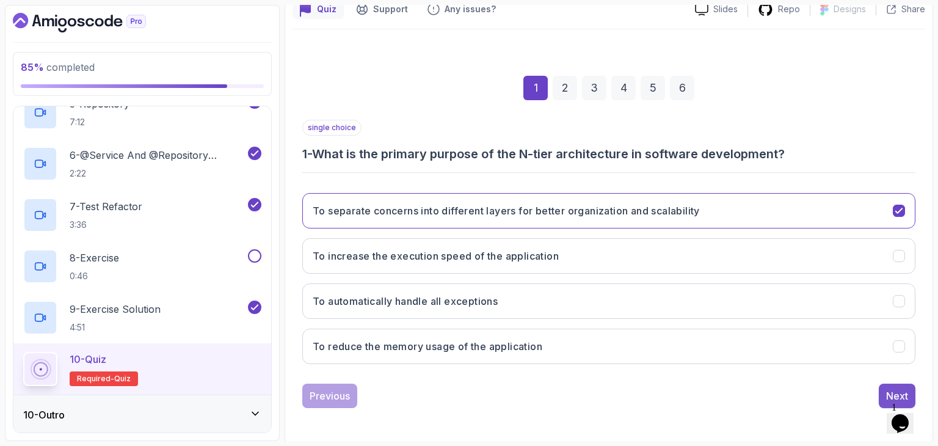
click at [888, 394] on div "Next" at bounding box center [897, 395] width 22 height 15
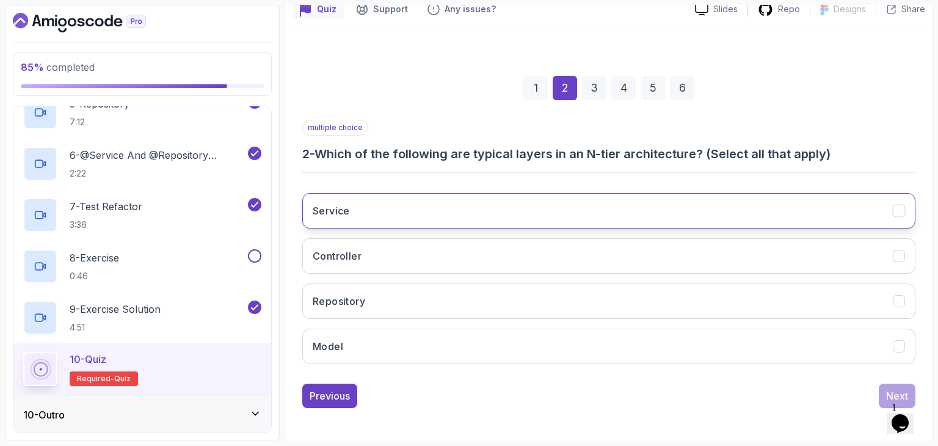
click at [719, 223] on button "Service" at bounding box center [608, 210] width 613 height 35
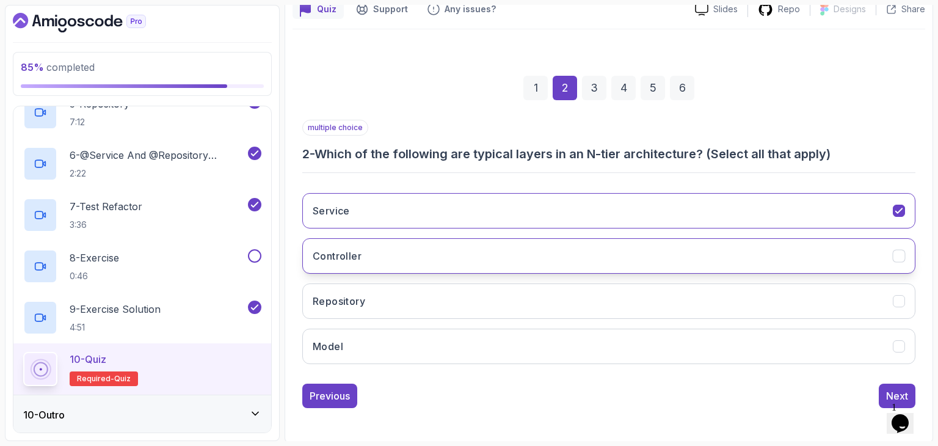
click at [700, 245] on button "Controller" at bounding box center [608, 255] width 613 height 35
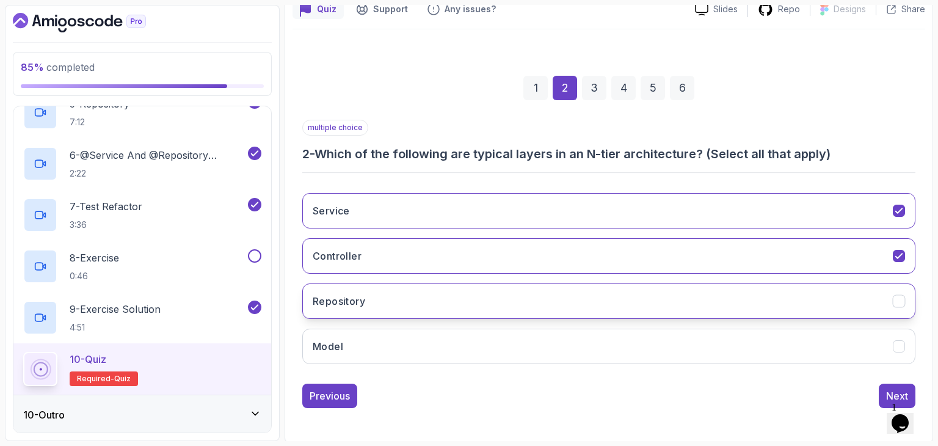
click at [677, 302] on button "Repository" at bounding box center [608, 300] width 613 height 35
click at [662, 362] on div "Service Controller Repository Model" at bounding box center [608, 278] width 613 height 191
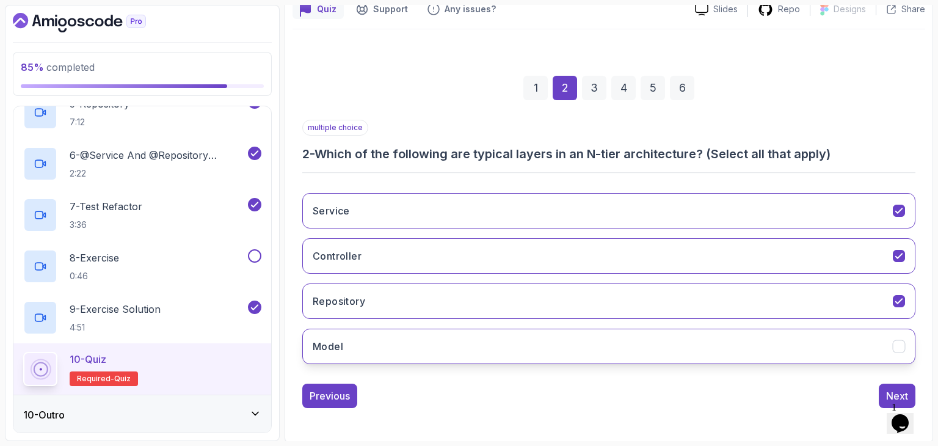
click at [664, 338] on button "Model" at bounding box center [608, 345] width 613 height 35
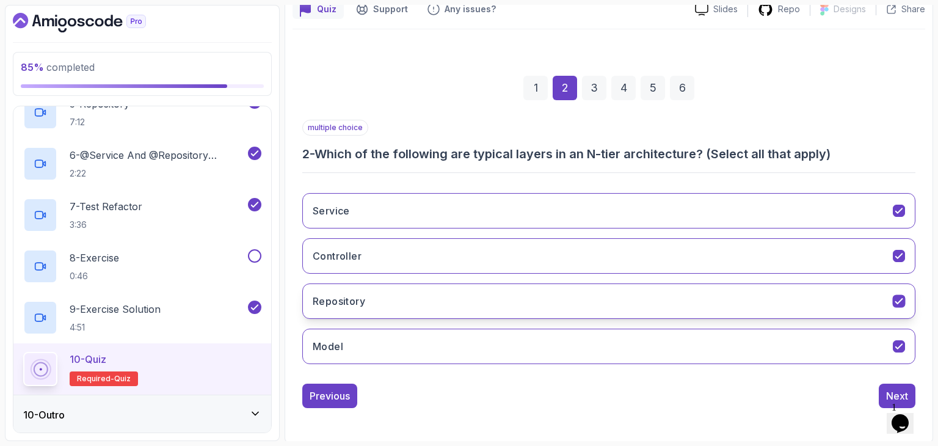
click at [653, 296] on button "Repository" at bounding box center [608, 300] width 613 height 35
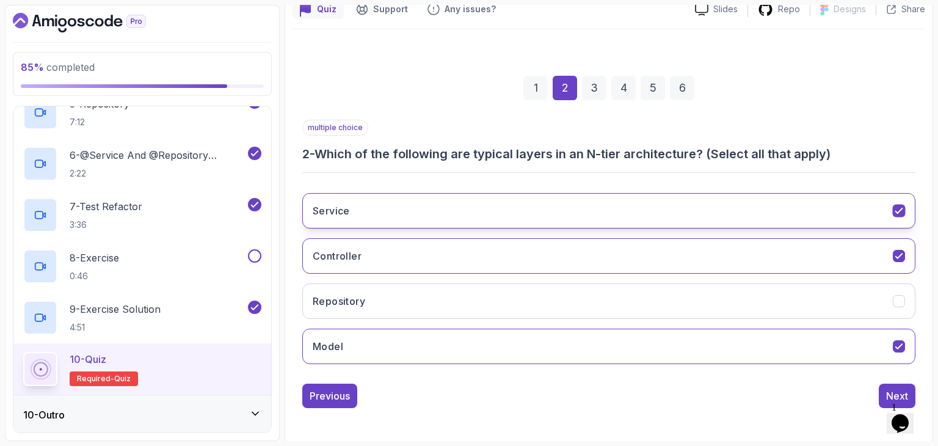
click at [637, 218] on button "Service" at bounding box center [608, 210] width 613 height 35
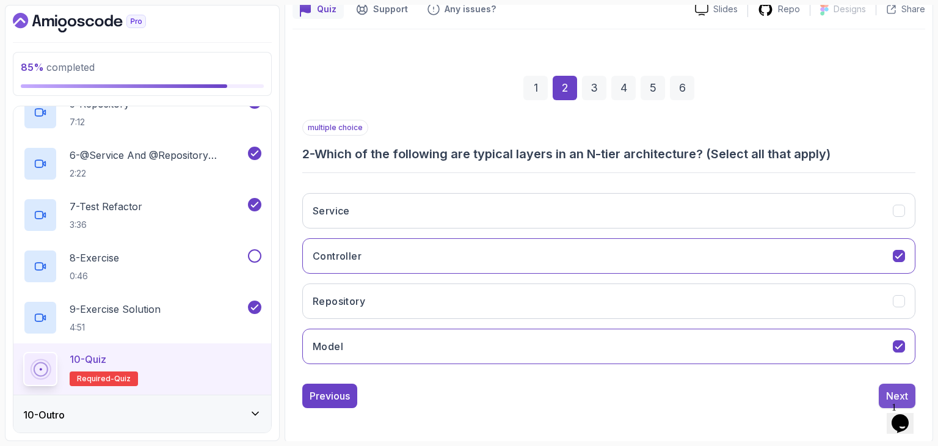
click at [885, 385] on button "Next" at bounding box center [897, 395] width 37 height 24
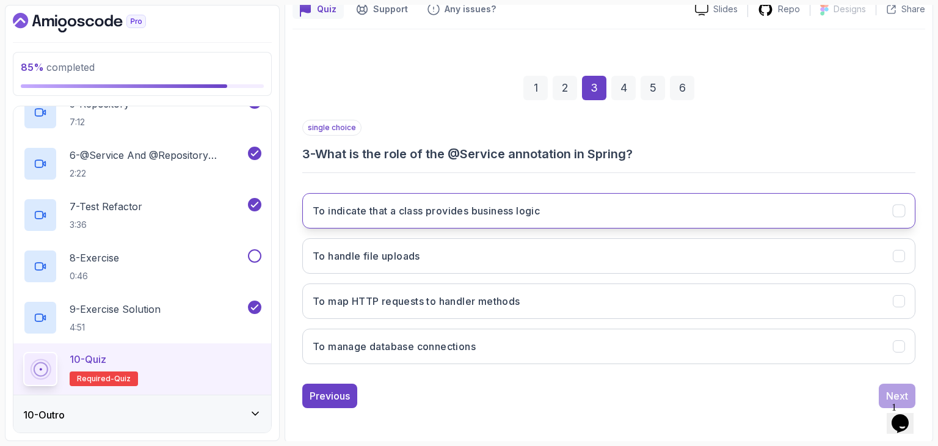
click at [513, 208] on h3 "To indicate that a class provides business logic" at bounding box center [426, 210] width 227 height 15
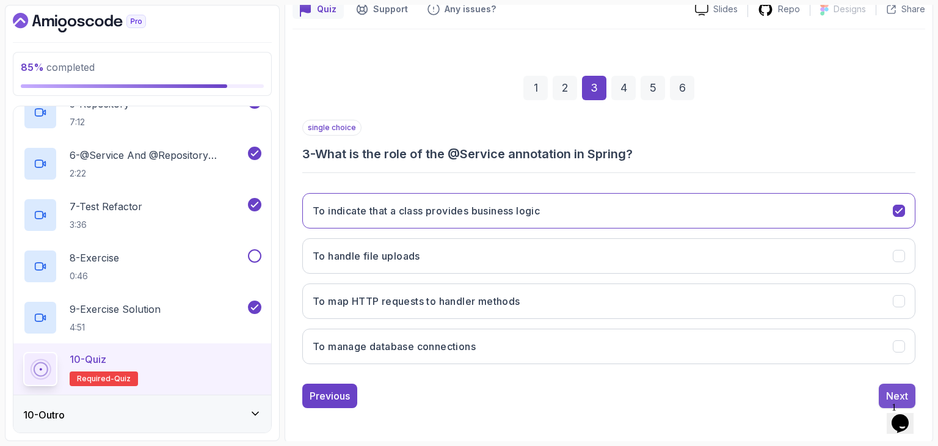
click at [891, 391] on div "Next" at bounding box center [897, 395] width 22 height 15
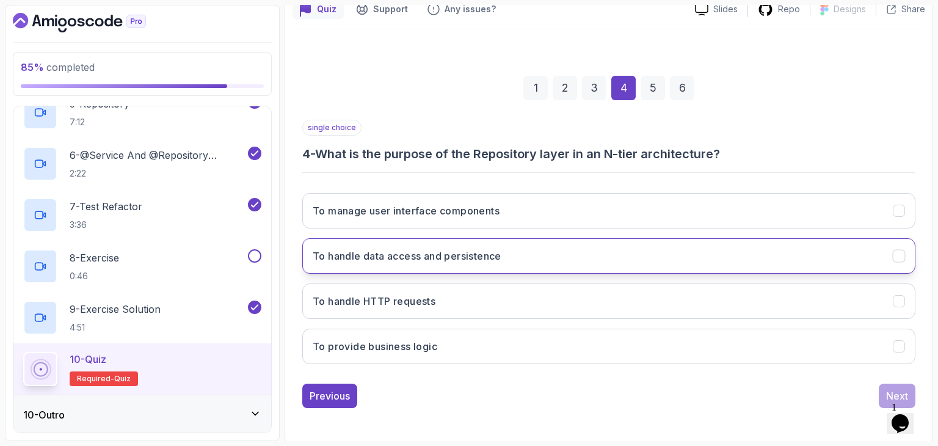
click at [525, 250] on button "To handle data access and persistence" at bounding box center [608, 255] width 613 height 35
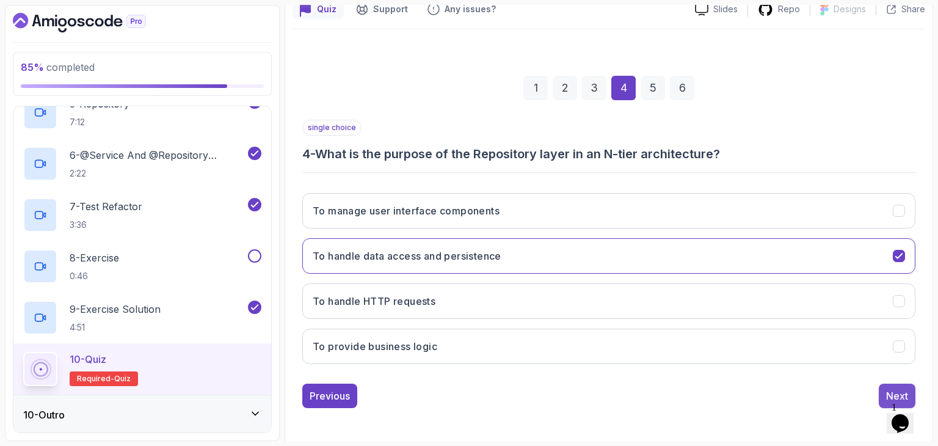
click at [885, 383] on div "single choice 4 - What is the purpose of the Repository layer in an N-tier arch…" at bounding box center [608, 264] width 613 height 288
click at [885, 383] on button "Next" at bounding box center [897, 395] width 37 height 24
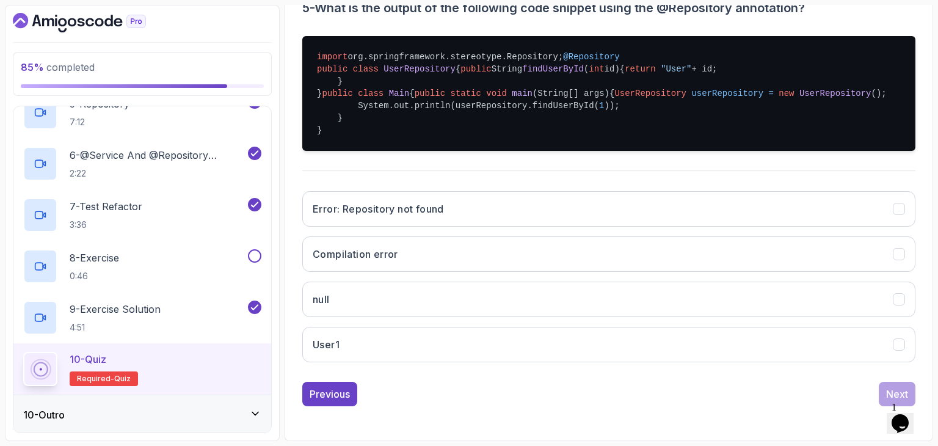
scroll to position [291, 0]
click at [518, 362] on button "User1" at bounding box center [608, 344] width 613 height 35
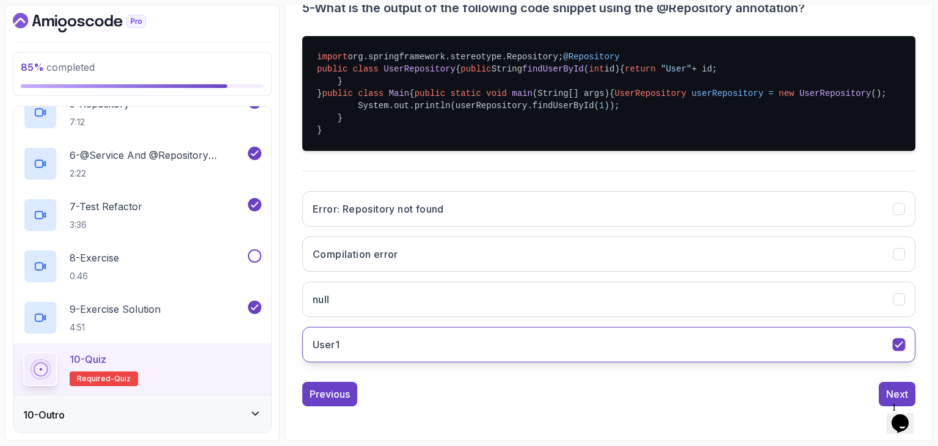
scroll to position [328, 0]
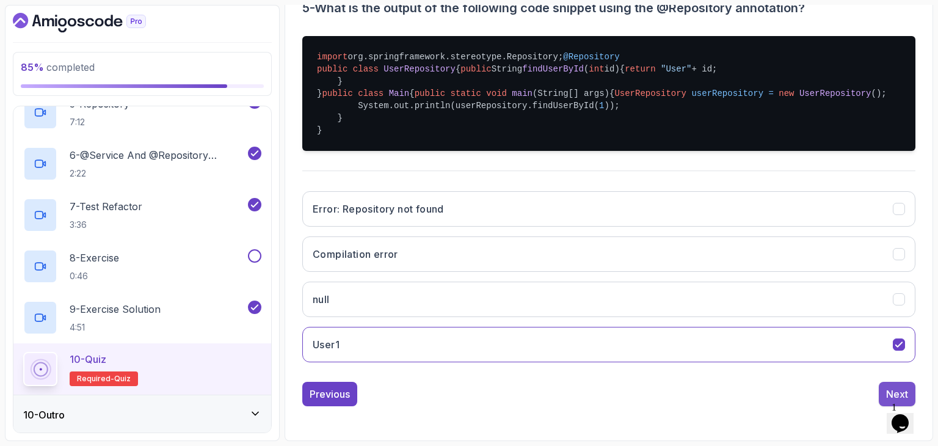
click at [884, 406] on button "Next" at bounding box center [897, 394] width 37 height 24
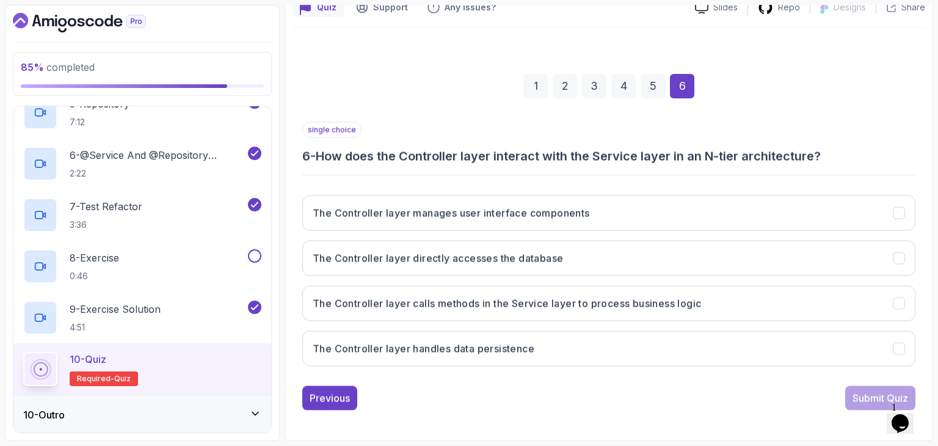
scroll to position [117, 0]
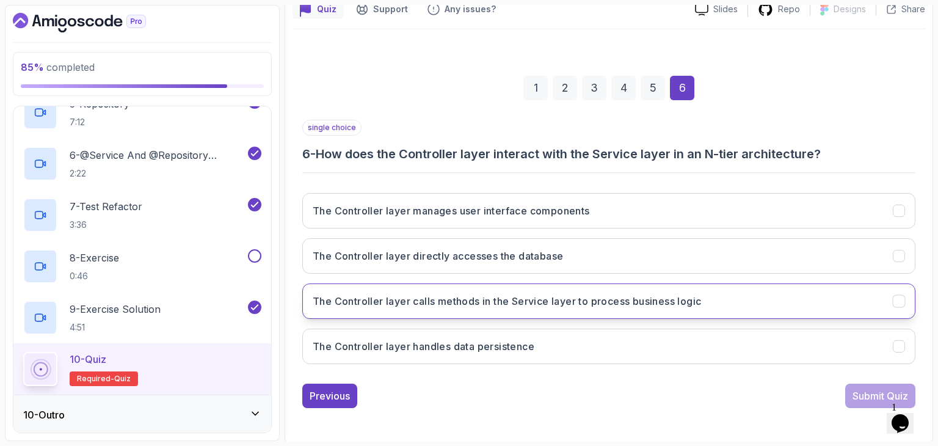
click at [576, 305] on h3 "The Controller layer calls methods in the Service layer to process business log…" at bounding box center [507, 301] width 388 height 15
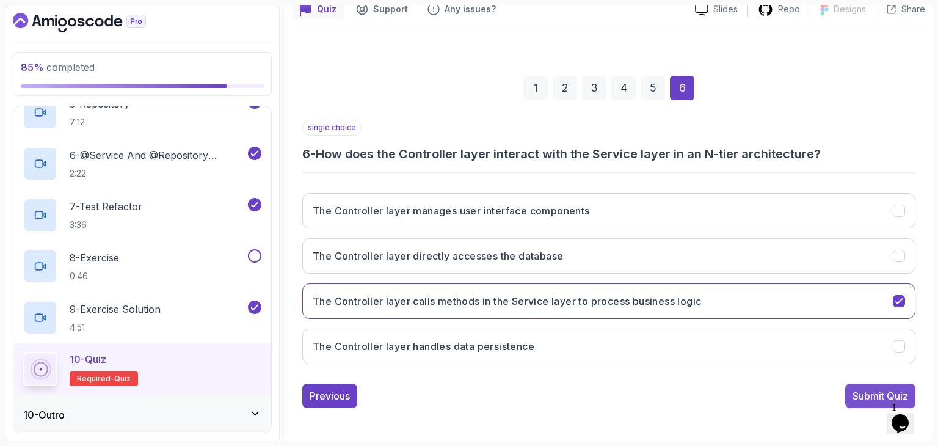
click at [855, 391] on div "Submit Quiz" at bounding box center [880, 395] width 56 height 15
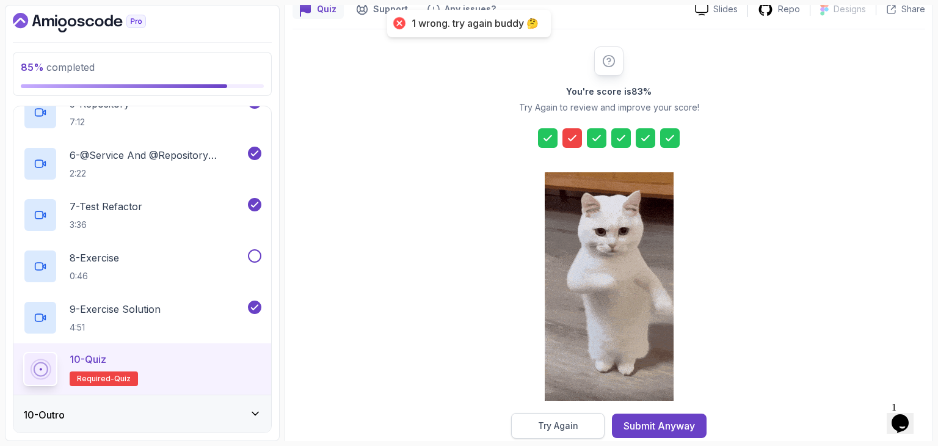
click at [560, 427] on div "Try Again" at bounding box center [558, 425] width 40 height 12
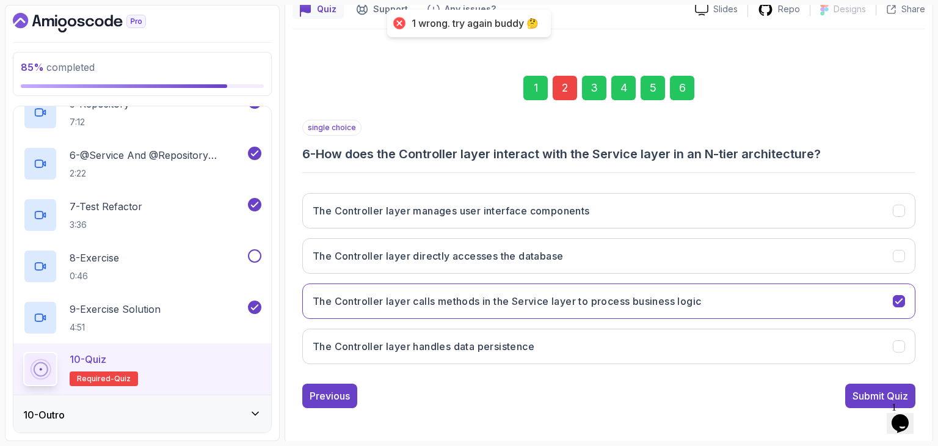
click at [561, 91] on div "2" at bounding box center [565, 88] width 24 height 24
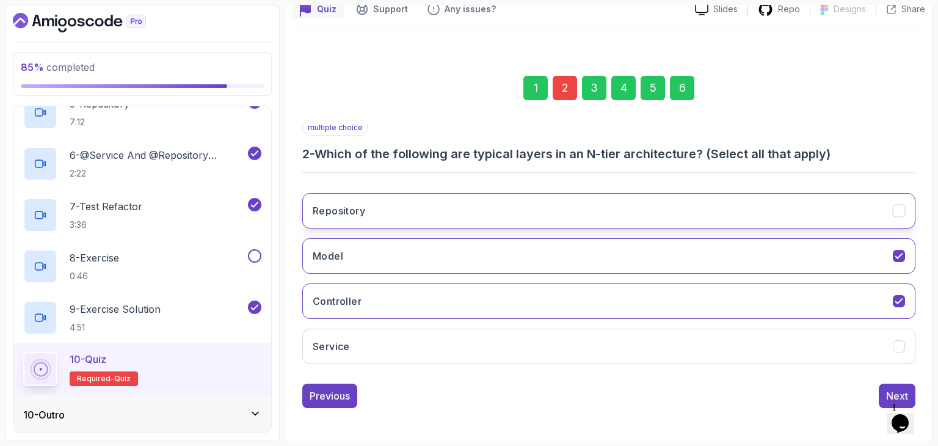
click at [472, 219] on button "Repository" at bounding box center [608, 210] width 613 height 35
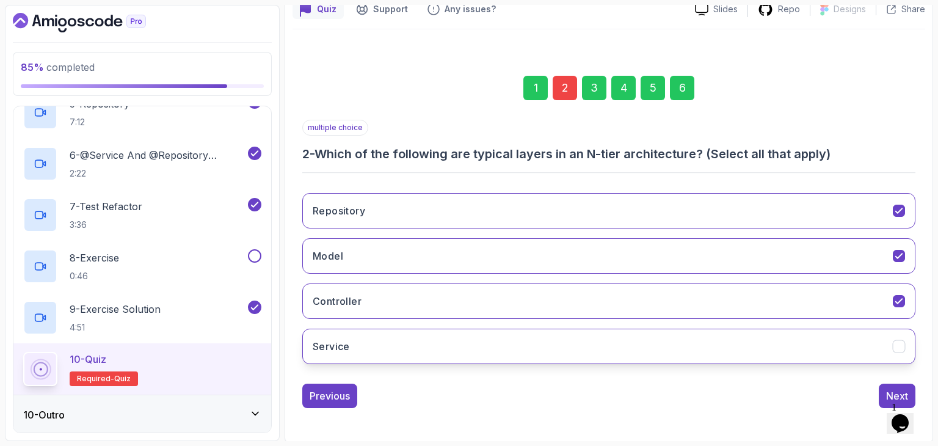
click at [466, 338] on button "Service" at bounding box center [608, 345] width 613 height 35
click at [684, 76] on div "6" at bounding box center [682, 88] width 24 height 24
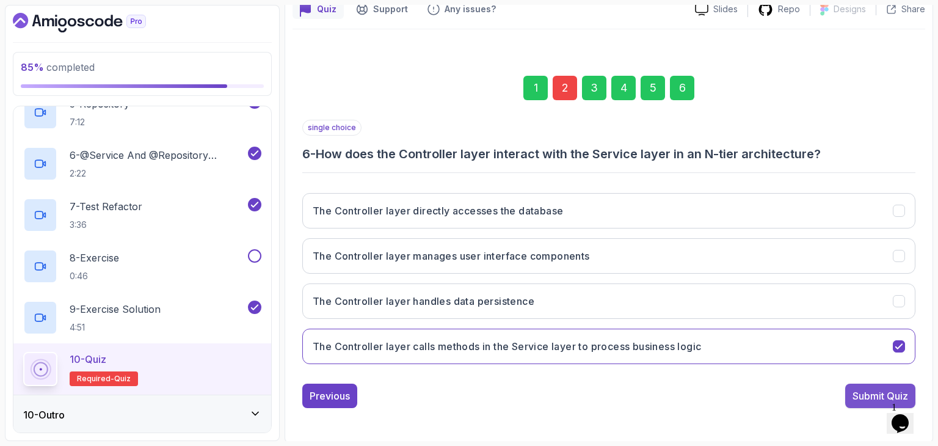
click at [857, 390] on div "Submit Quiz" at bounding box center [880, 395] width 56 height 15
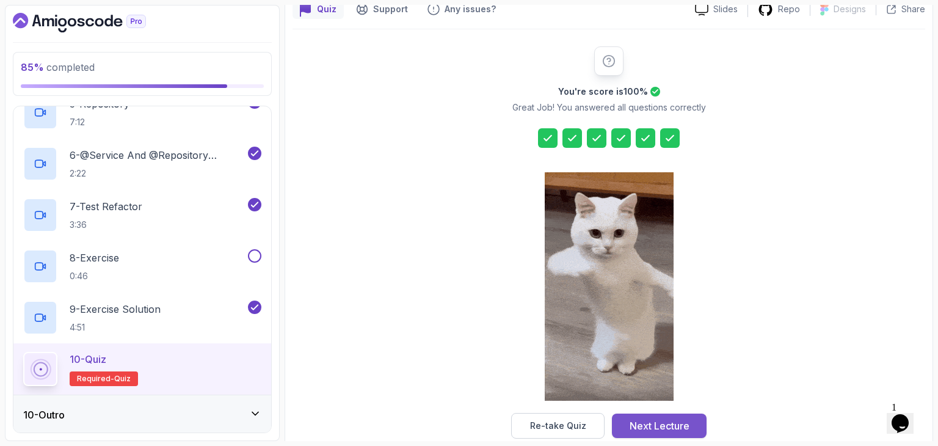
click at [655, 426] on div "Next Lecture" at bounding box center [660, 425] width 60 height 15
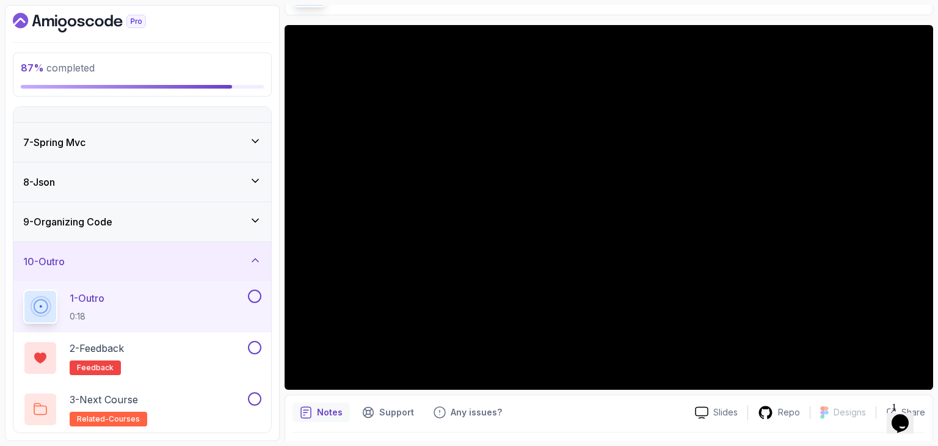
scroll to position [82, 0]
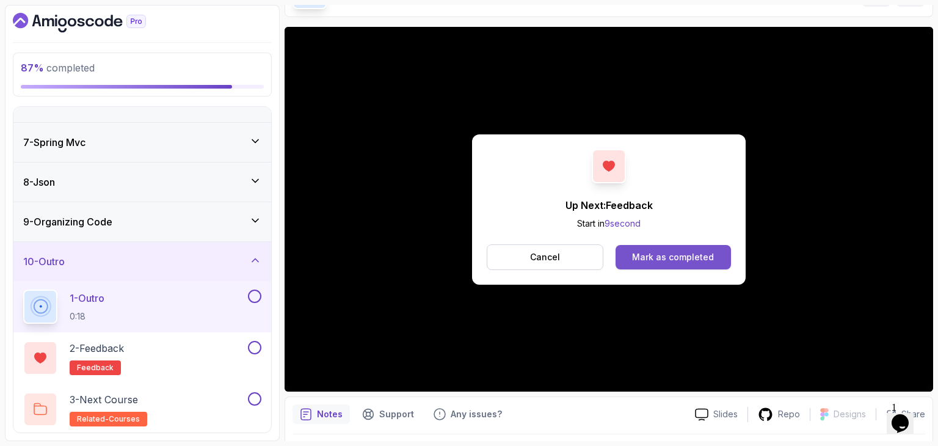
click at [645, 245] on button "Mark as completed" at bounding box center [672, 257] width 115 height 24
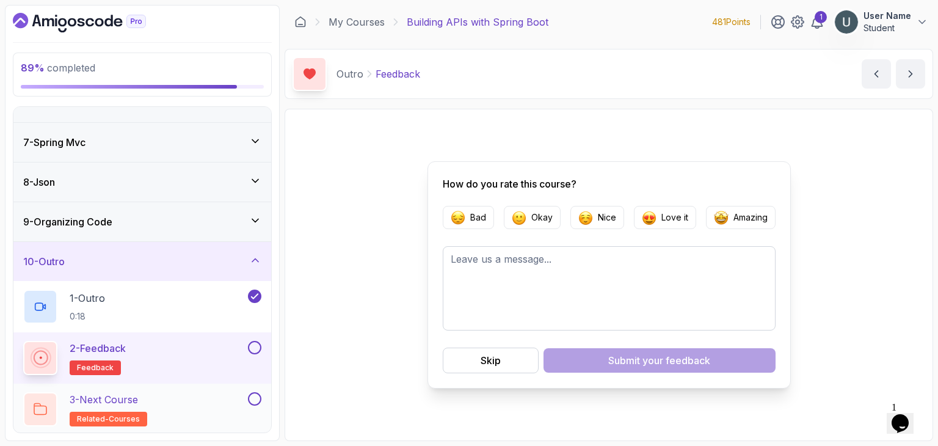
click at [157, 404] on div "3 - Next Course related-courses" at bounding box center [134, 409] width 222 height 34
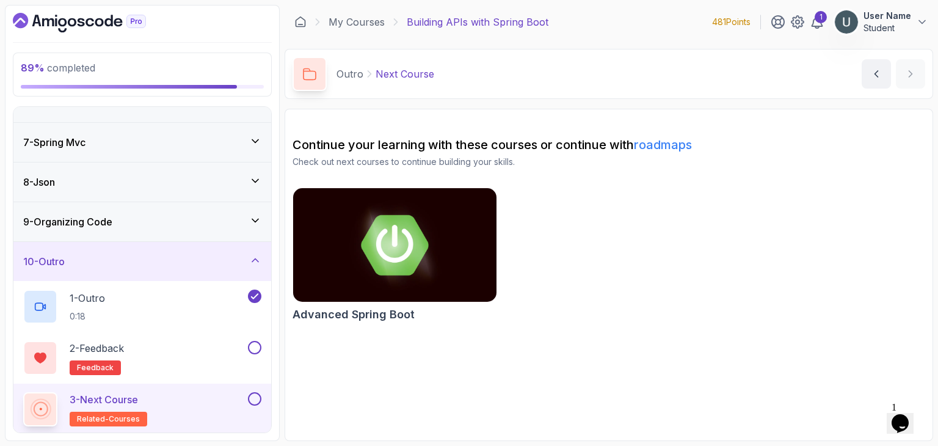
drag, startPoint x: 387, startPoint y: 314, endPoint x: 445, endPoint y: 182, distance: 144.3
click at [445, 182] on div "Continue your learning with these courses or continue with roadmaps Check out n…" at bounding box center [608, 231] width 633 height 191
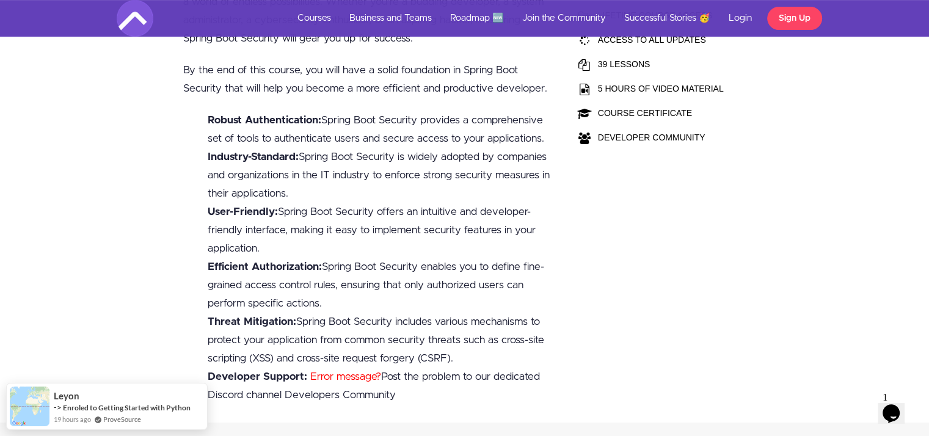
scroll to position [451, 0]
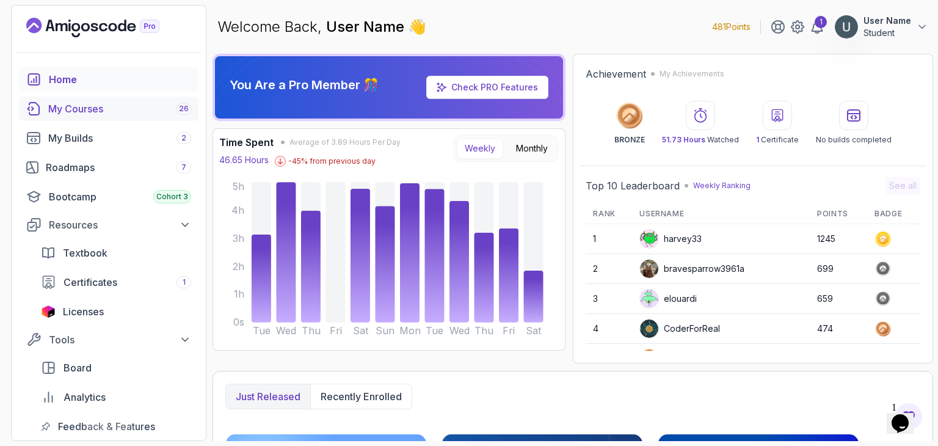
click at [120, 113] on div "My Courses 26" at bounding box center [119, 108] width 143 height 15
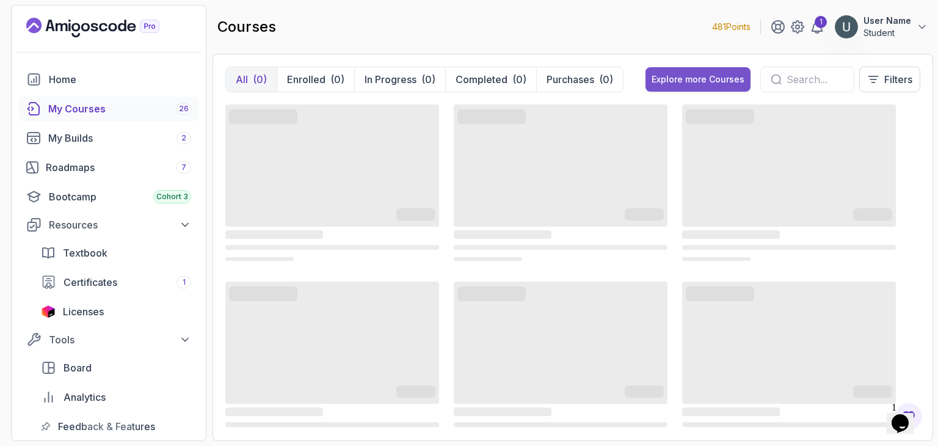
click at [706, 81] on div "Explore more Courses" at bounding box center [697, 79] width 93 height 12
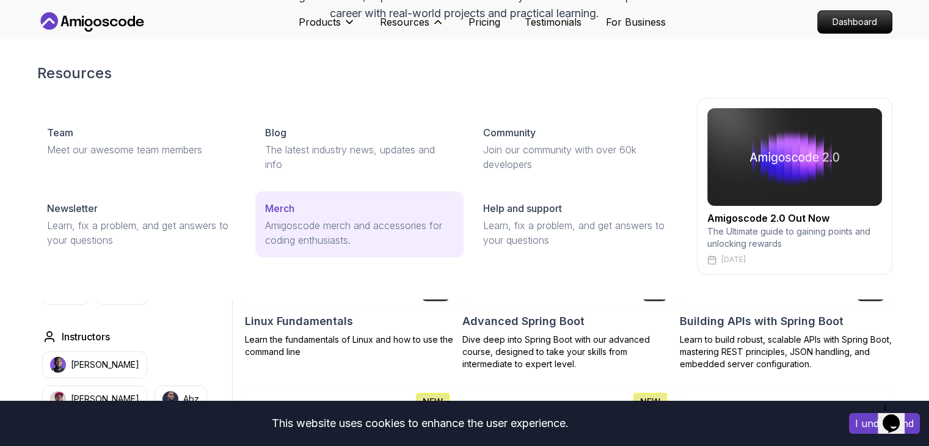
scroll to position [242, 0]
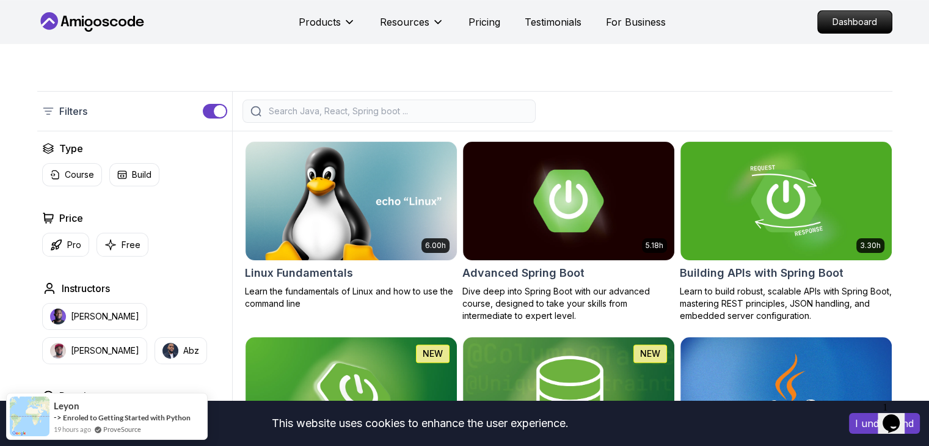
click at [501, 112] on input "search" at bounding box center [396, 111] width 261 height 12
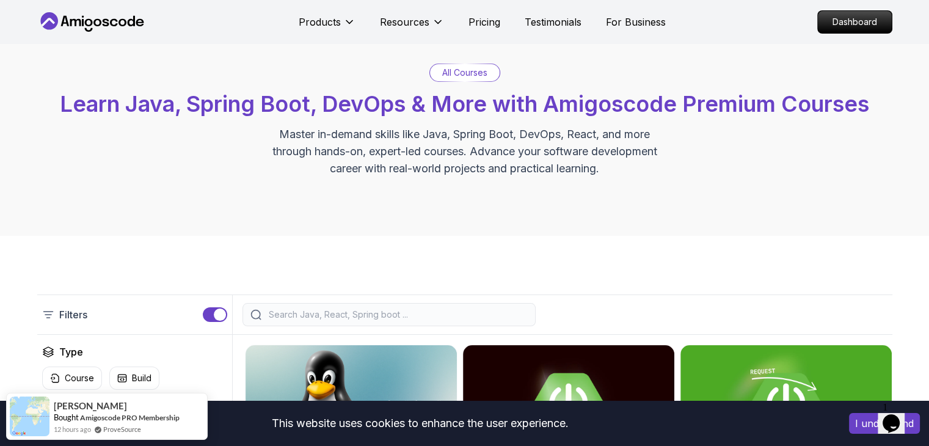
scroll to position [29, 0]
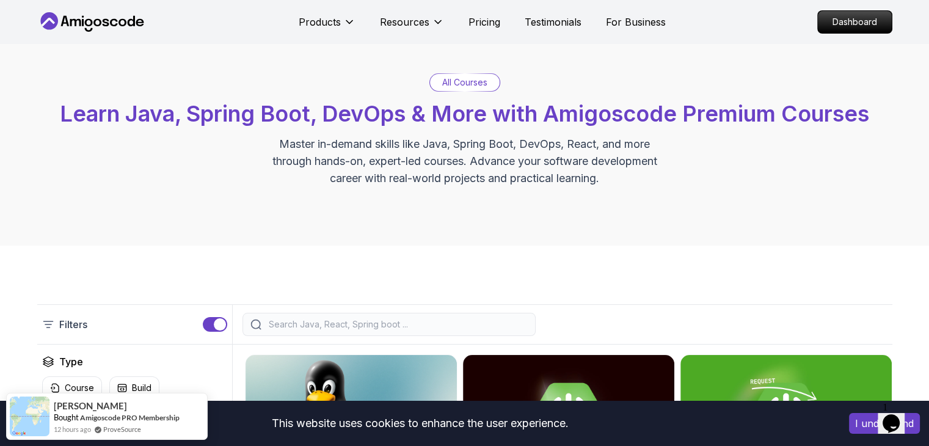
click at [324, 325] on input "search" at bounding box center [396, 324] width 261 height 12
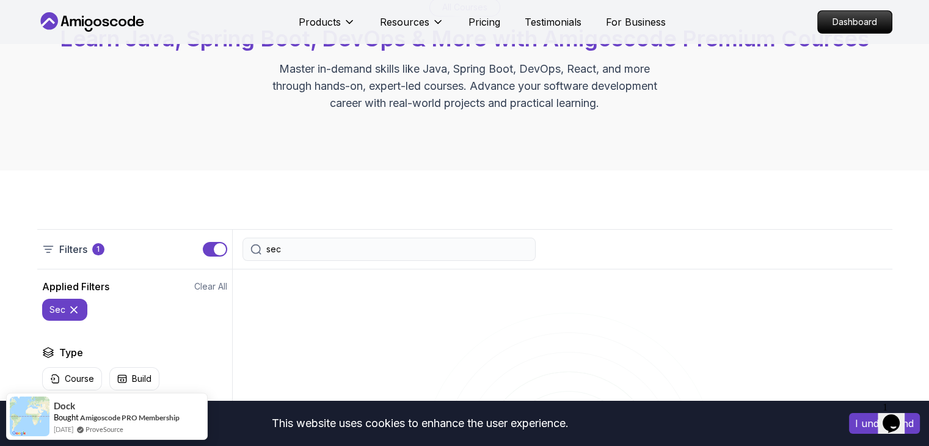
scroll to position [114, 0]
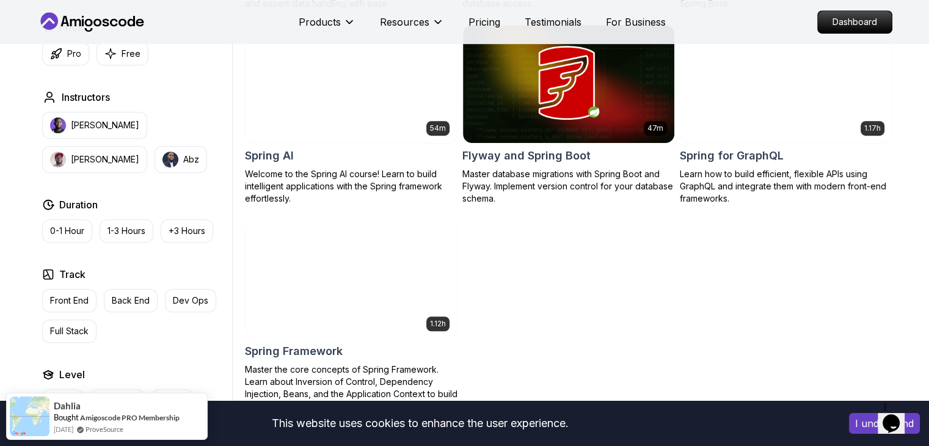
scroll to position [753, 0]
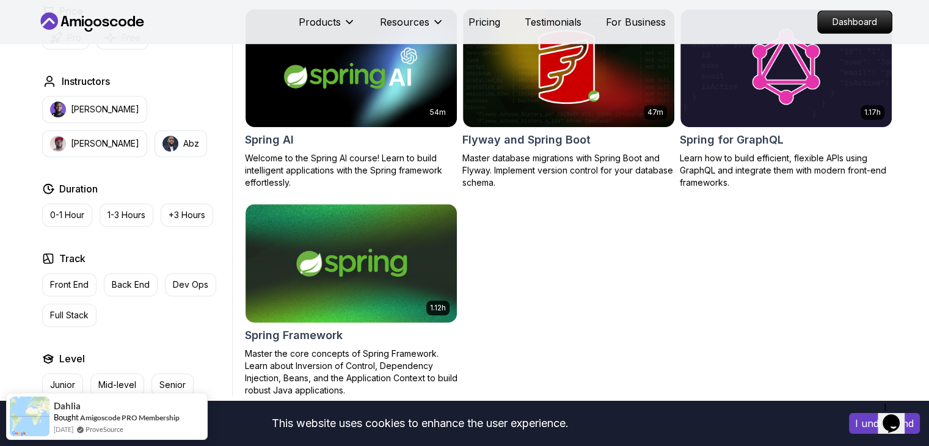
type input "spring"
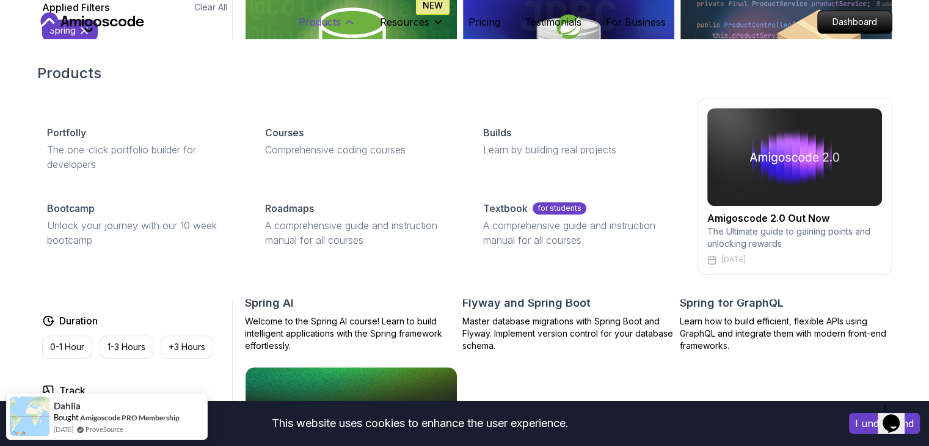
scroll to position [586, 0]
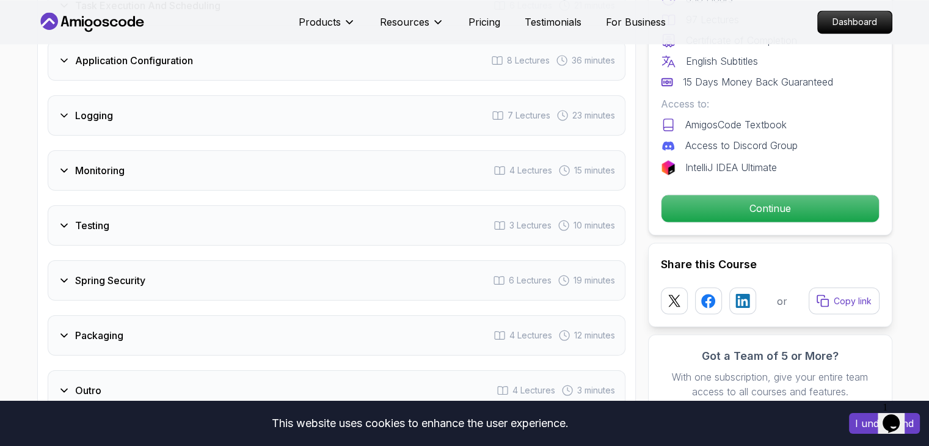
scroll to position [2103, 0]
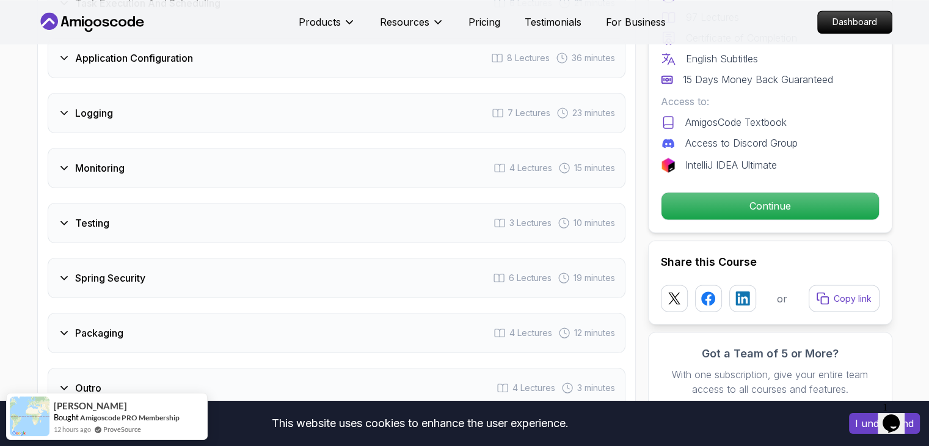
click at [466, 258] on div "Spring Security 6 Lectures 19 minutes" at bounding box center [337, 278] width 578 height 40
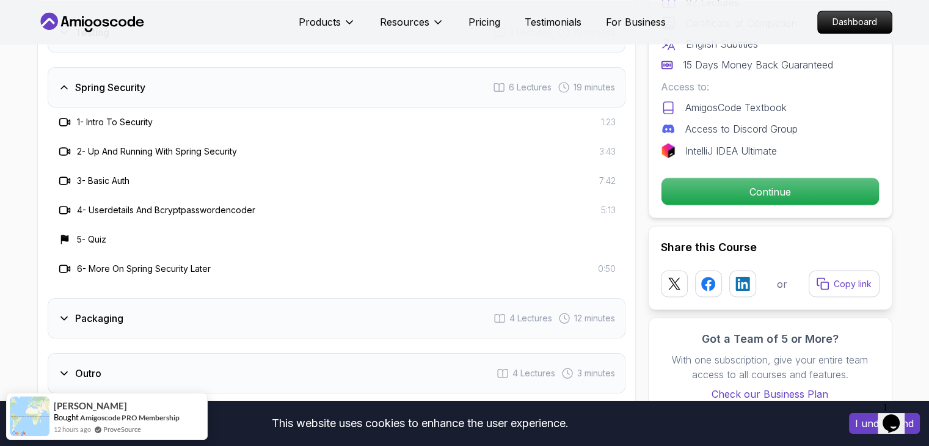
scroll to position [2125, 0]
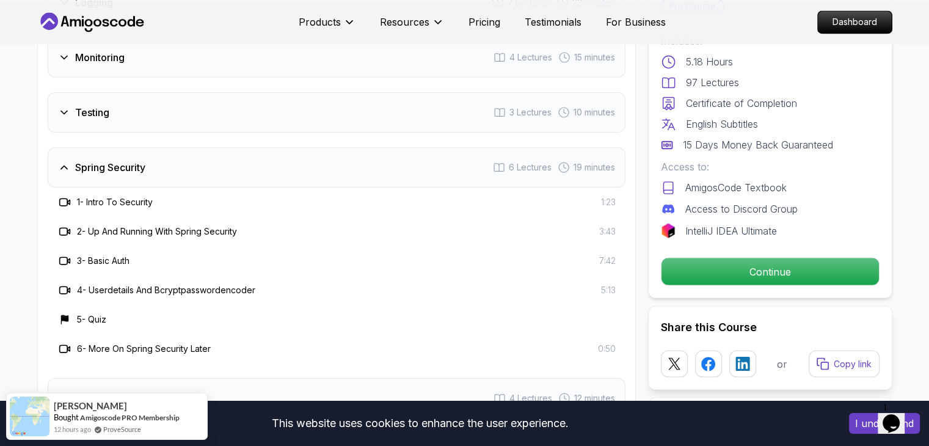
click at [172, 343] on h3 "6 - More On Spring Security Later" at bounding box center [144, 349] width 134 height 12
click at [198, 343] on h3 "6 - More On Spring Security Later" at bounding box center [144, 349] width 134 height 12
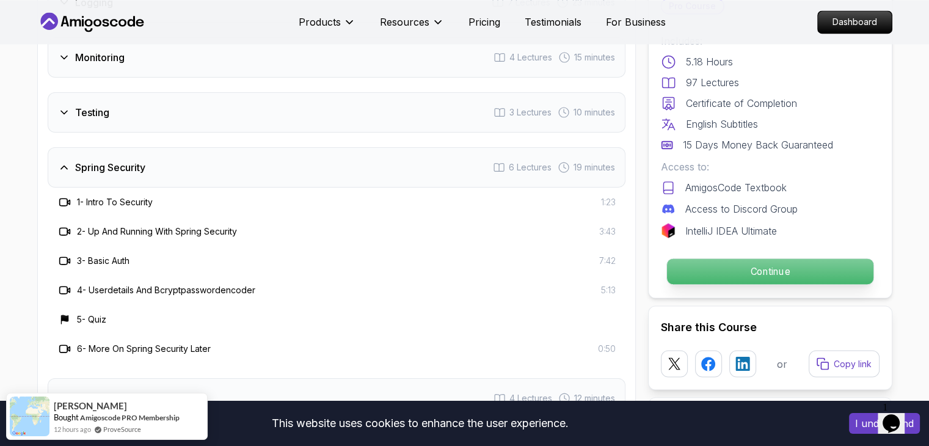
click at [674, 258] on p "Continue" at bounding box center [769, 271] width 206 height 26
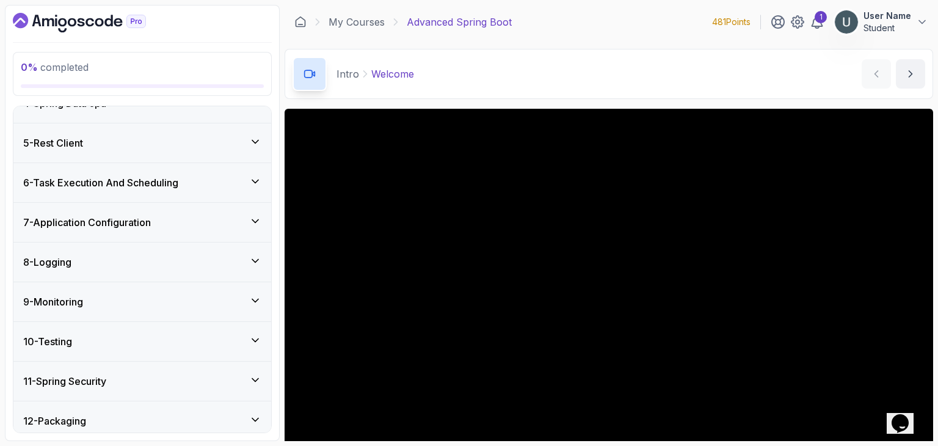
scroll to position [341, 0]
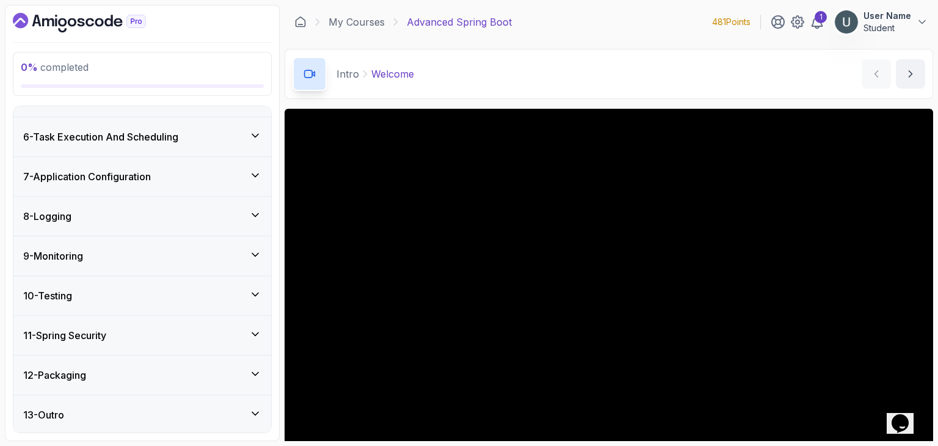
click at [104, 335] on h3 "11 - Spring Security" at bounding box center [64, 335] width 83 height 15
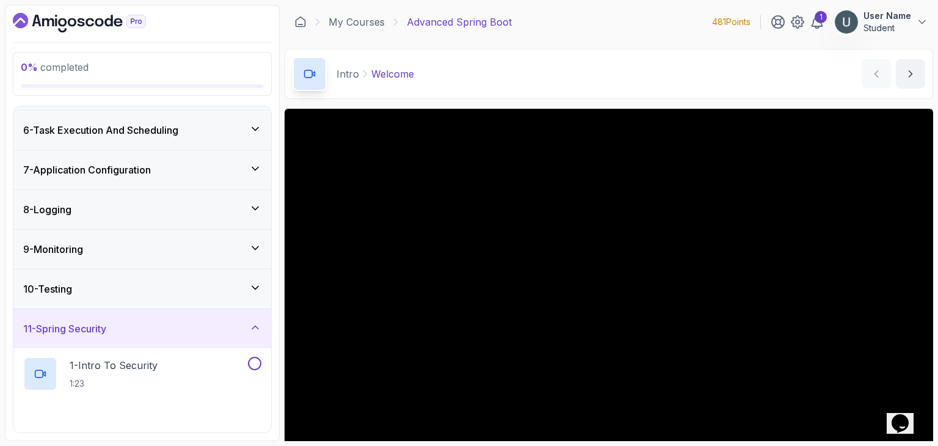
scroll to position [495, 0]
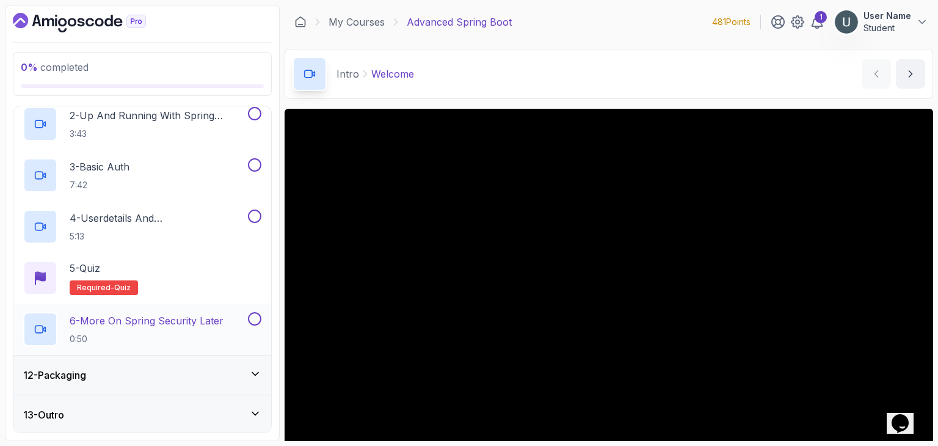
click at [104, 319] on p "6 - More On Spring Security Later" at bounding box center [147, 320] width 154 height 15
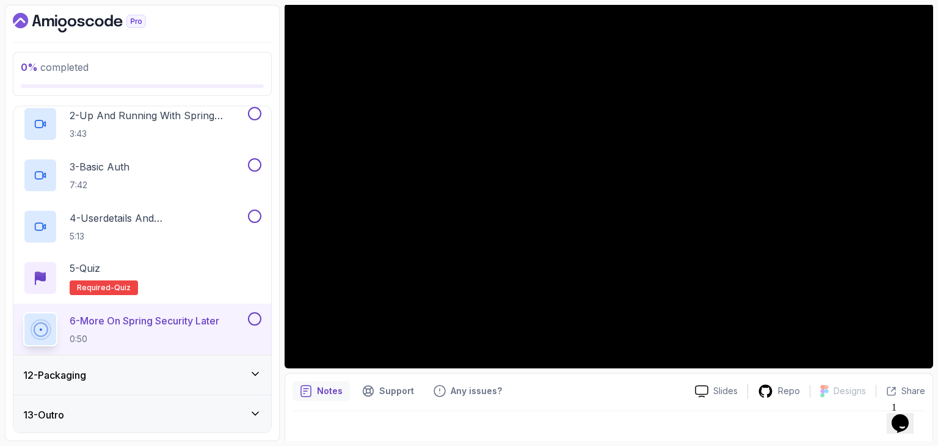
scroll to position [117, 0]
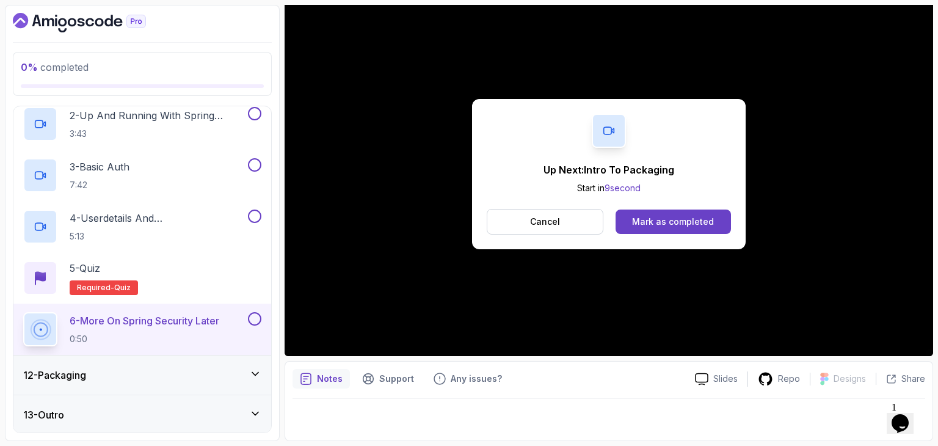
click at [183, 398] on div "13 - Outro" at bounding box center [142, 414] width 258 height 39
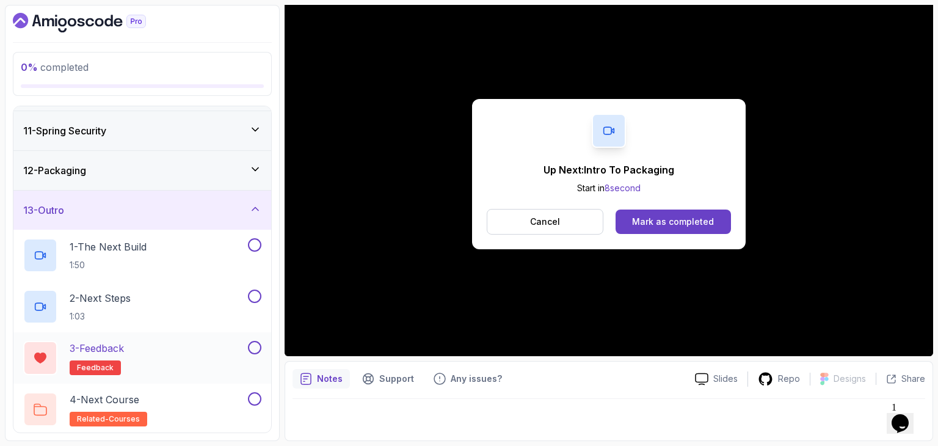
scroll to position [393, 0]
click at [159, 385] on div "4 - Next Course related-courses" at bounding box center [142, 408] width 258 height 51
click at [167, 399] on div "4 - Next Course related-courses" at bounding box center [134, 408] width 222 height 34
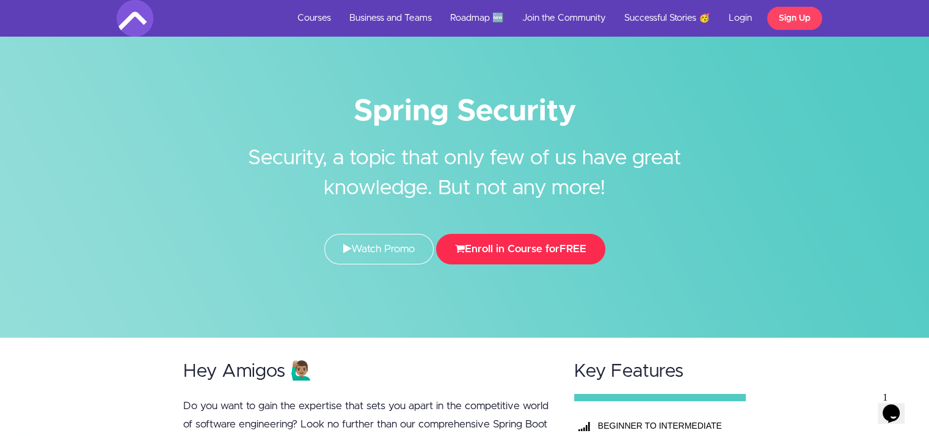
click at [573, 241] on button "Enroll in Course for FREE" at bounding box center [520, 249] width 169 height 31
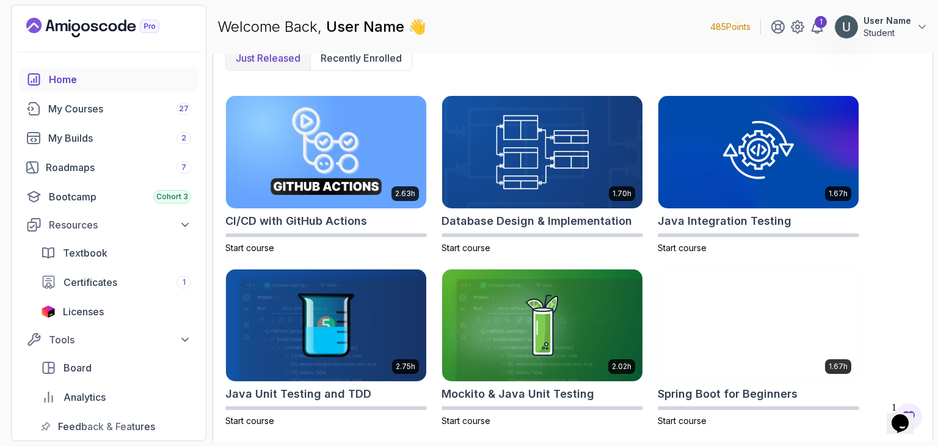
scroll to position [331, 0]
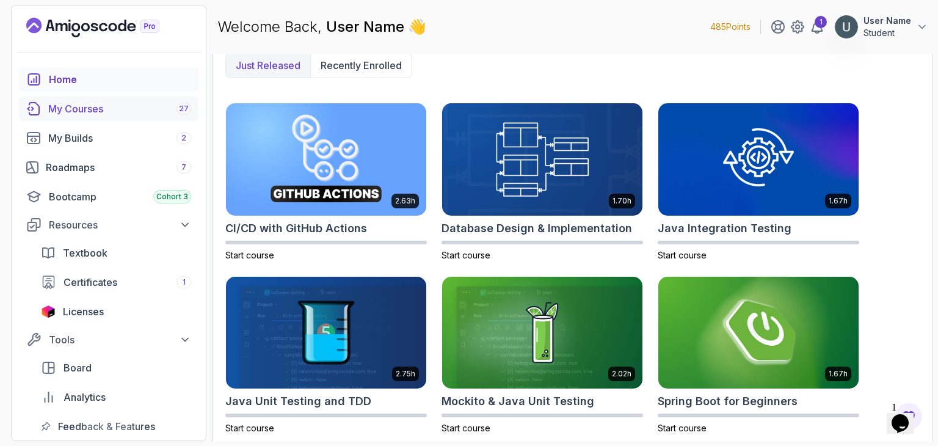
click at [162, 99] on link "My Courses 27" at bounding box center [109, 108] width 180 height 24
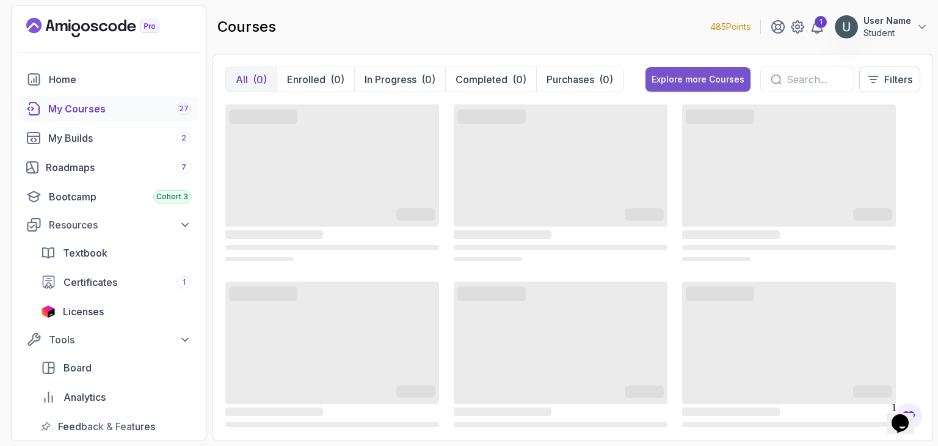
click at [661, 73] on div "Explore more Courses" at bounding box center [697, 79] width 93 height 12
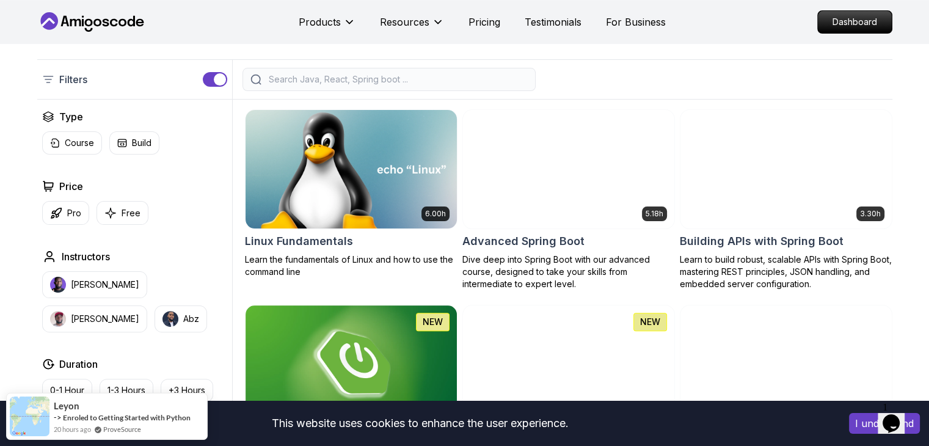
scroll to position [275, 0]
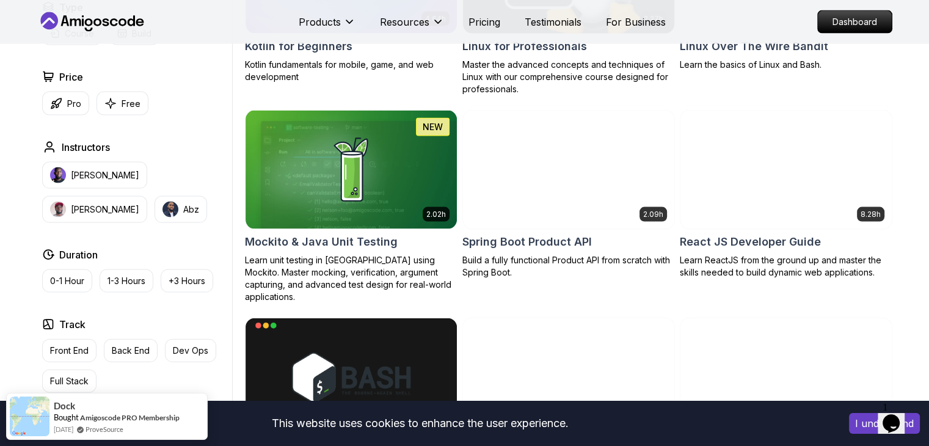
scroll to position [2593, 0]
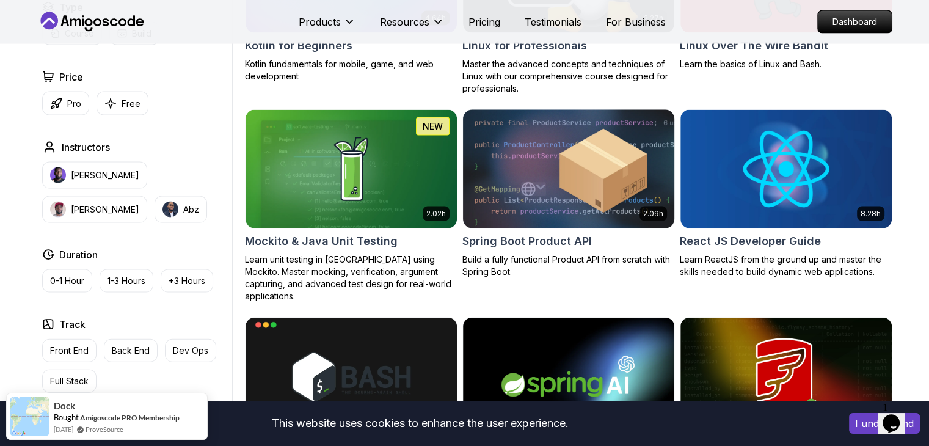
drag, startPoint x: 547, startPoint y: 247, endPoint x: 561, endPoint y: 255, distance: 15.8
click at [561, 255] on p "Build a fully functional Product API from scratch with Spring Boot." at bounding box center [568, 265] width 212 height 24
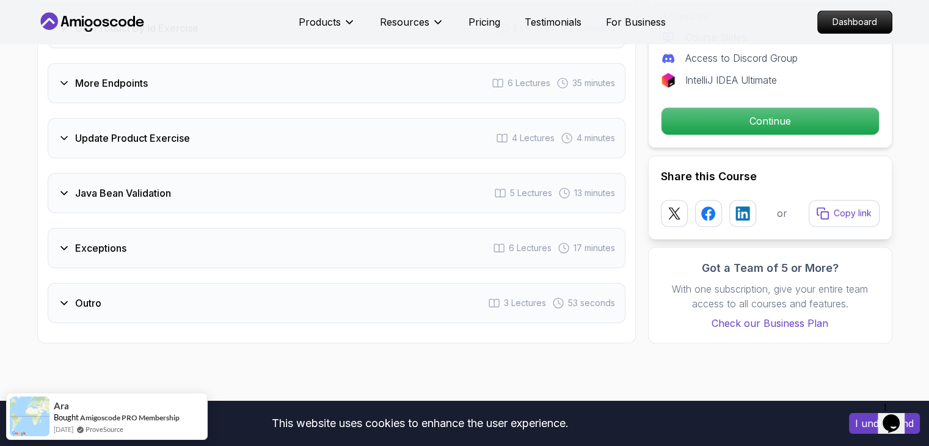
scroll to position [1719, 0]
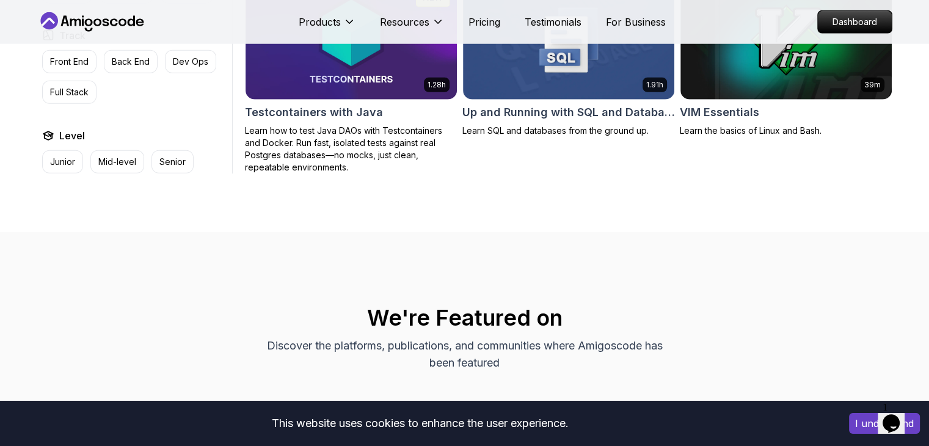
scroll to position [3345, 0]
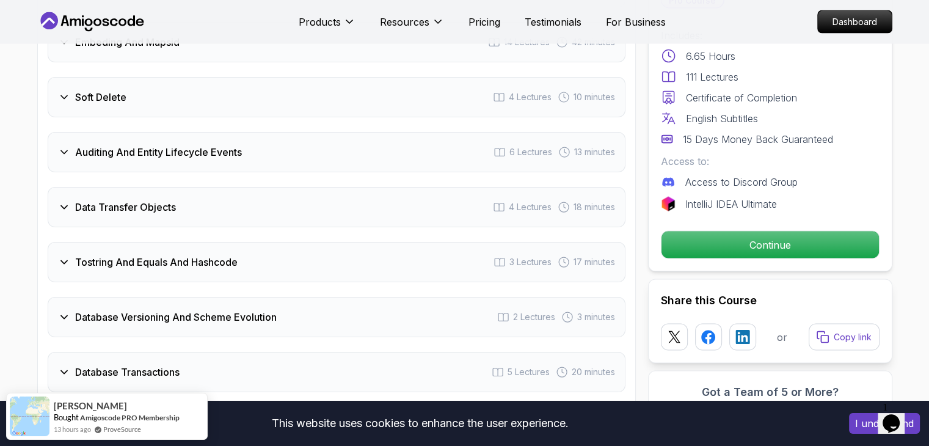
scroll to position [2386, 0]
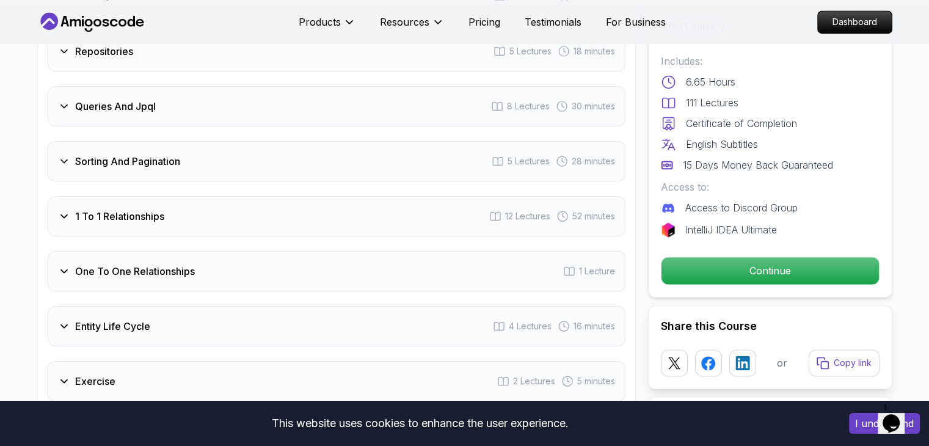
click at [493, 210] on icon at bounding box center [495, 216] width 12 height 12
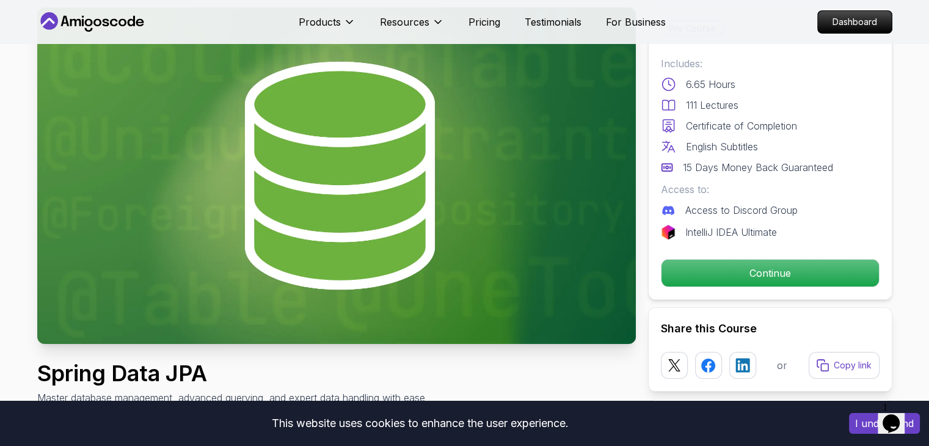
scroll to position [68, 0]
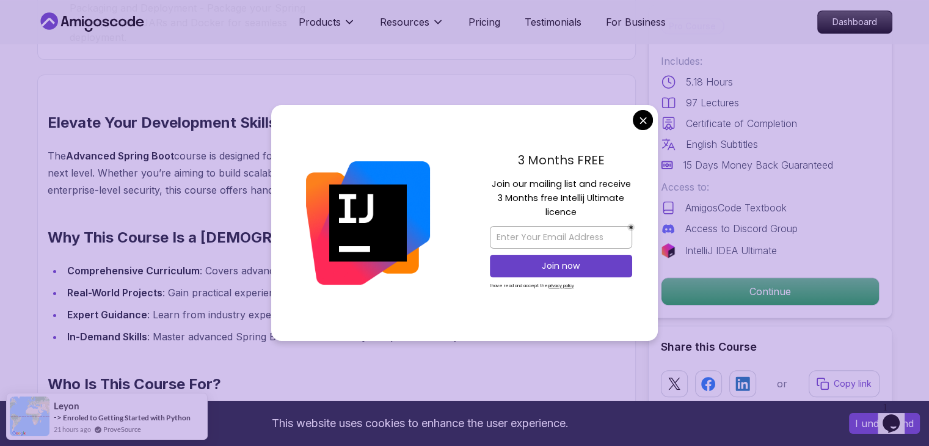
scroll to position [894, 0]
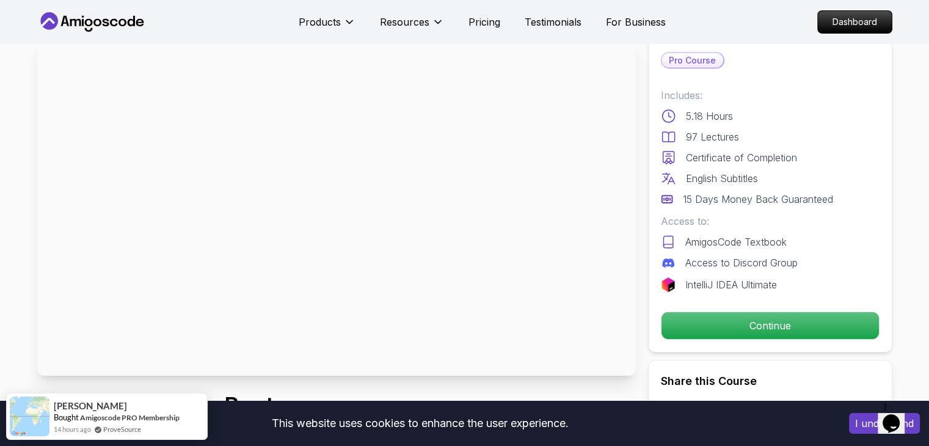
scroll to position [37, 0]
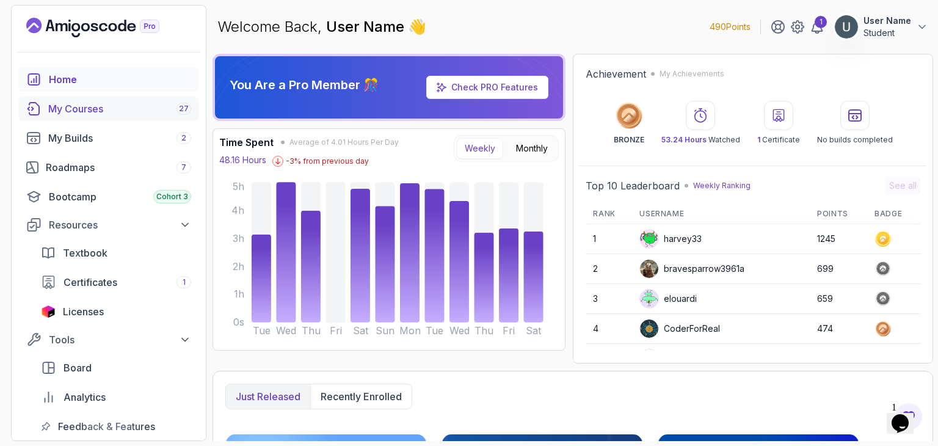
click at [76, 113] on div "My Courses 27" at bounding box center [119, 108] width 143 height 15
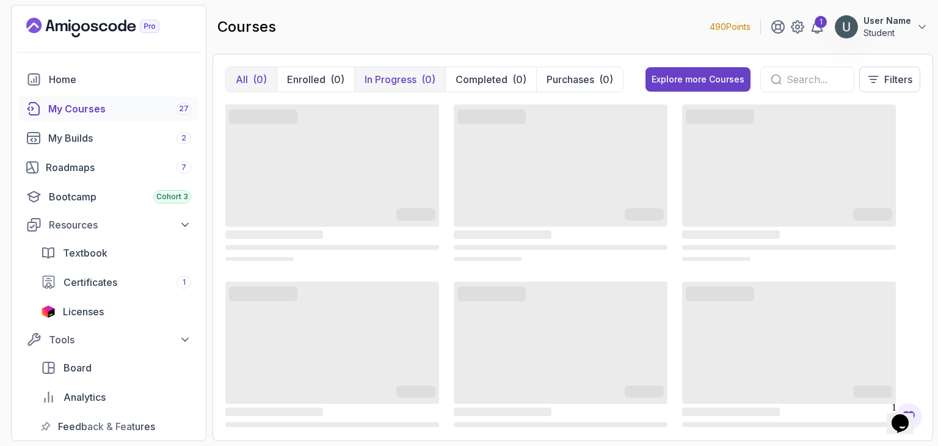
click at [424, 84] on div "(0)" at bounding box center [428, 79] width 14 height 15
click at [82, 188] on link "Bootcamp Cohort 3" at bounding box center [109, 196] width 180 height 24
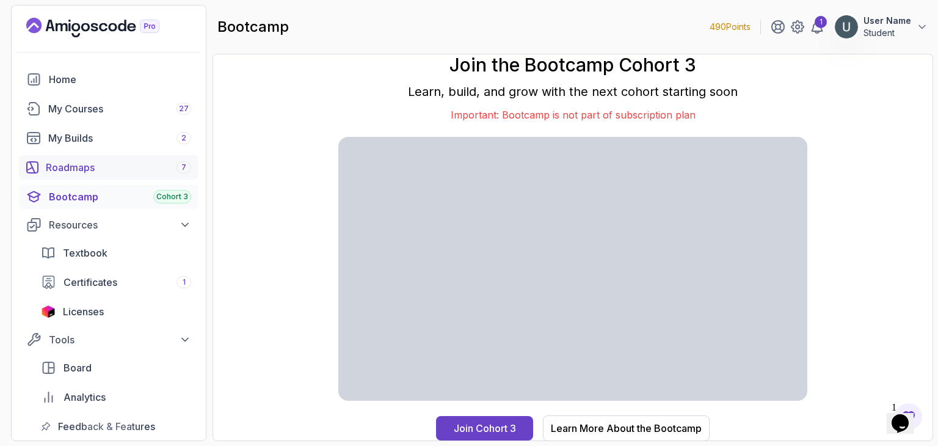
click at [82, 174] on link "Roadmaps 7" at bounding box center [109, 167] width 180 height 24
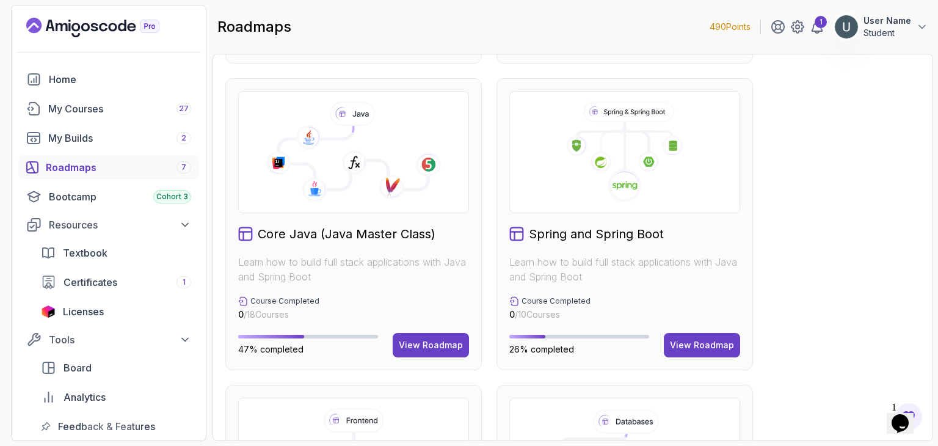
scroll to position [308, 0]
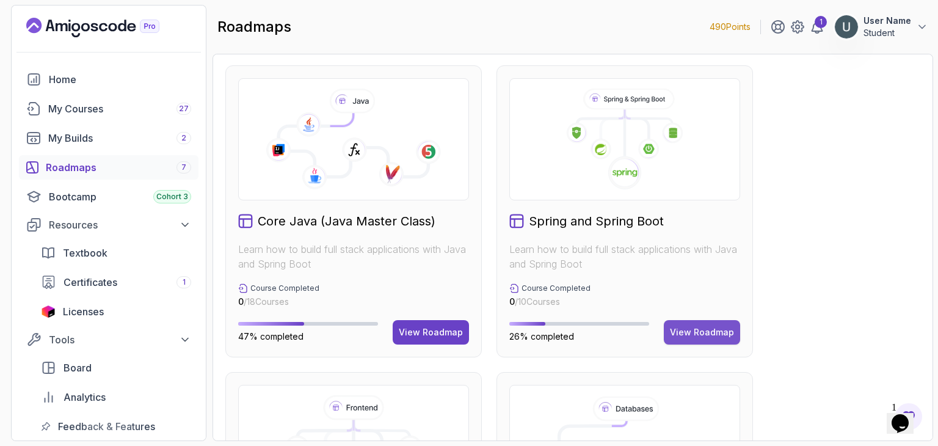
click at [699, 321] on button "View Roadmap" at bounding box center [702, 332] width 76 height 24
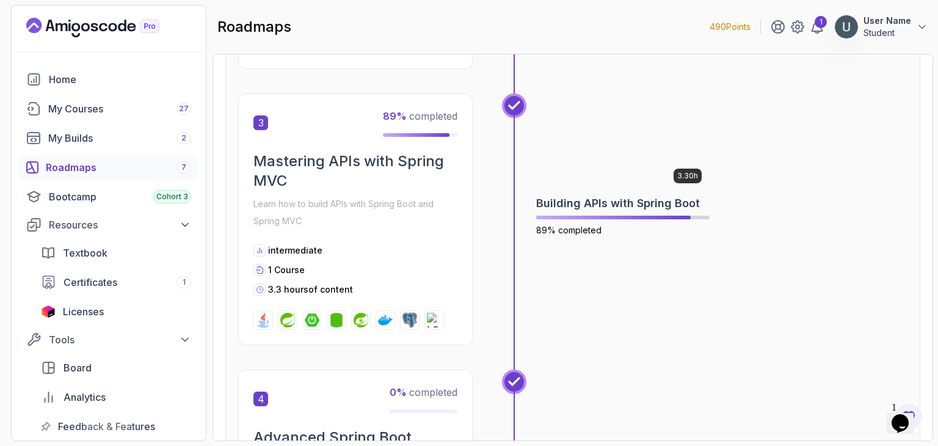
scroll to position [742, 0]
